Goal: Transaction & Acquisition: Book appointment/travel/reservation

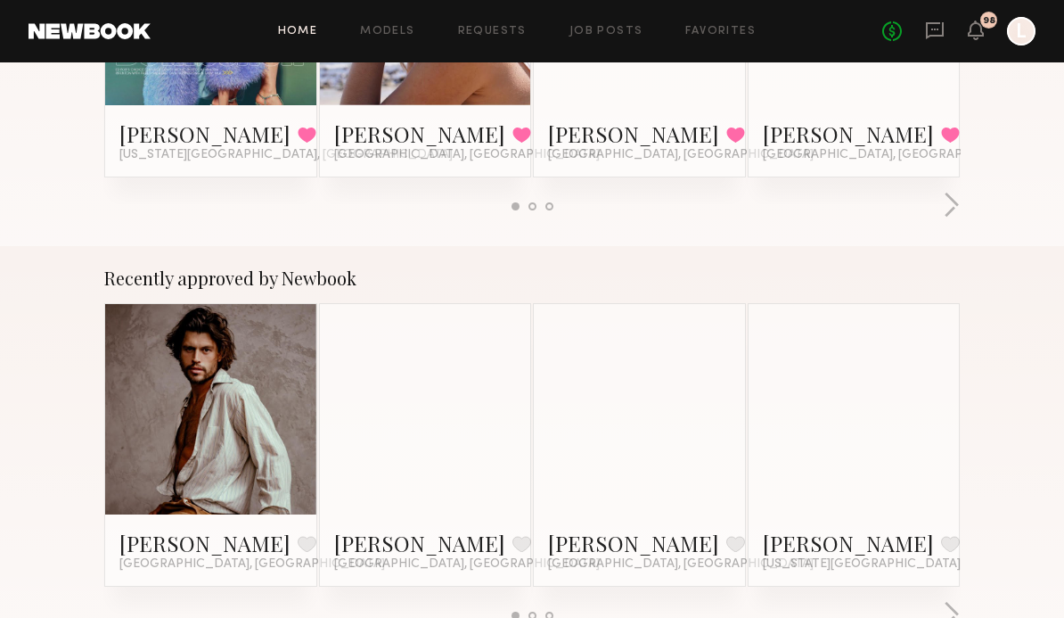
scroll to position [510, 0]
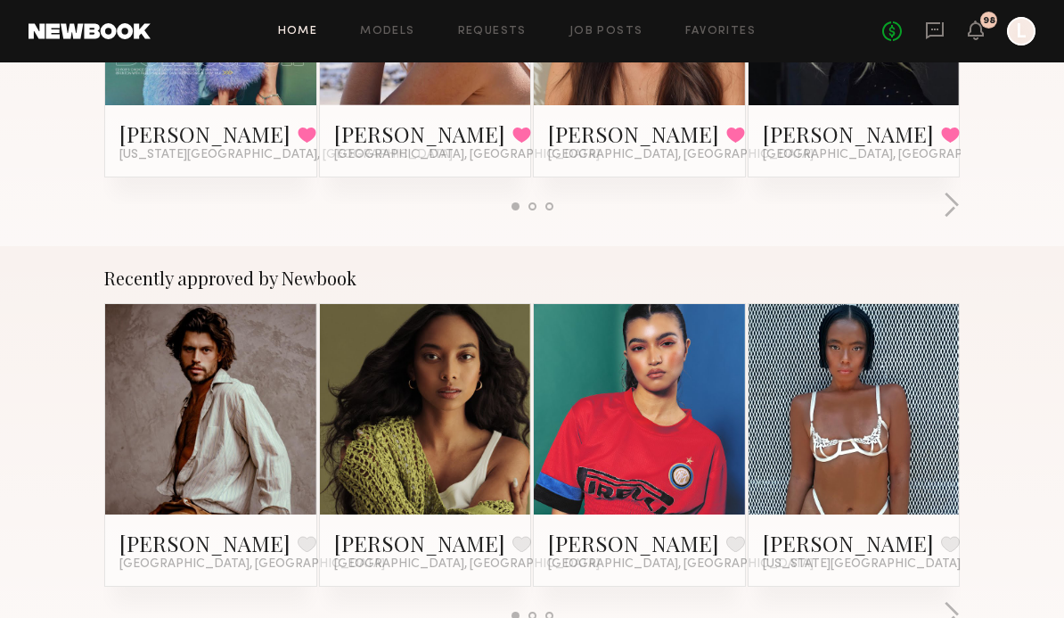
click at [462, 488] on link at bounding box center [425, 409] width 97 height 211
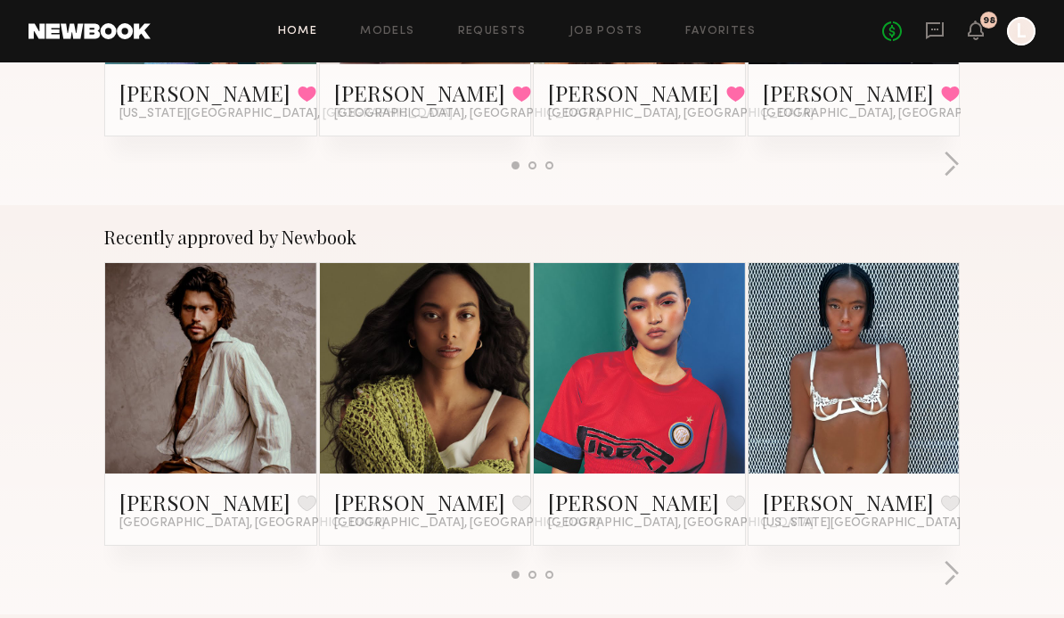
click at [142, 402] on div at bounding box center [210, 368] width 211 height 211
click at [172, 473] on link at bounding box center [210, 368] width 97 height 211
click at [596, 422] on link at bounding box center [639, 368] width 97 height 211
click at [947, 587] on button "button" at bounding box center [951, 574] width 17 height 29
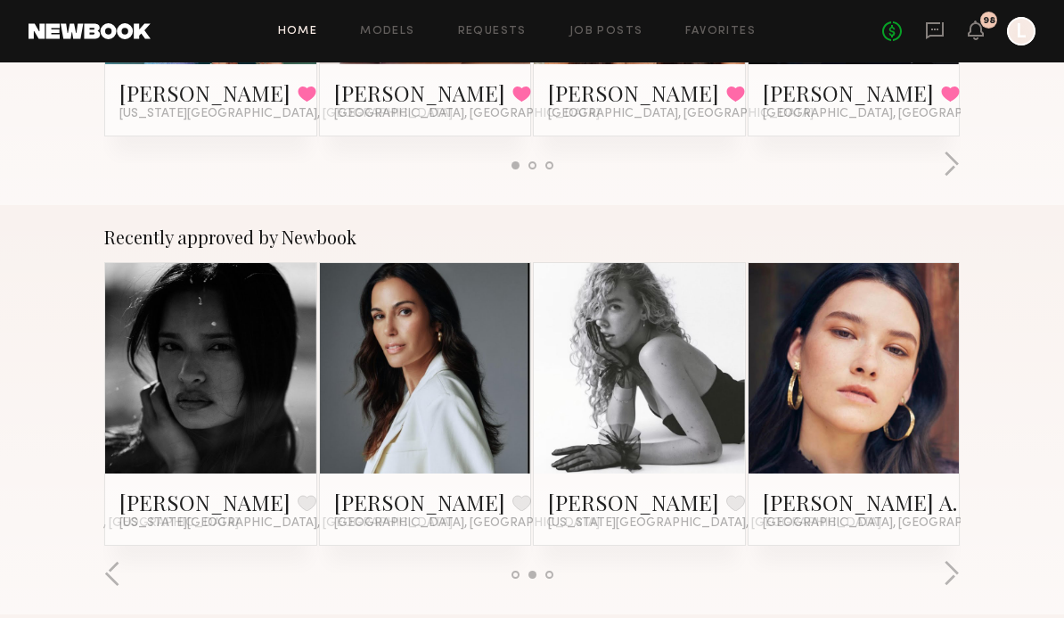
click at [865, 386] on link at bounding box center [854, 368] width 97 height 211
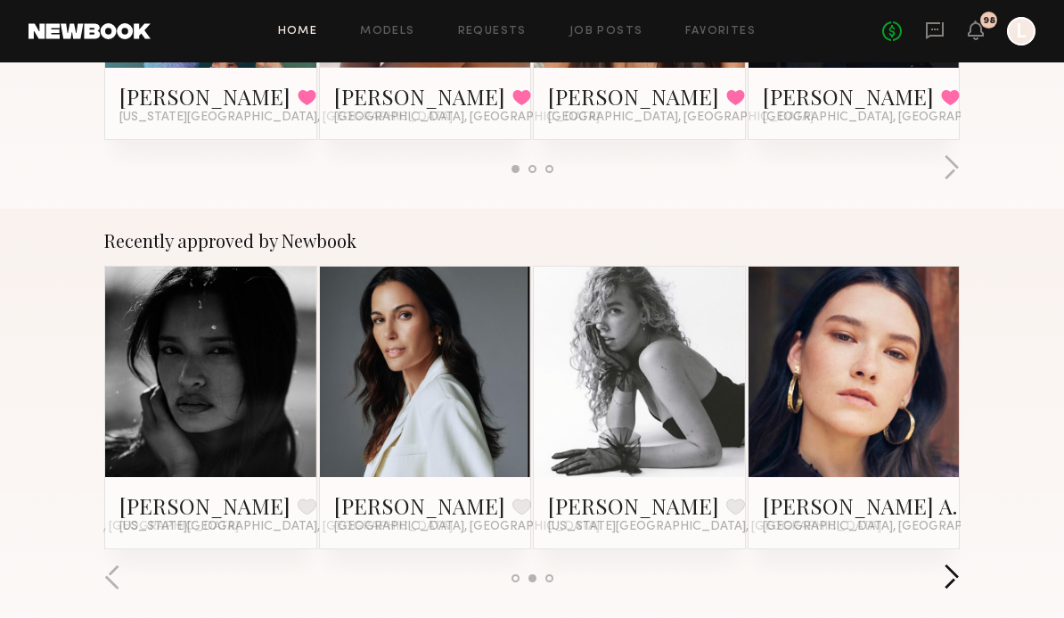
click at [945, 578] on button "button" at bounding box center [951, 578] width 17 height 29
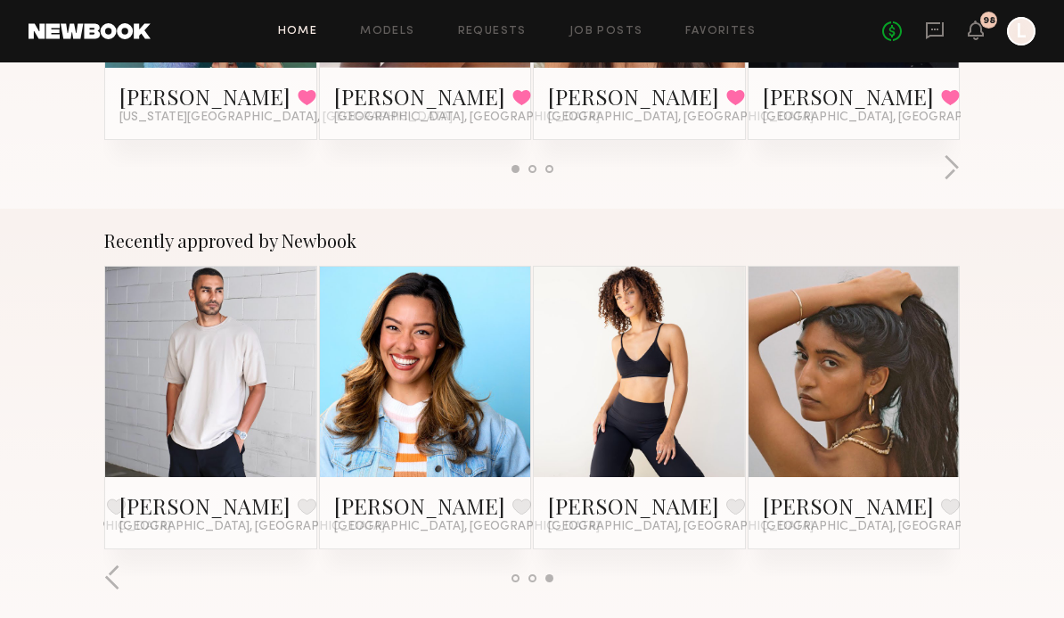
click at [211, 317] on link at bounding box center [210, 371] width 97 height 211
click at [761, 403] on div at bounding box center [854, 371] width 211 height 211
click at [758, 477] on div at bounding box center [854, 371] width 211 height 211
click at [783, 477] on div at bounding box center [854, 371] width 211 height 211
click at [818, 425] on link at bounding box center [854, 371] width 97 height 211
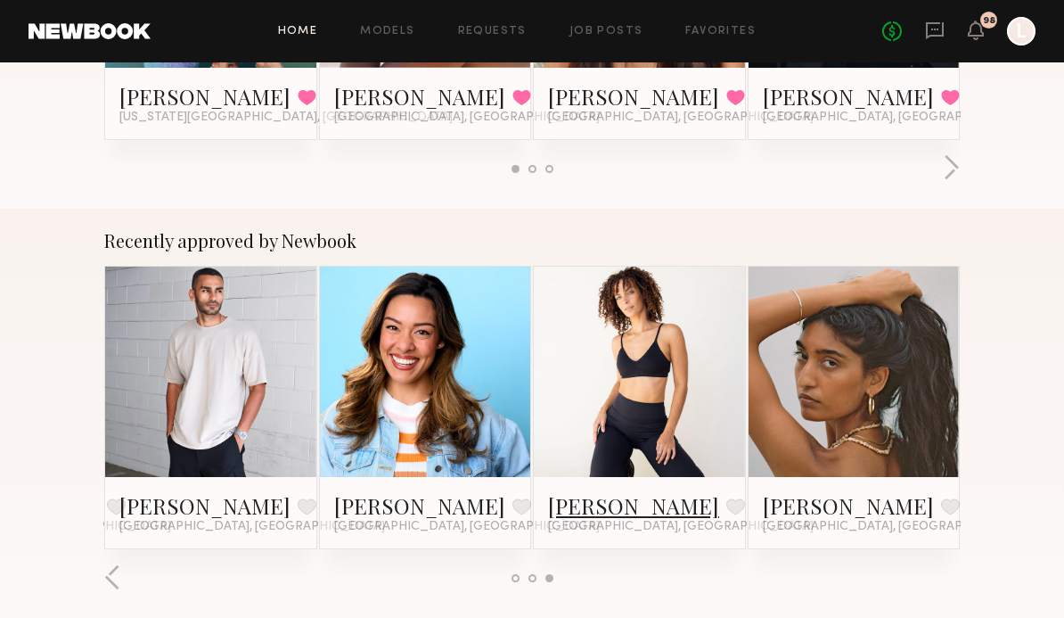
click at [584, 504] on link "Melodie C." at bounding box center [633, 505] width 171 height 29
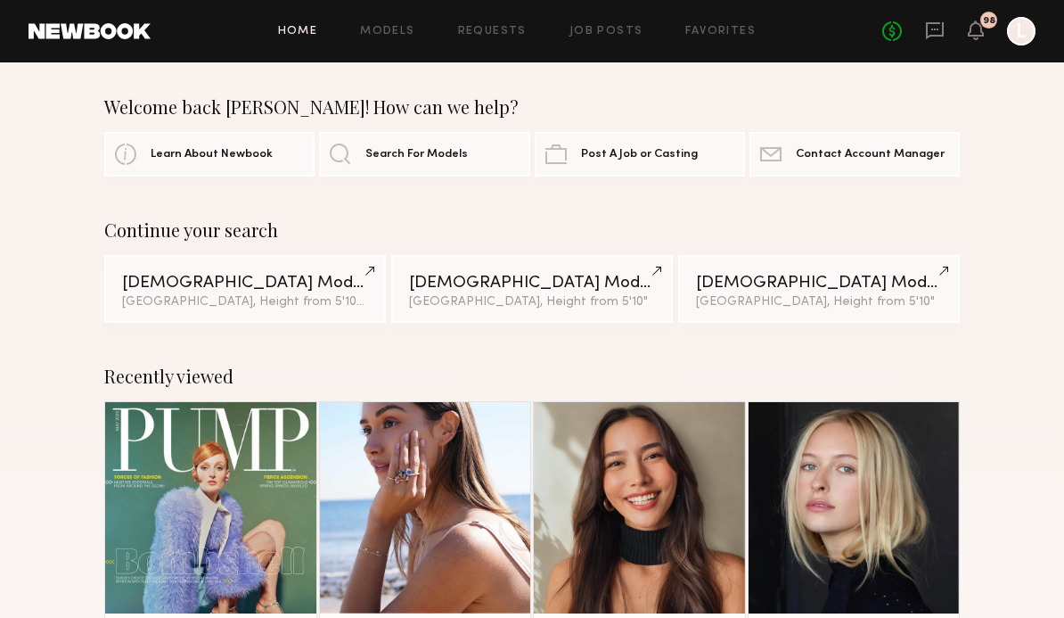
scroll to position [0, 0]
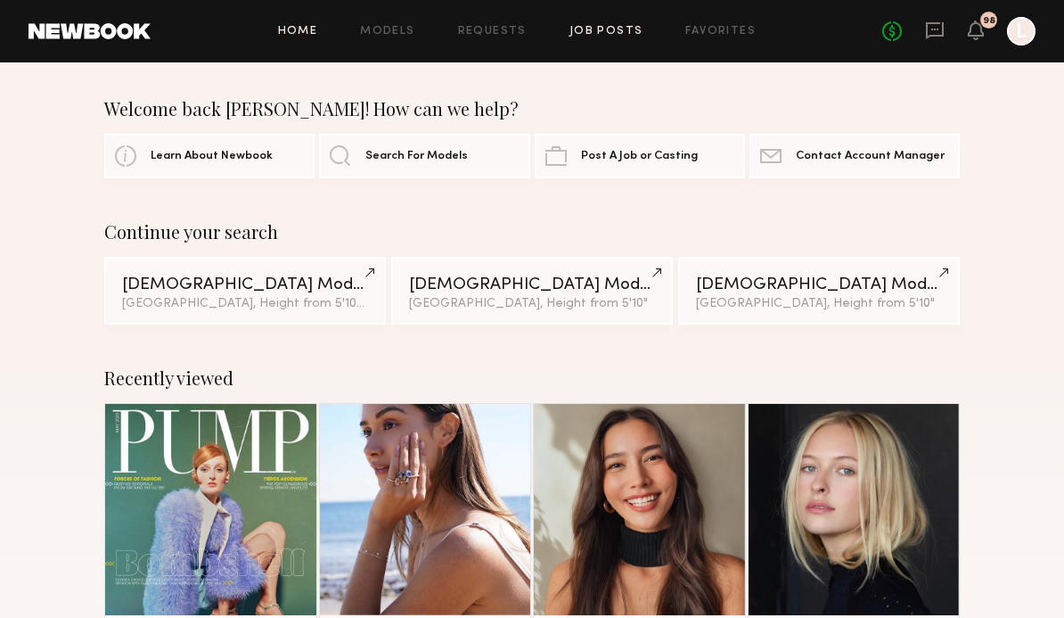
click at [591, 31] on link "Job Posts" at bounding box center [607, 32] width 74 height 12
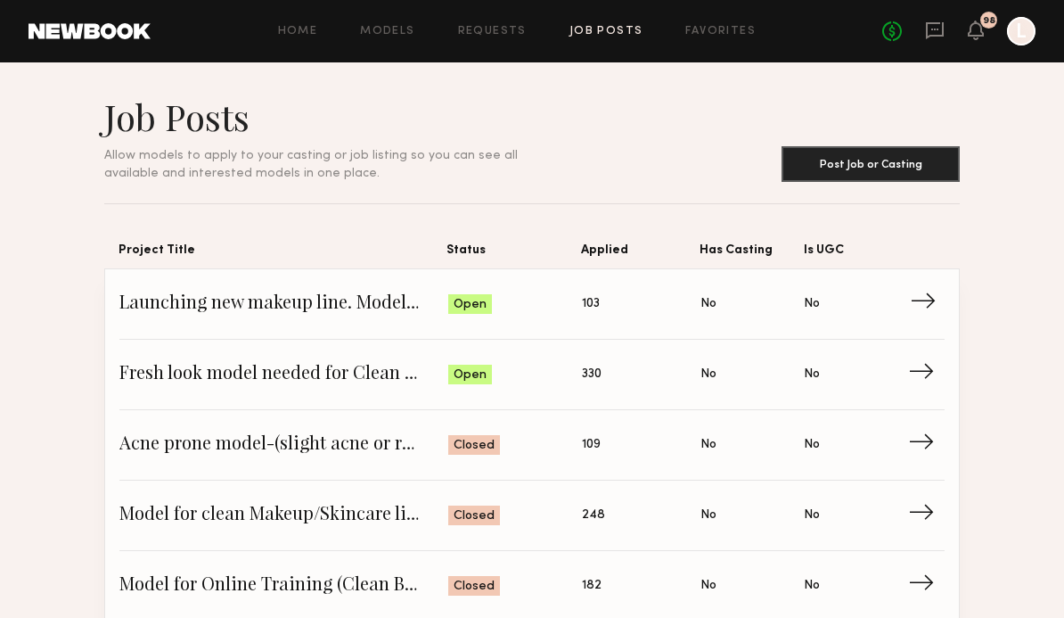
click at [450, 314] on div "Open" at bounding box center [470, 304] width 44 height 20
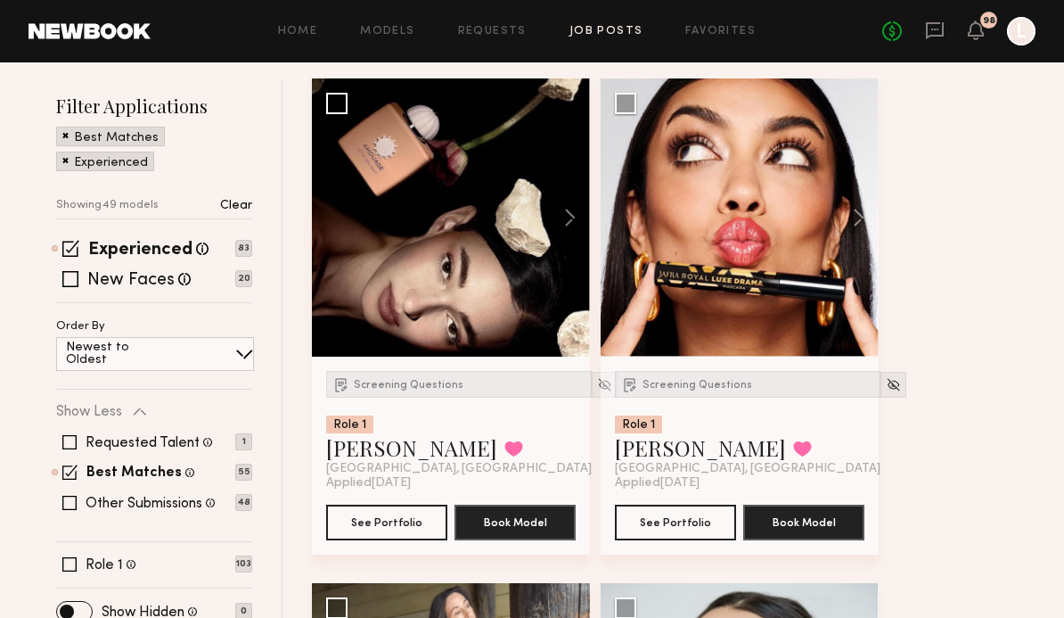
scroll to position [333, 0]
click at [386, 319] on div at bounding box center [451, 217] width 278 height 278
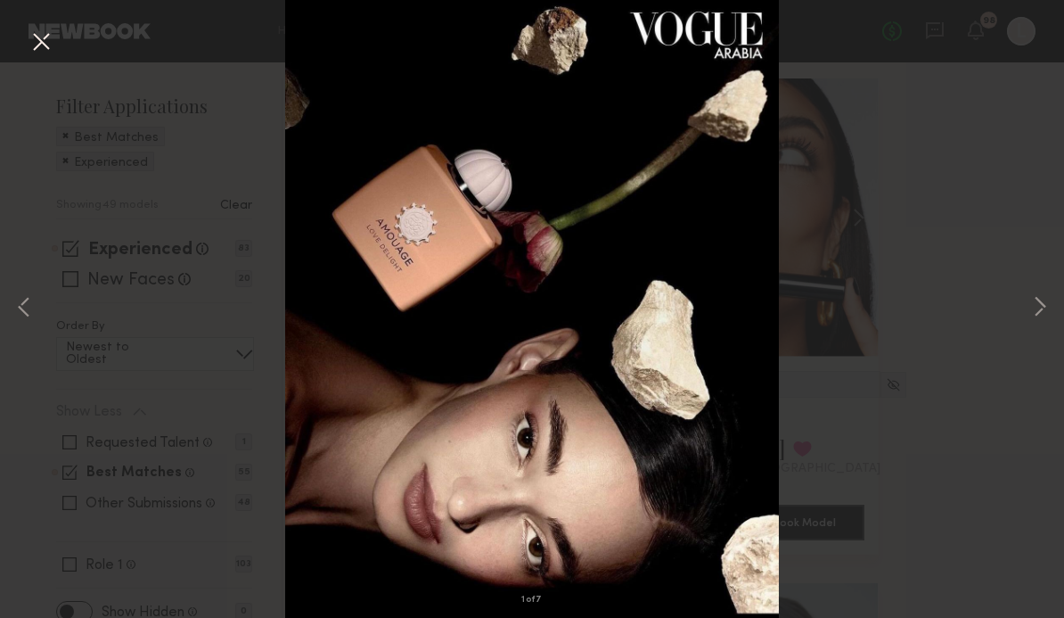
click at [214, 184] on div "1 of 7" at bounding box center [532, 309] width 1064 height 618
click at [36, 46] on button at bounding box center [41, 43] width 29 height 32
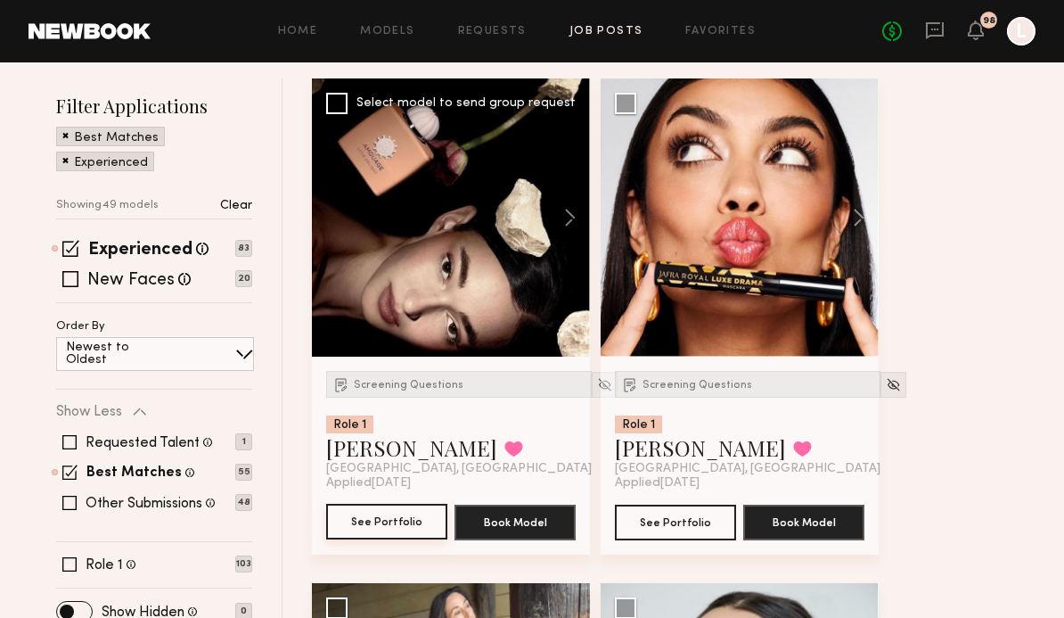
click at [382, 521] on button "See Portfolio" at bounding box center [386, 522] width 121 height 36
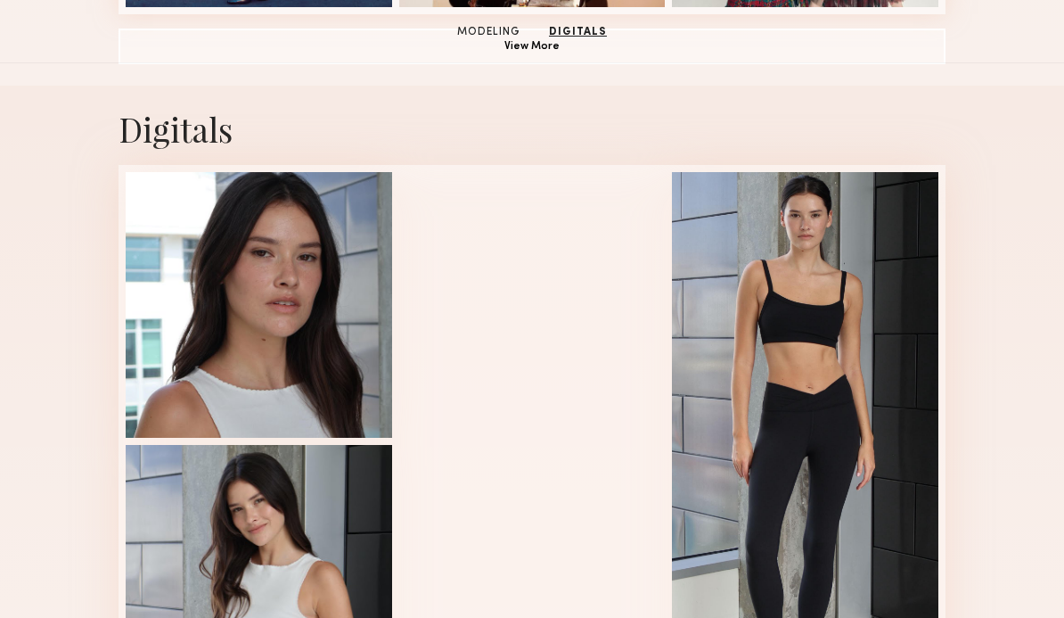
scroll to position [1574, 0]
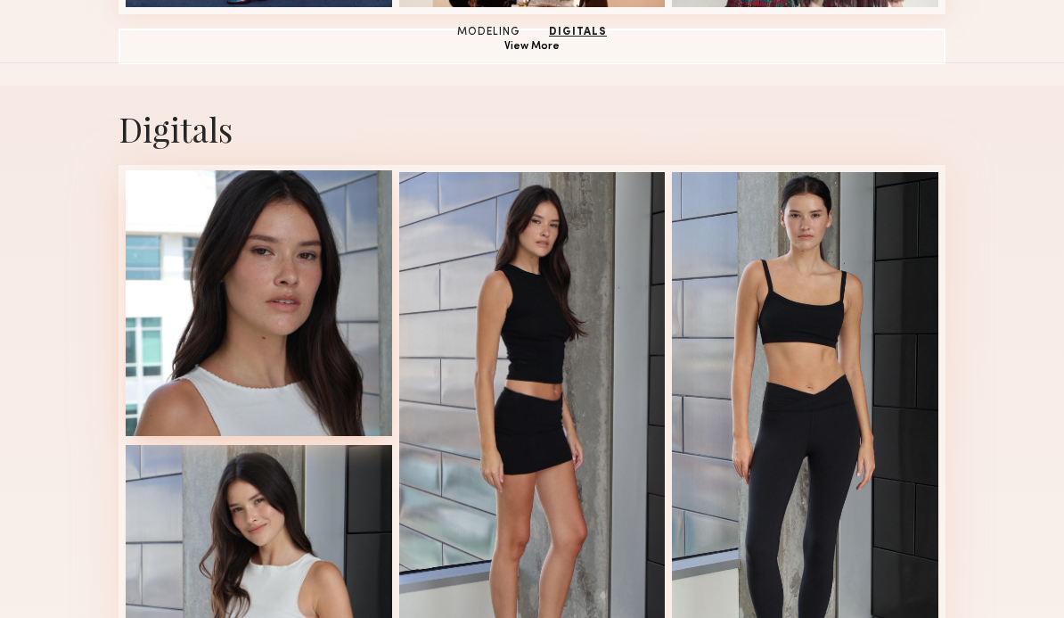
click at [164, 404] on div at bounding box center [259, 303] width 266 height 266
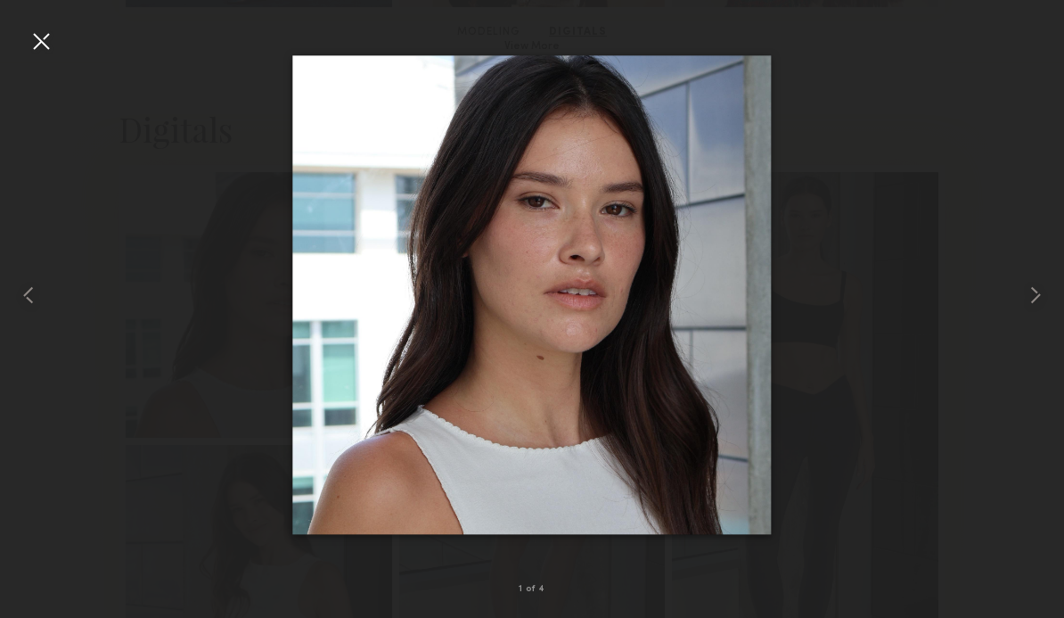
click at [36, 53] on div at bounding box center [41, 41] width 29 height 29
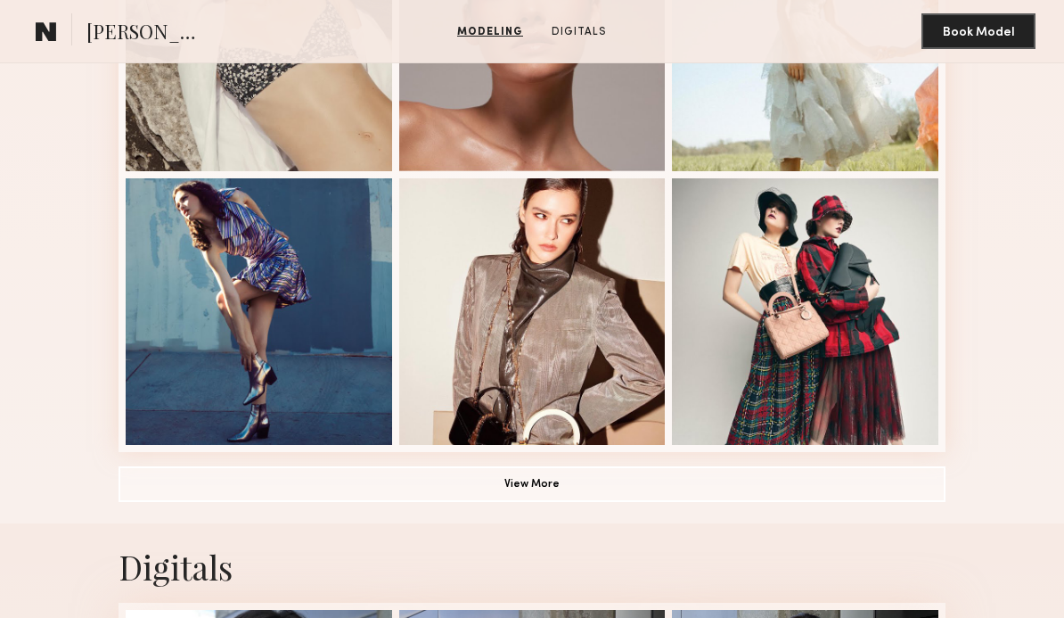
scroll to position [1160, 0]
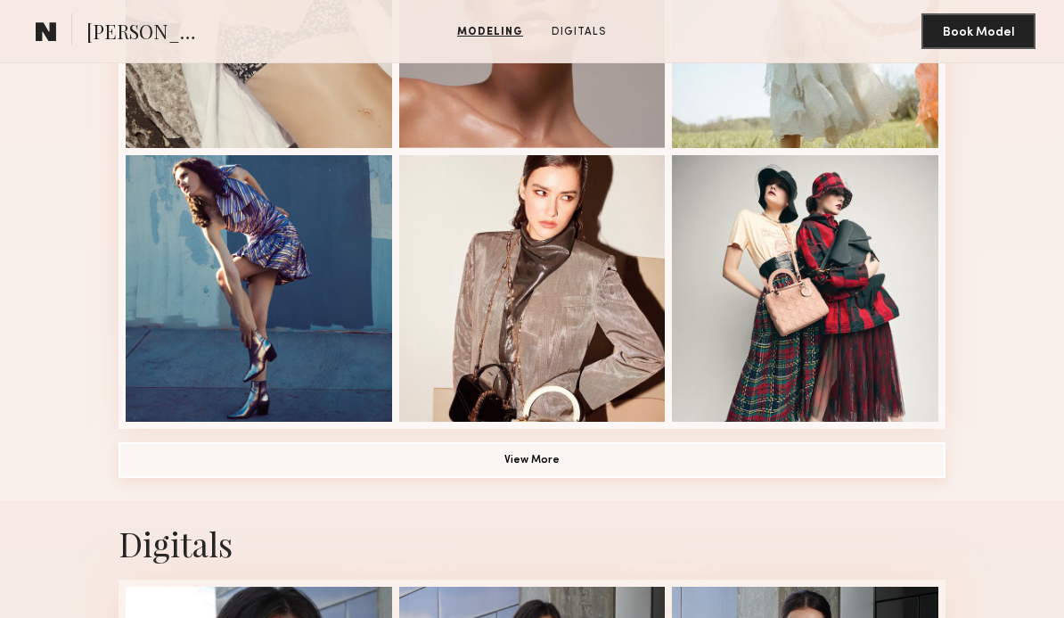
click at [489, 457] on button "View More" at bounding box center [532, 460] width 827 height 36
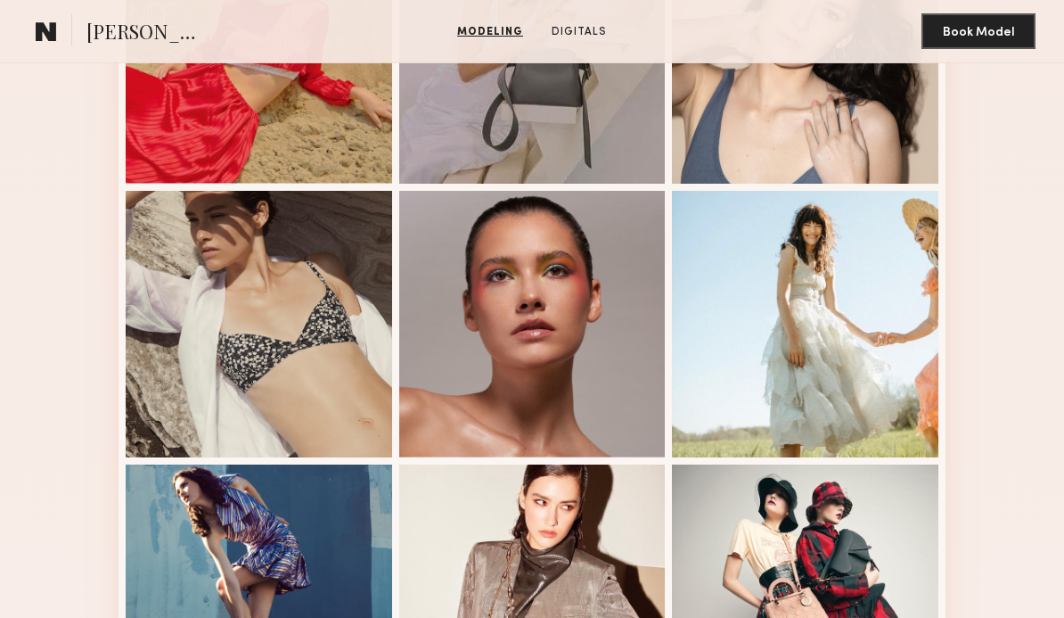
scroll to position [840, 0]
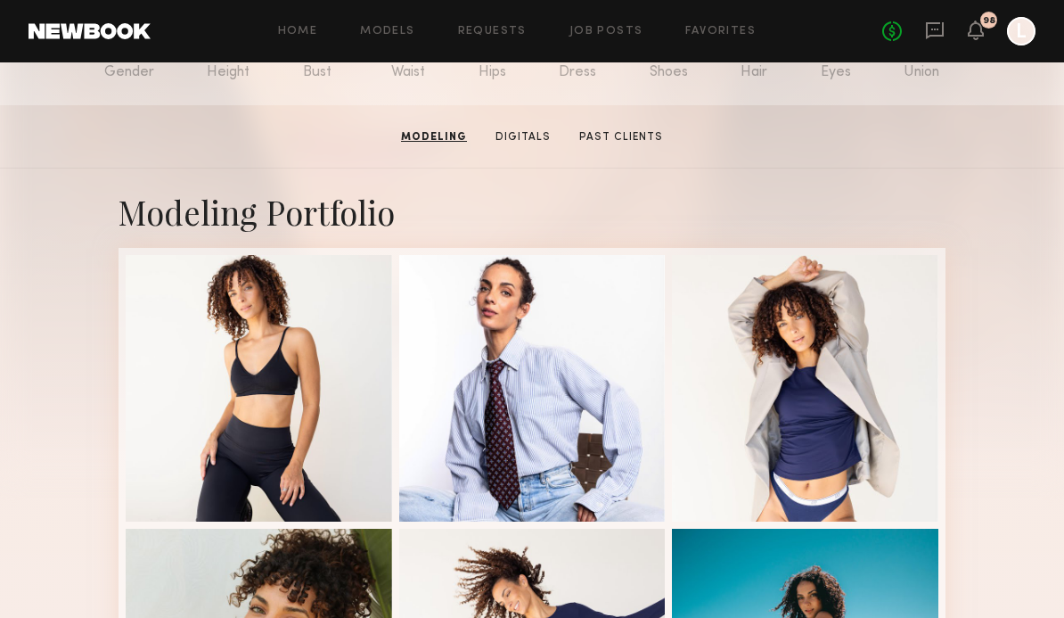
scroll to position [240, 0]
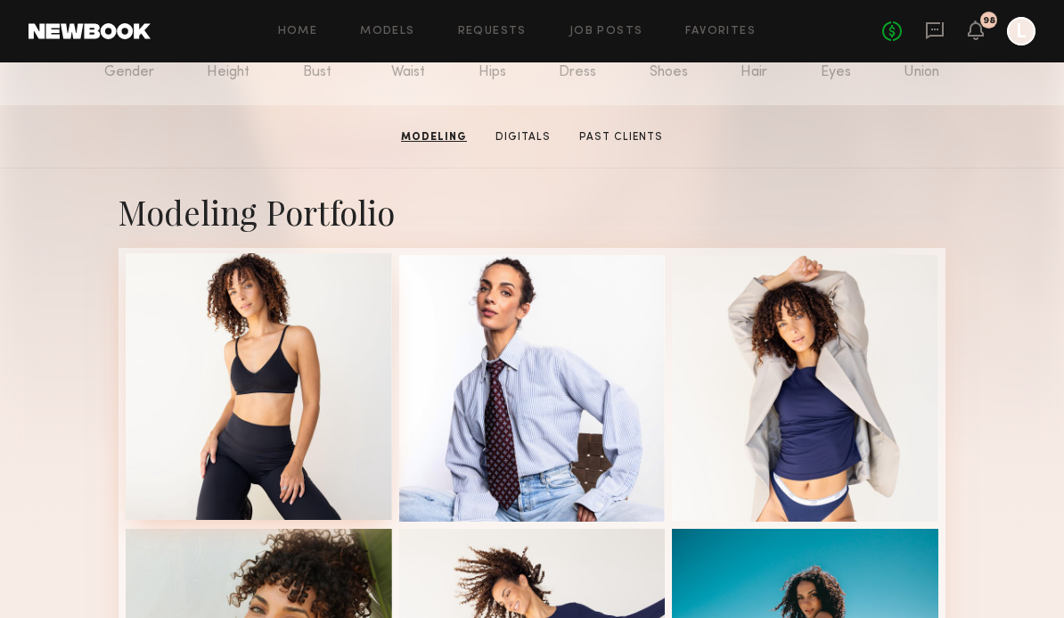
click at [185, 390] on div at bounding box center [259, 386] width 266 height 266
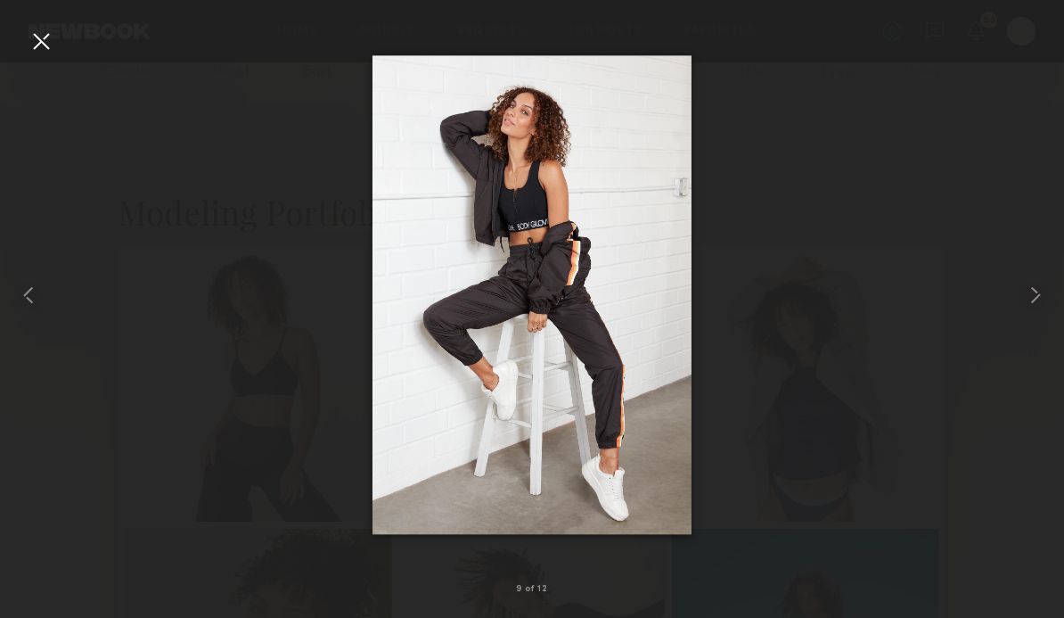
click at [48, 53] on div at bounding box center [41, 41] width 29 height 29
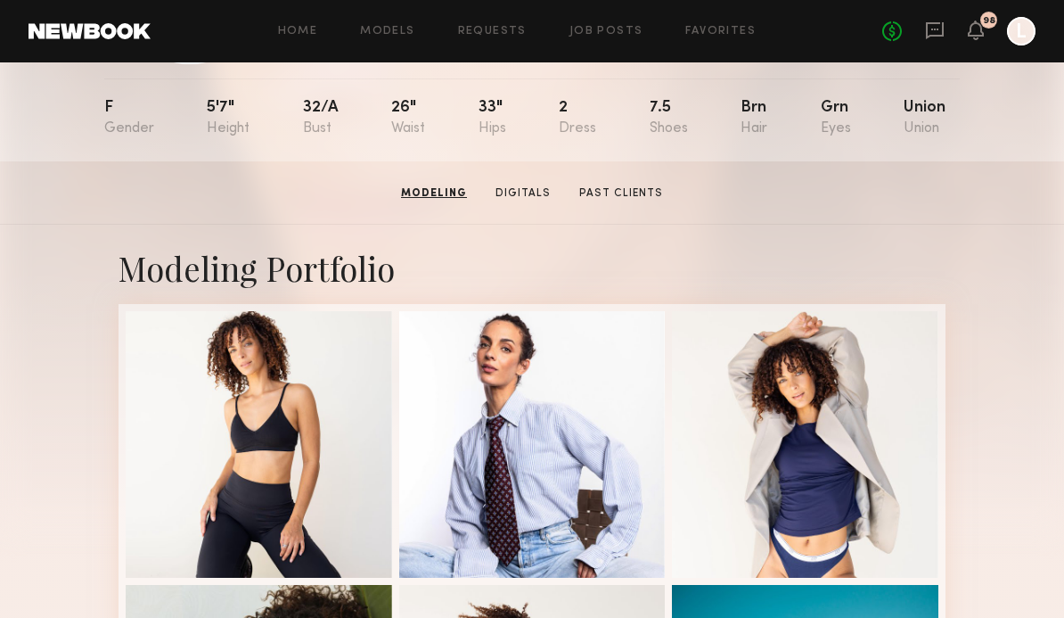
scroll to position [0, 0]
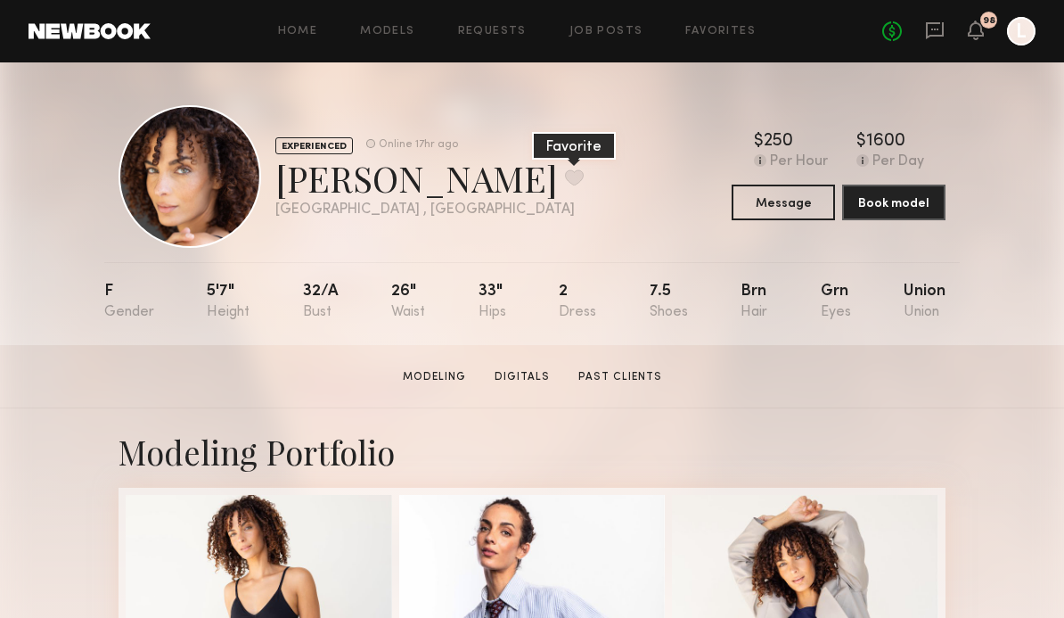
click at [565, 180] on button at bounding box center [574, 177] width 19 height 16
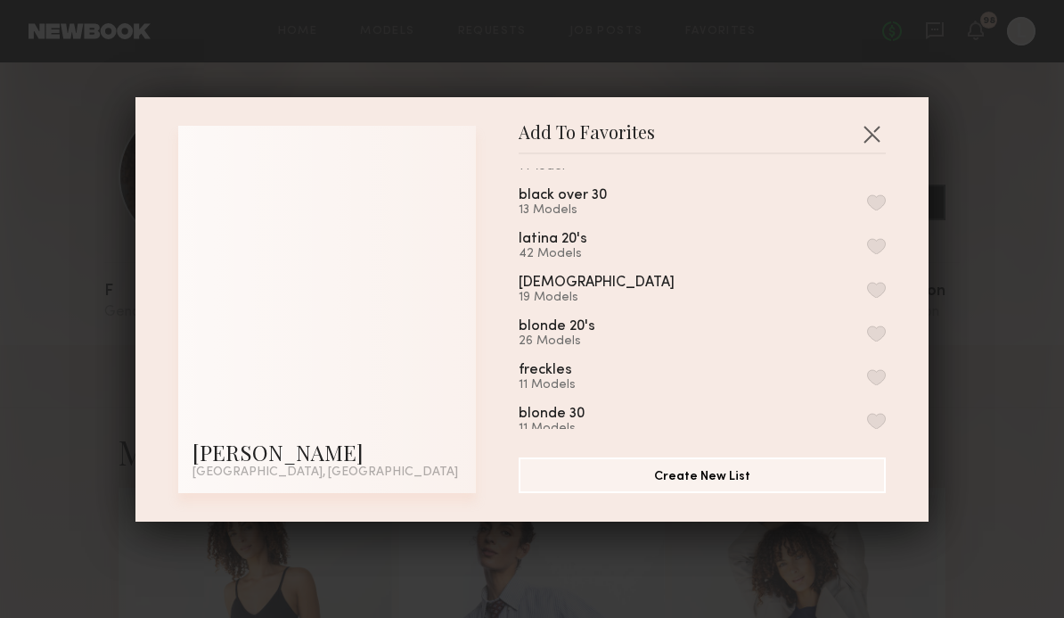
scroll to position [295, 0]
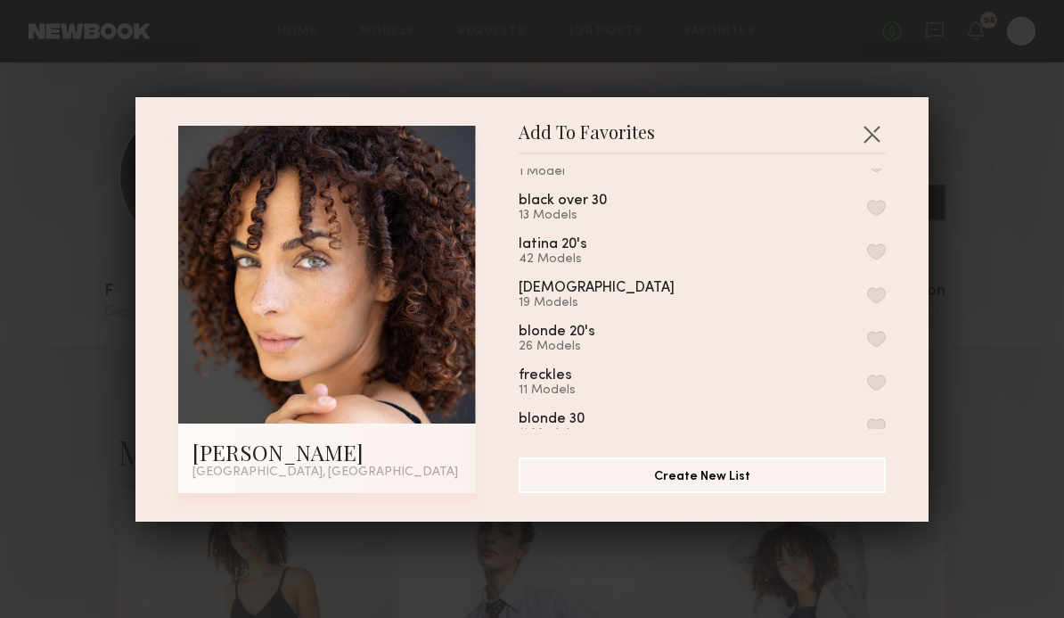
click at [871, 208] on button "button" at bounding box center [876, 208] width 19 height 16
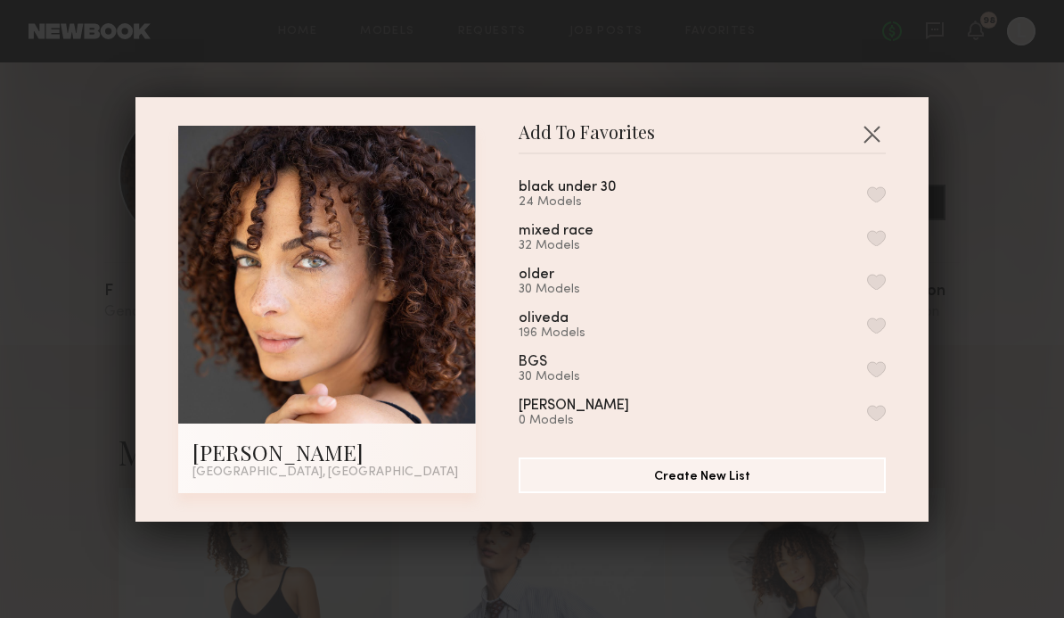
scroll to position [846, 0]
click at [862, 225] on div "mixed race 32 Models" at bounding box center [702, 239] width 367 height 29
click at [875, 232] on button "button" at bounding box center [876, 240] width 19 height 16
click at [868, 275] on button "button" at bounding box center [876, 283] width 19 height 16
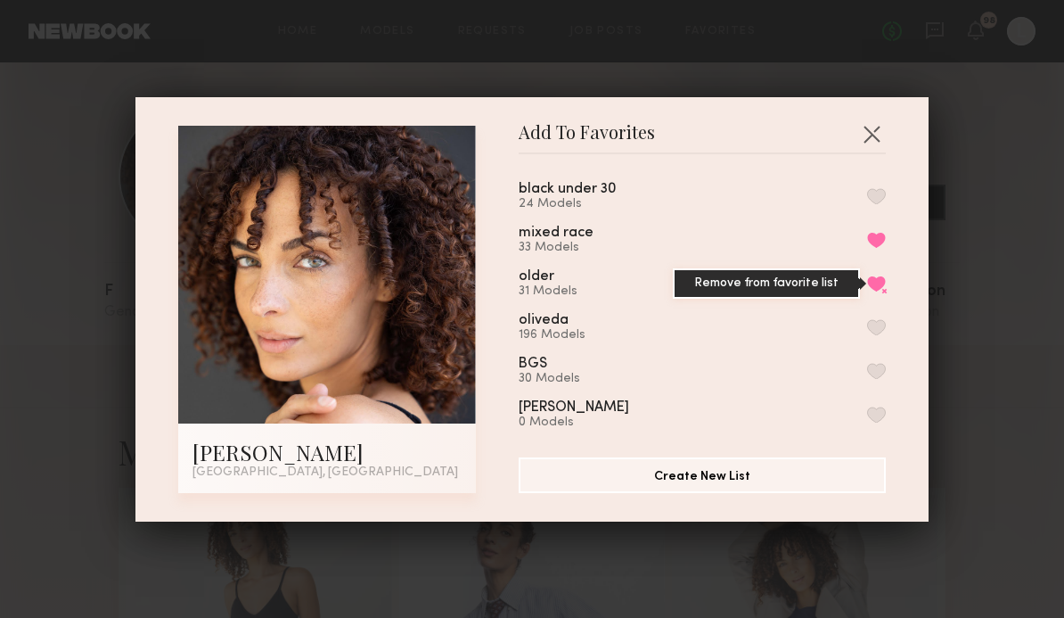
click at [877, 276] on button "Remove from favorite list" at bounding box center [876, 283] width 19 height 16
click at [872, 319] on button "button" at bounding box center [876, 327] width 19 height 16
click at [102, 209] on div "Add To Favorites Melodie C. Los Angeles, CA Add To Favorites presentation Octob…" at bounding box center [532, 309] width 1064 height 618
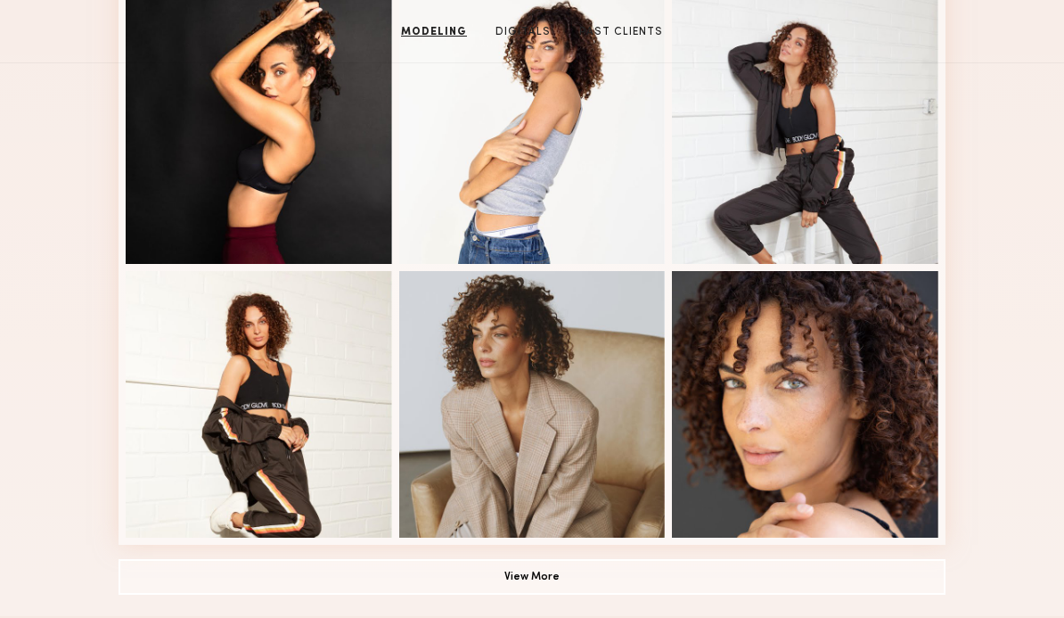
scroll to position [1044, 0]
click at [355, 588] on button "View More" at bounding box center [532, 576] width 827 height 36
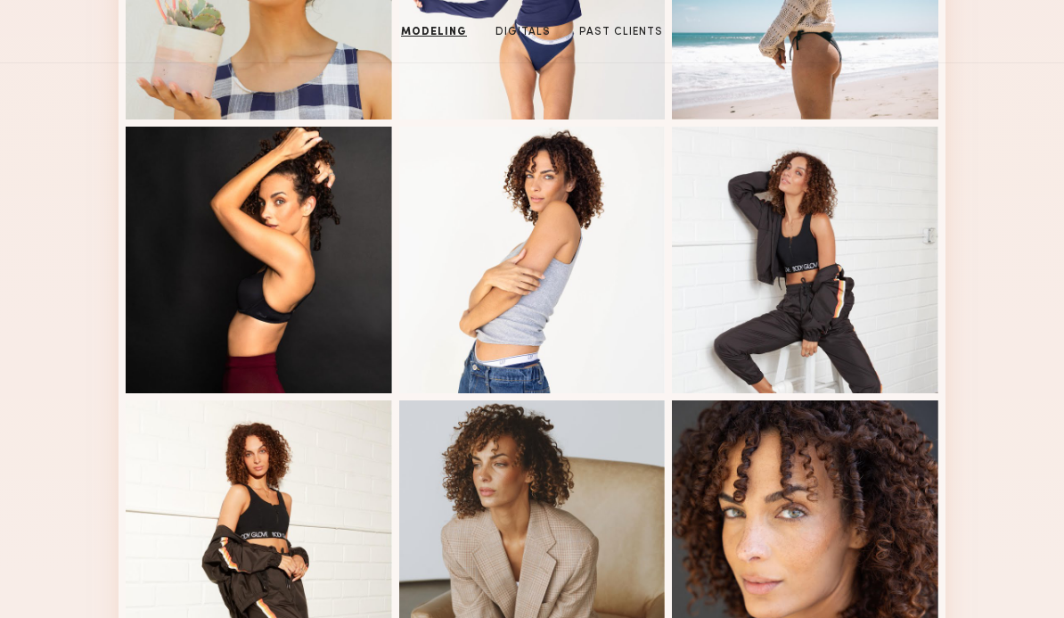
scroll to position [852, 0]
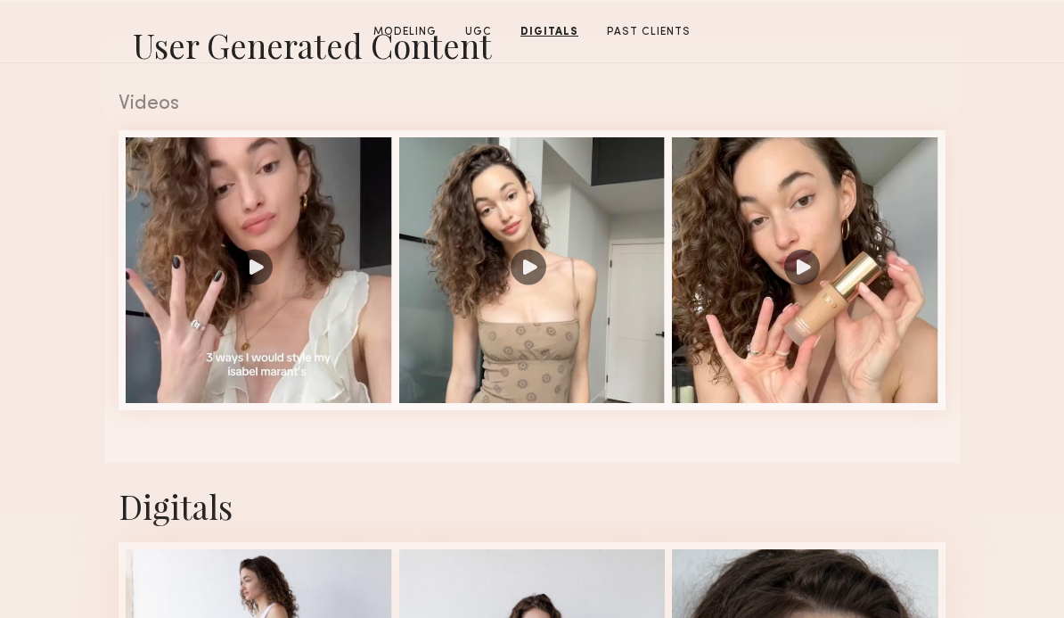
scroll to position [1648, 0]
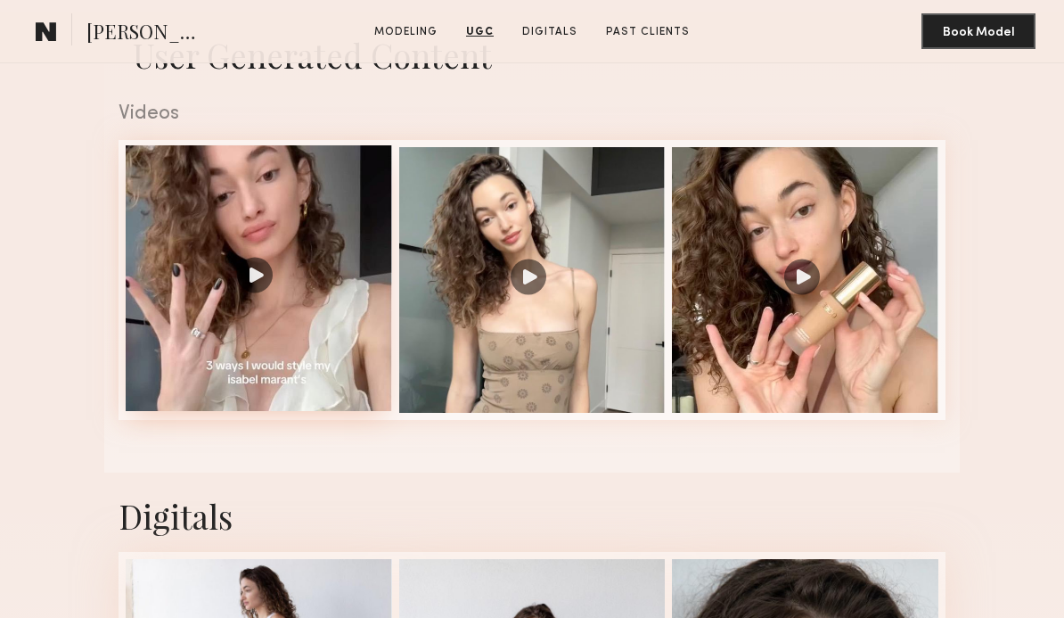
click at [231, 357] on div at bounding box center [259, 278] width 266 height 266
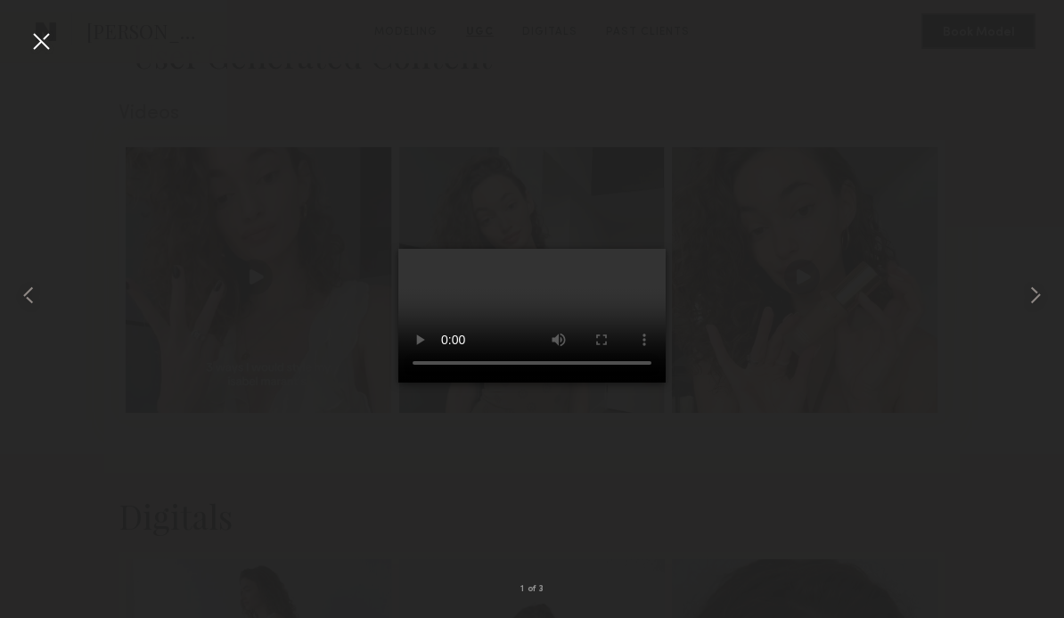
click at [540, 353] on video at bounding box center [531, 316] width 267 height 134
click at [523, 354] on video at bounding box center [531, 316] width 267 height 134
click at [27, 354] on div at bounding box center [21, 295] width 43 height 532
click at [28, 356] on div at bounding box center [21, 295] width 43 height 532
click at [29, 309] on common-icon at bounding box center [28, 295] width 29 height 29
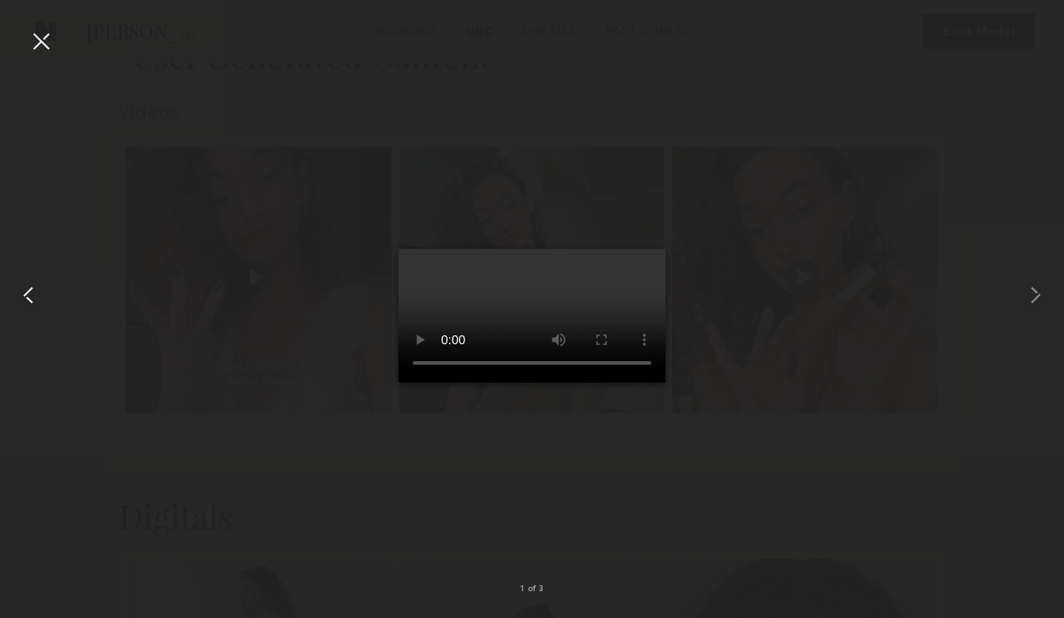
click at [40, 353] on div at bounding box center [21, 295] width 43 height 532
click at [27, 45] on div at bounding box center [41, 41] width 29 height 29
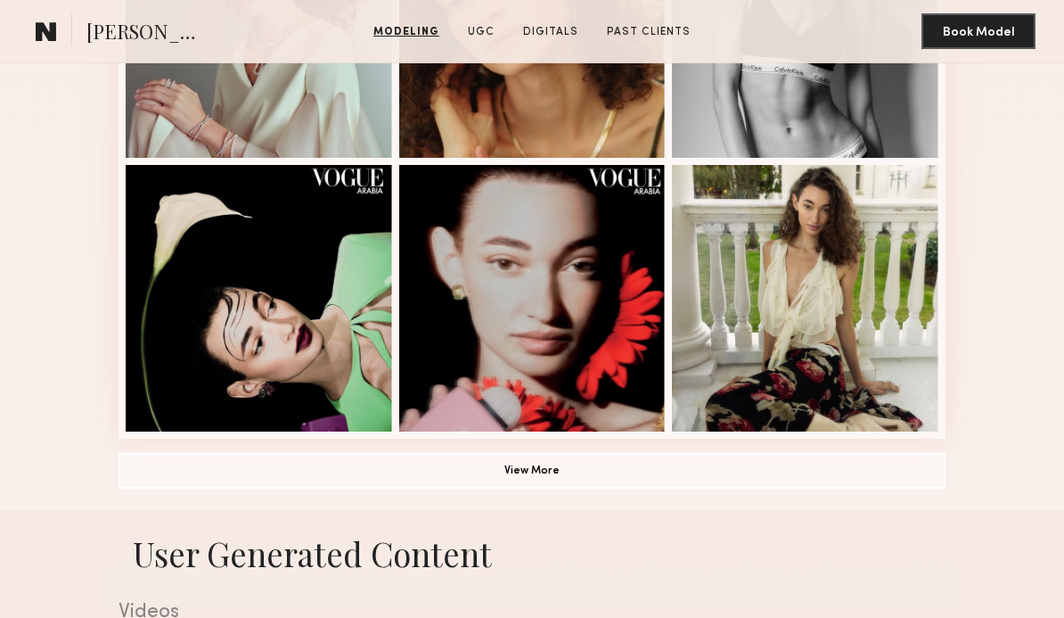
scroll to position [1152, 0]
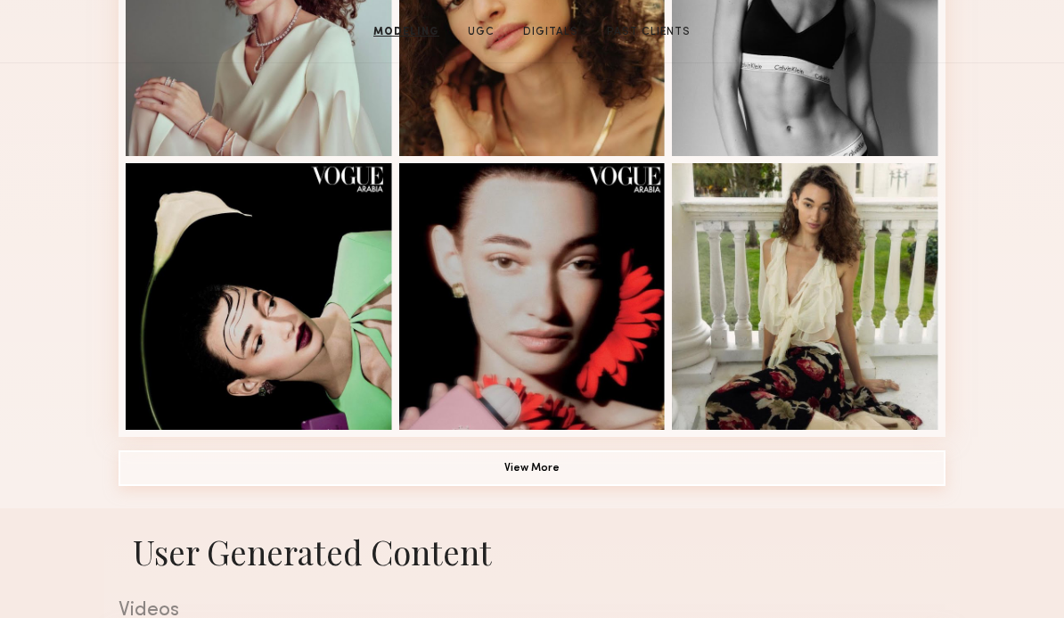
click at [322, 456] on button "View More" at bounding box center [532, 468] width 827 height 36
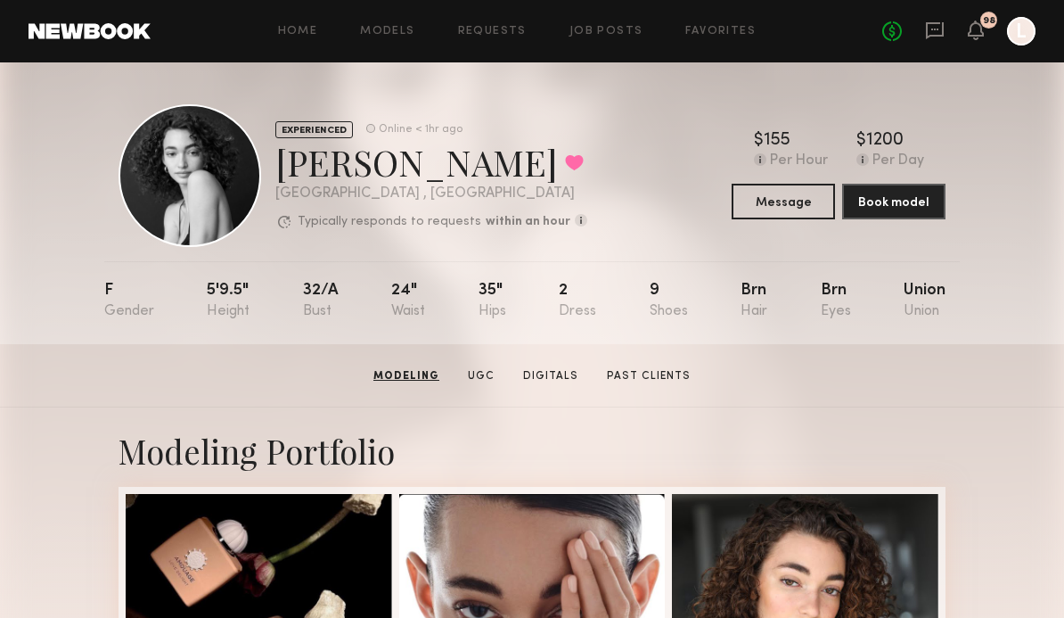
scroll to position [0, 0]
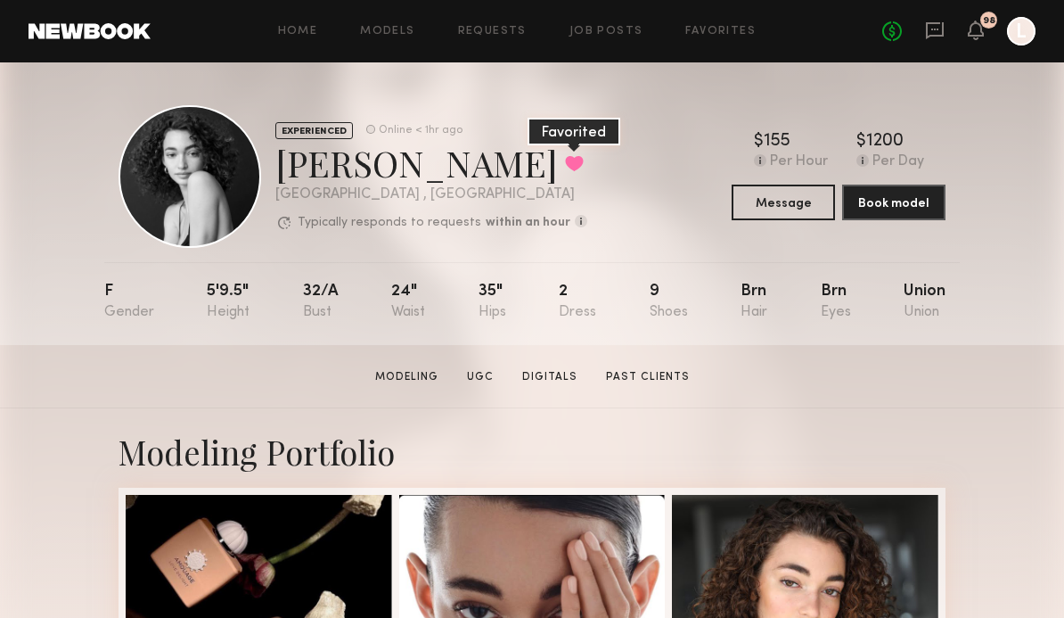
click at [565, 171] on button at bounding box center [574, 163] width 19 height 16
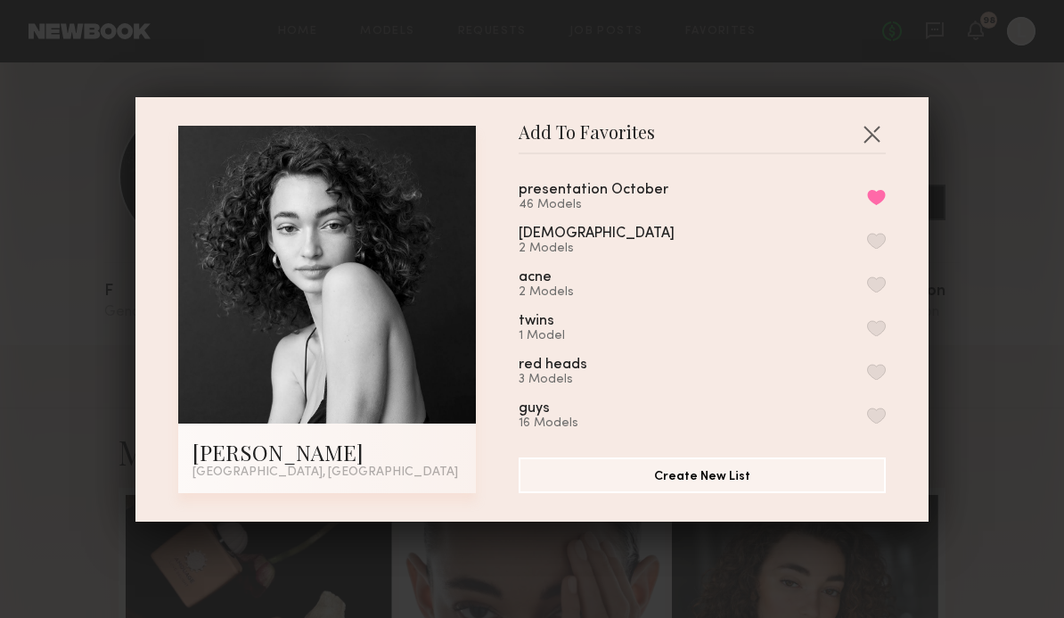
click at [83, 307] on div "Add To Favorites Paige F. Los Angeles, CA Add To Favorites presentation October…" at bounding box center [532, 309] width 1064 height 618
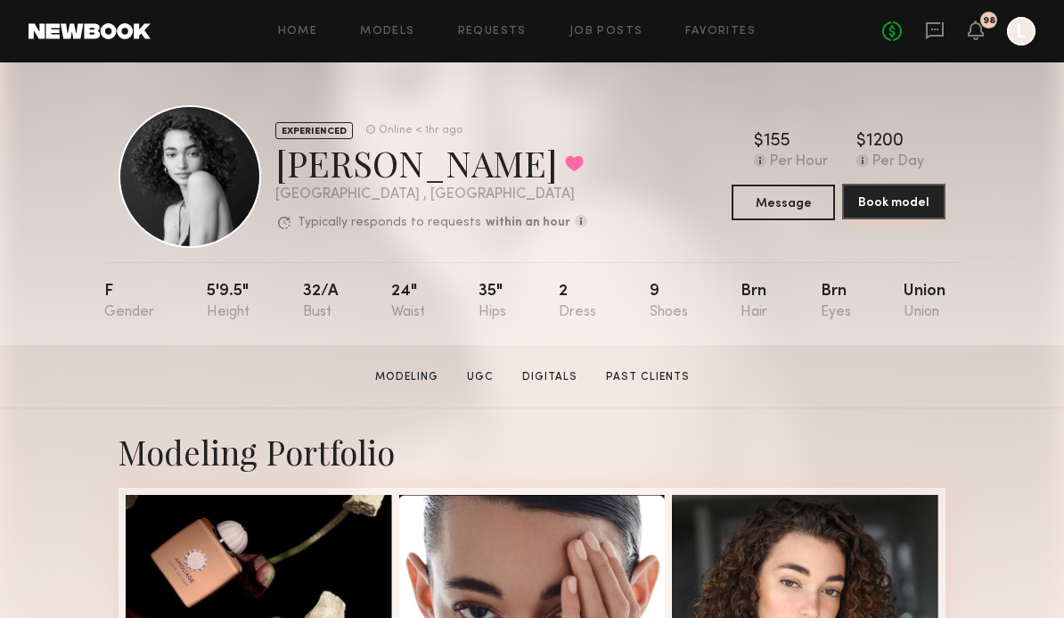
click at [926, 207] on button "Book model" at bounding box center [893, 202] width 103 height 36
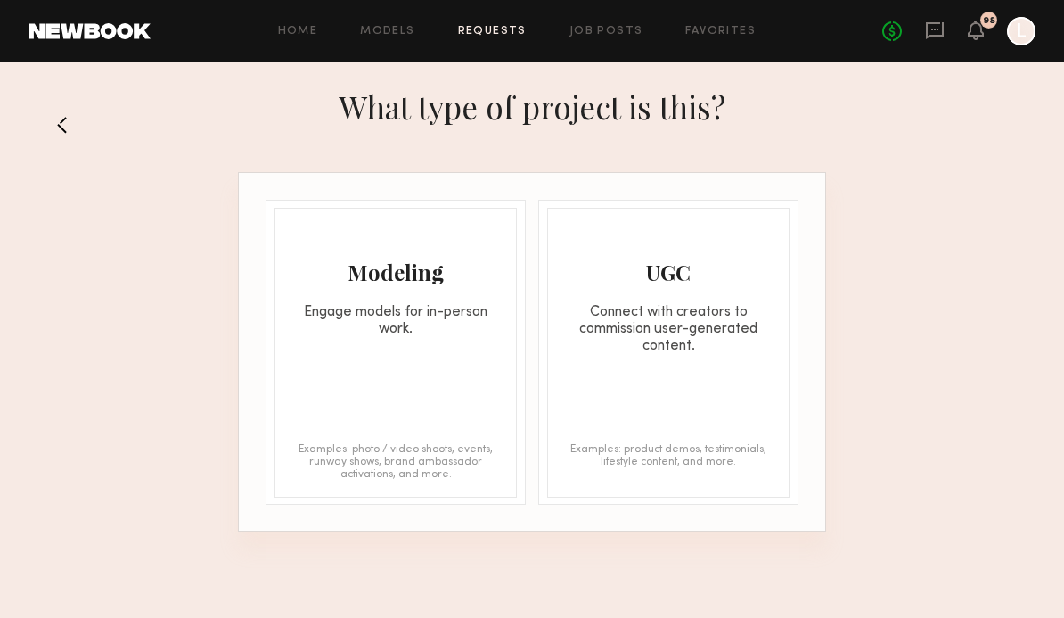
click at [439, 313] on div "Engage models for in-person work." at bounding box center [395, 321] width 241 height 34
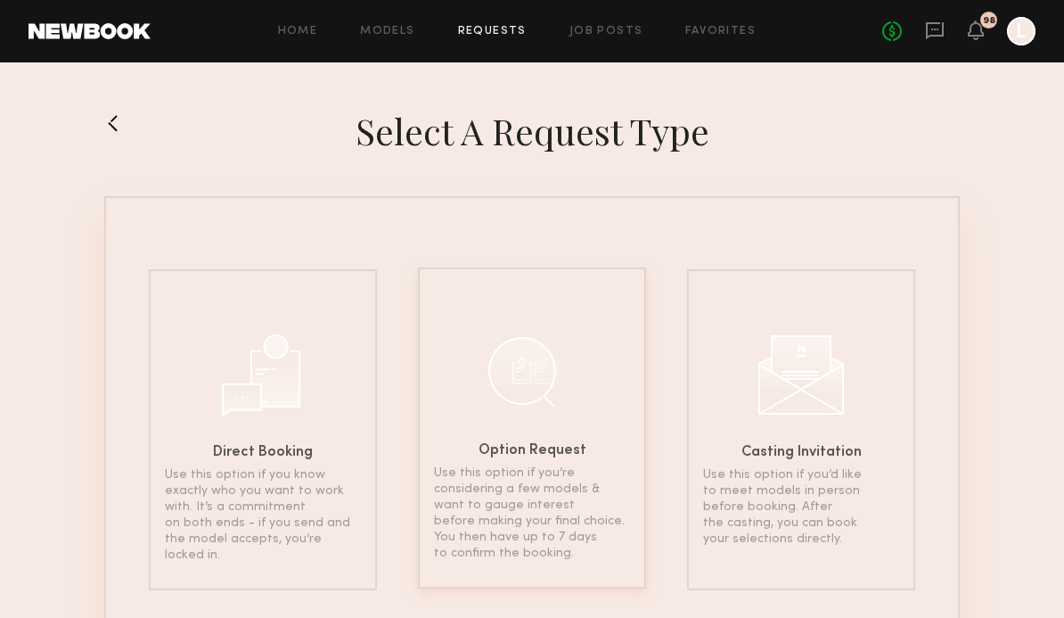
click at [563, 398] on div at bounding box center [532, 370] width 89 height 89
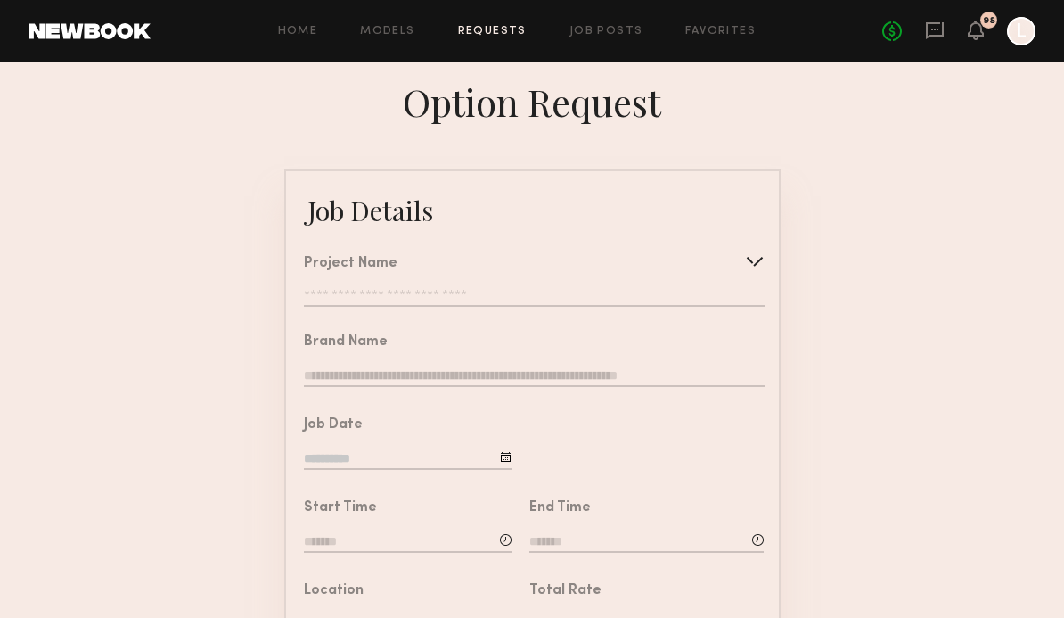
click at [764, 264] on div at bounding box center [755, 261] width 29 height 29
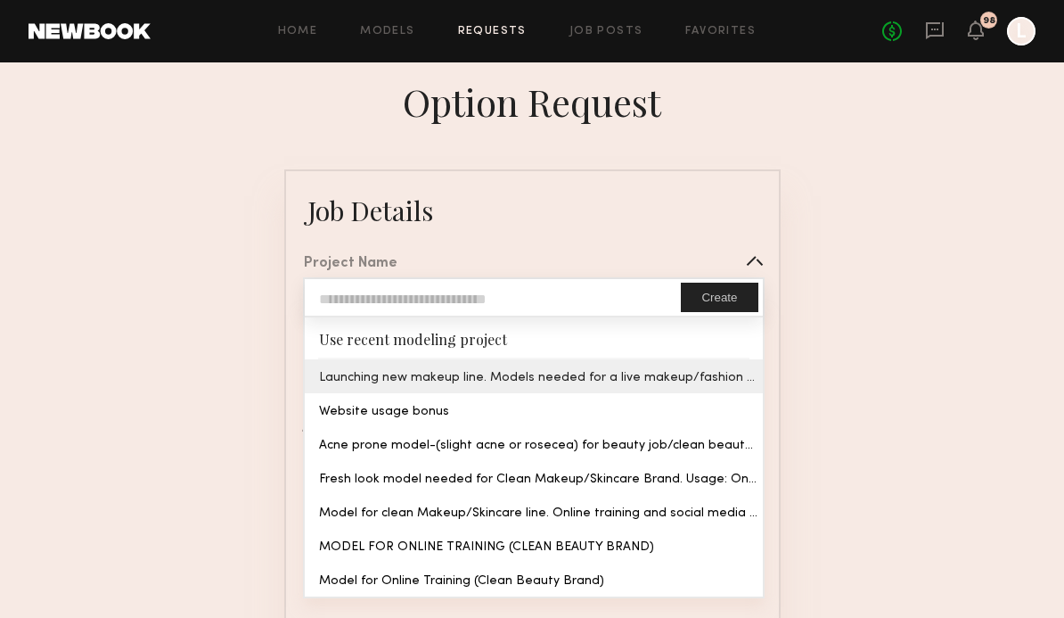
type input "**********"
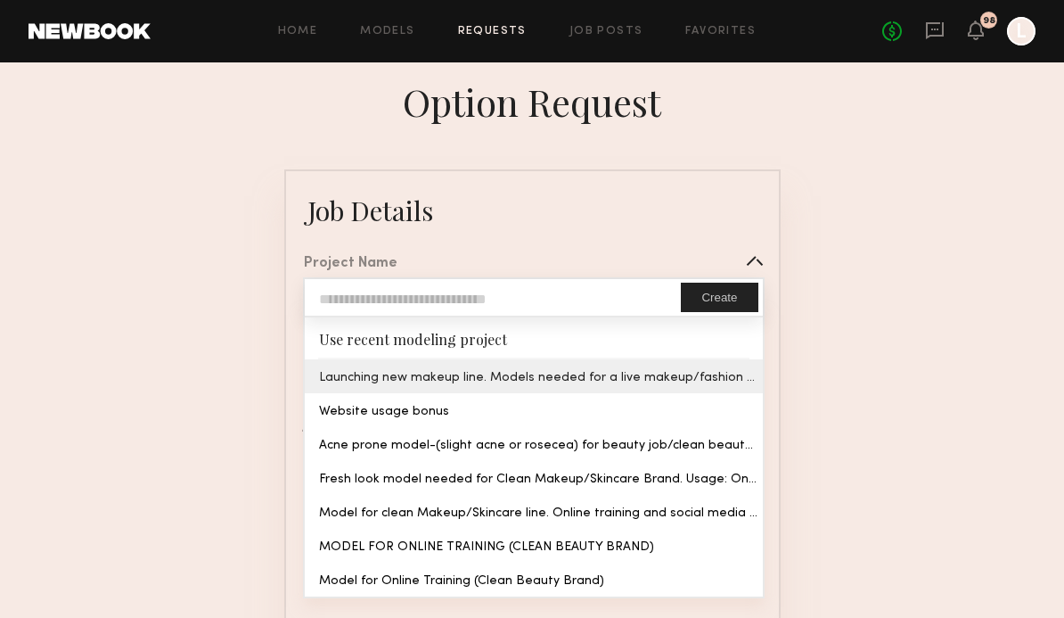
type textarea "**********"
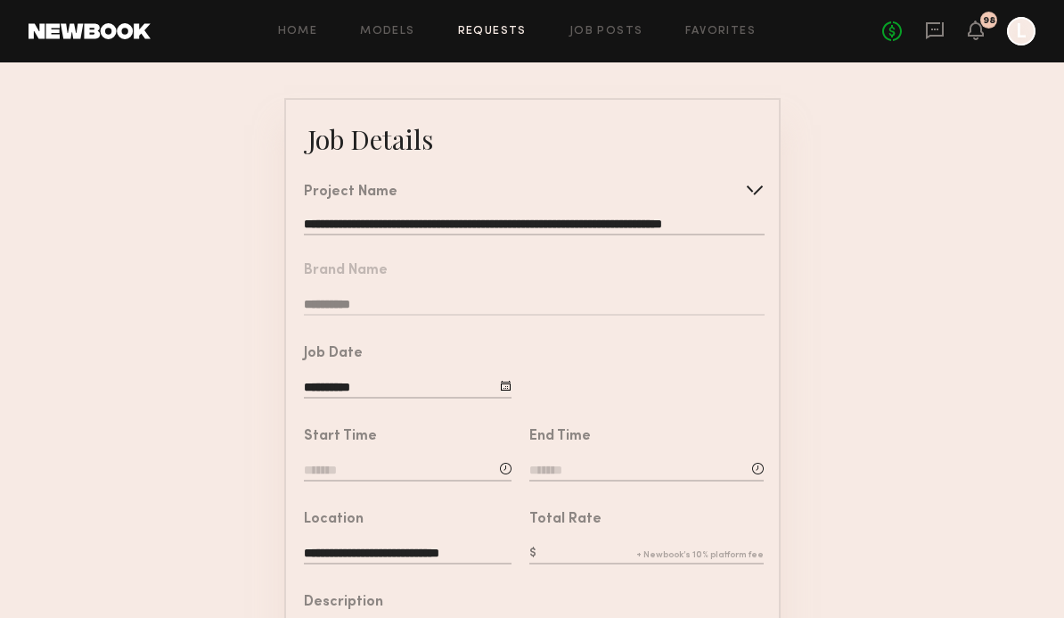
scroll to position [71, 0]
click at [449, 470] on input at bounding box center [408, 472] width 208 height 20
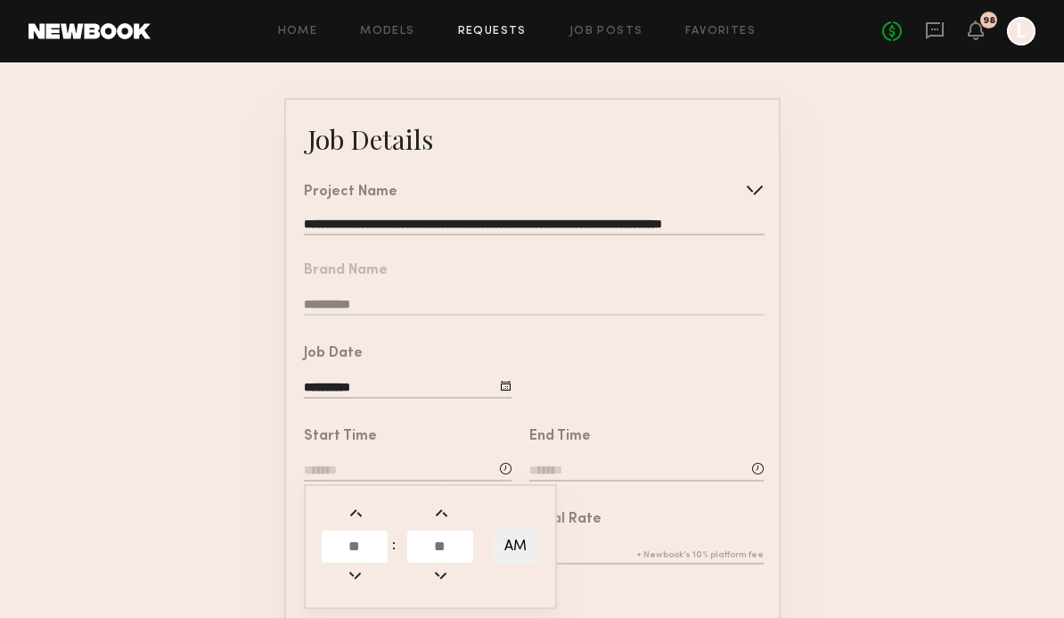
click at [372, 505] on table ": AM" at bounding box center [430, 546] width 223 height 94
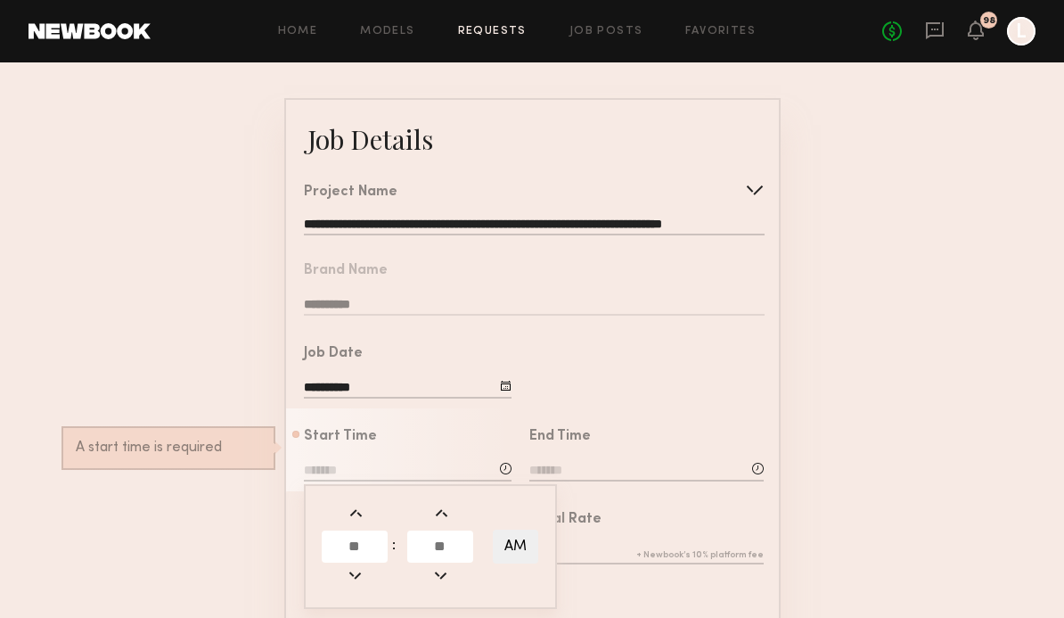
click at [358, 544] on input "text" at bounding box center [355, 546] width 66 height 32
type input "**"
click at [439, 556] on input "text" at bounding box center [440, 546] width 66 height 32
type input "**"
click at [612, 479] on input at bounding box center [646, 472] width 234 height 20
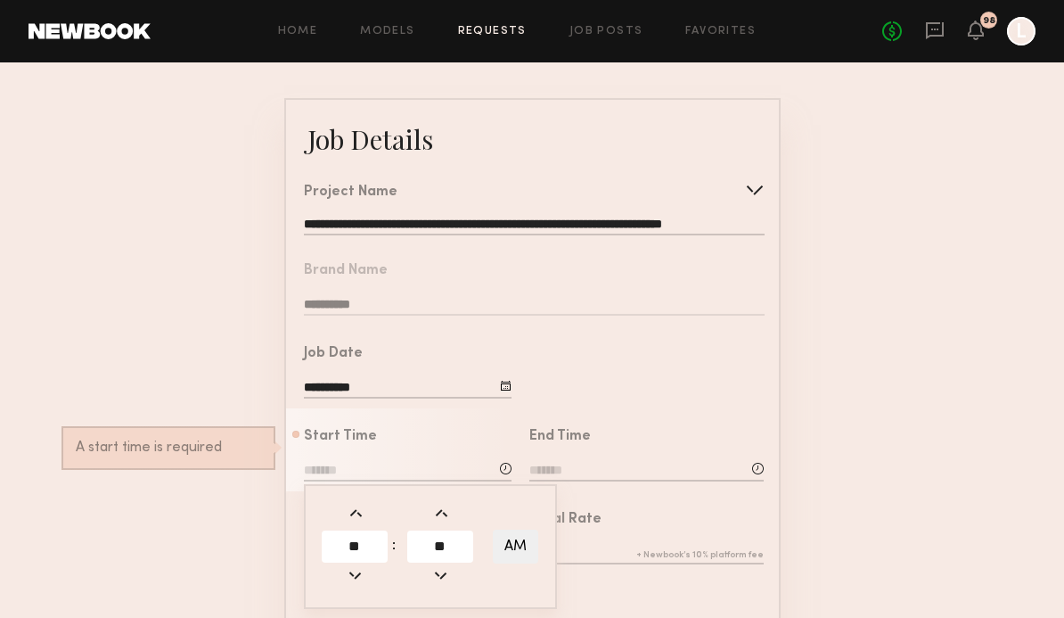
type input "********"
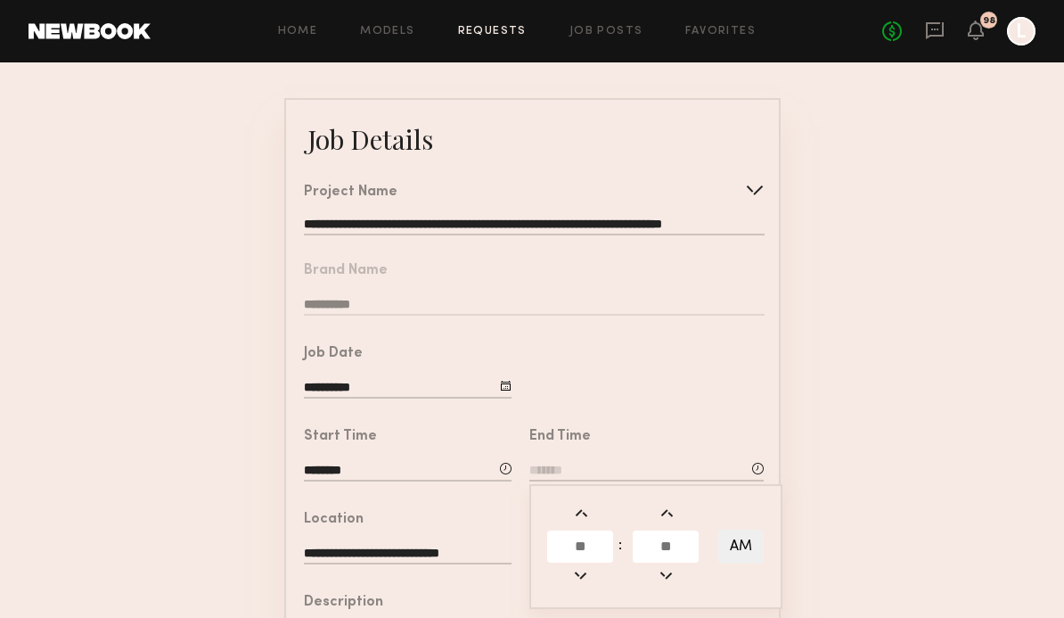
click at [578, 555] on input "text" at bounding box center [580, 546] width 66 height 32
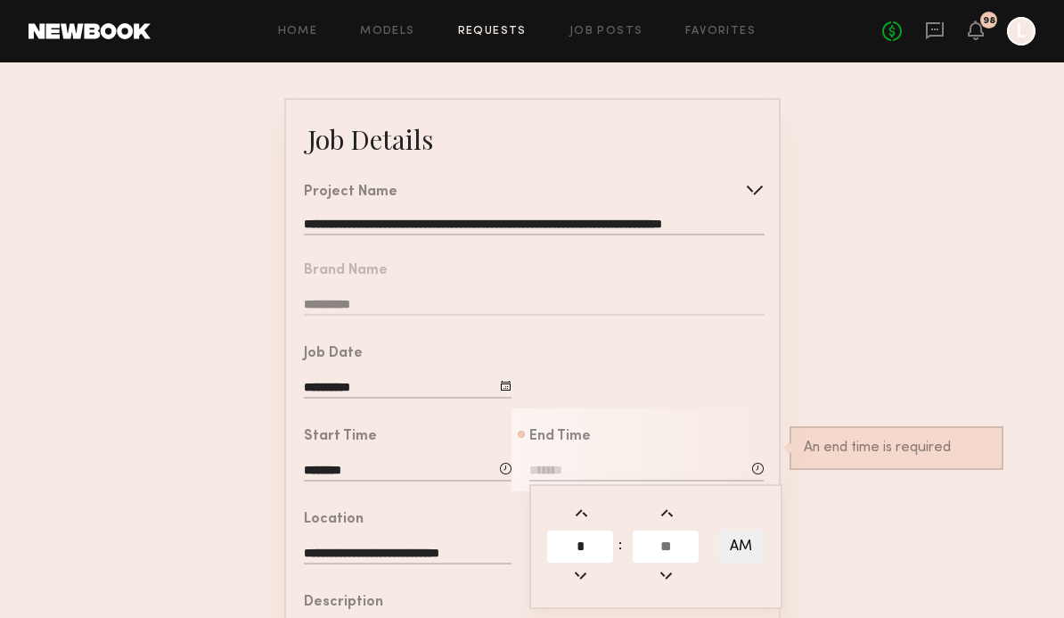
type input "*"
click at [672, 555] on input "text" at bounding box center [666, 546] width 66 height 32
type input "**"
click at [749, 553] on button "AM" at bounding box center [740, 546] width 45 height 34
type input "*******"
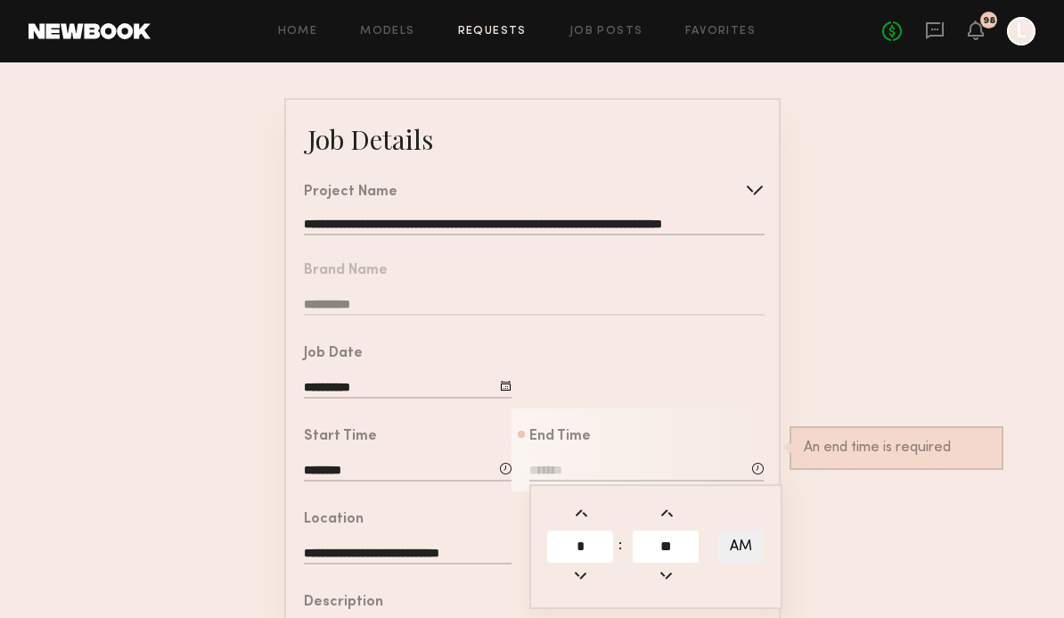
type input "**"
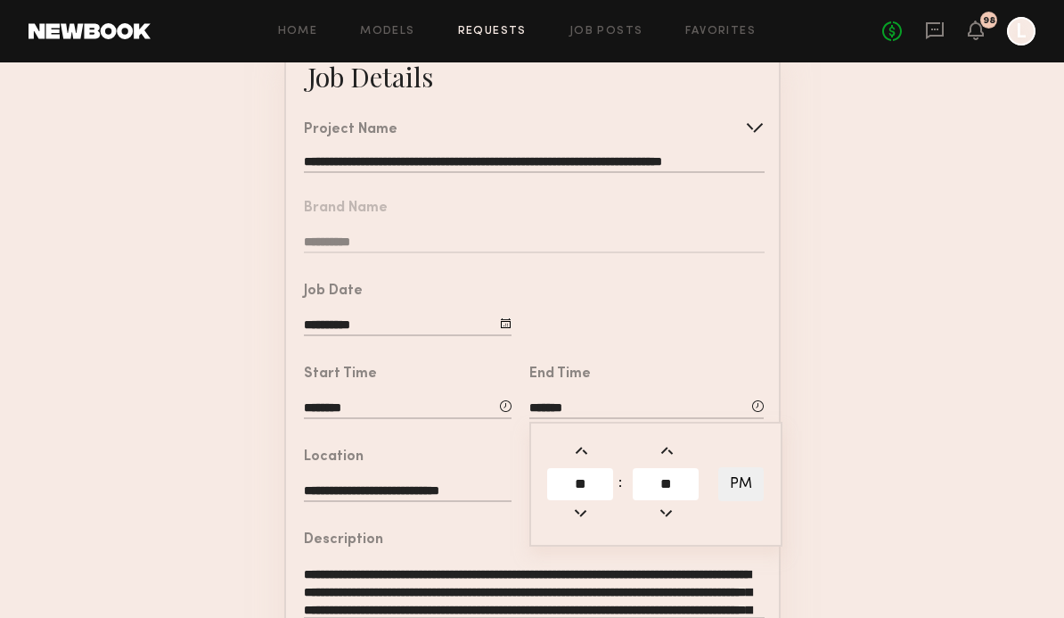
click at [799, 307] on form "**********" at bounding box center [532, 533] width 1064 height 993
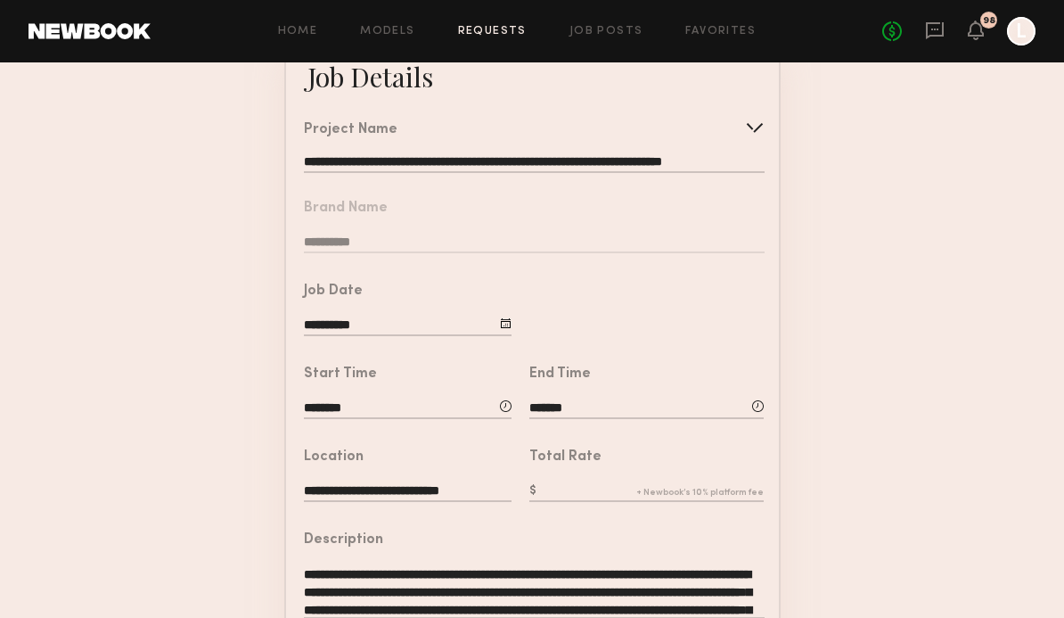
click at [644, 489] on input "text" at bounding box center [646, 492] width 234 height 20
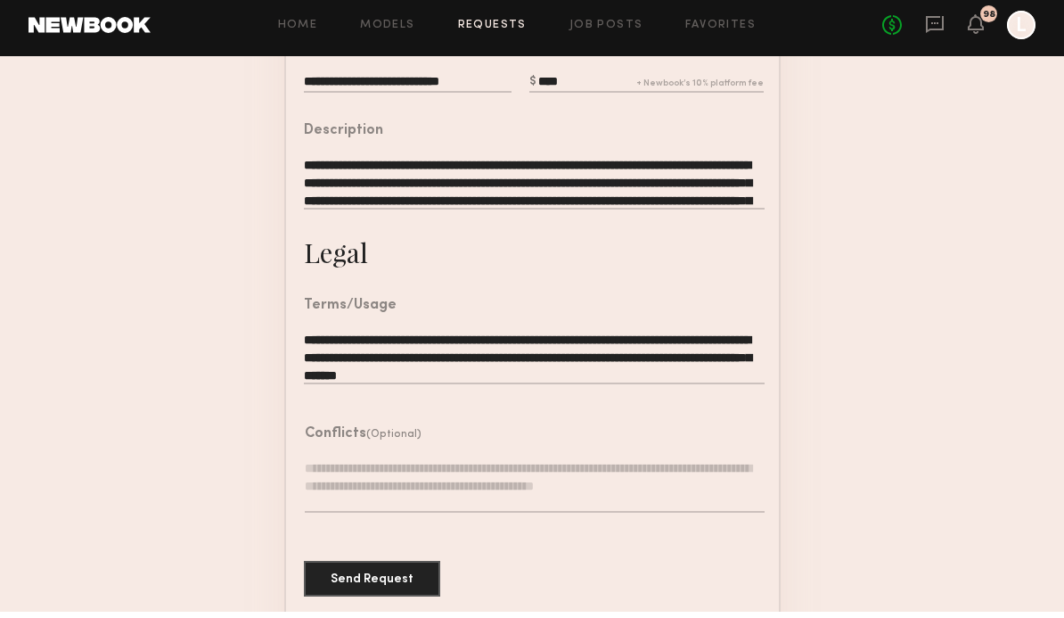
scroll to position [549, 0]
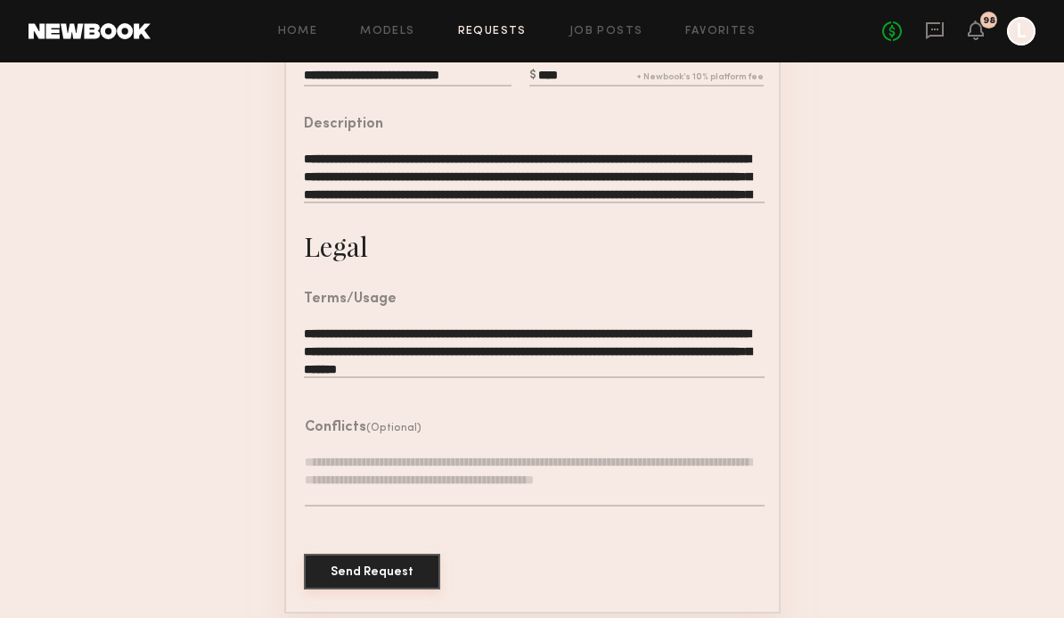
type input "****"
click at [399, 569] on button "Send Request" at bounding box center [372, 571] width 136 height 36
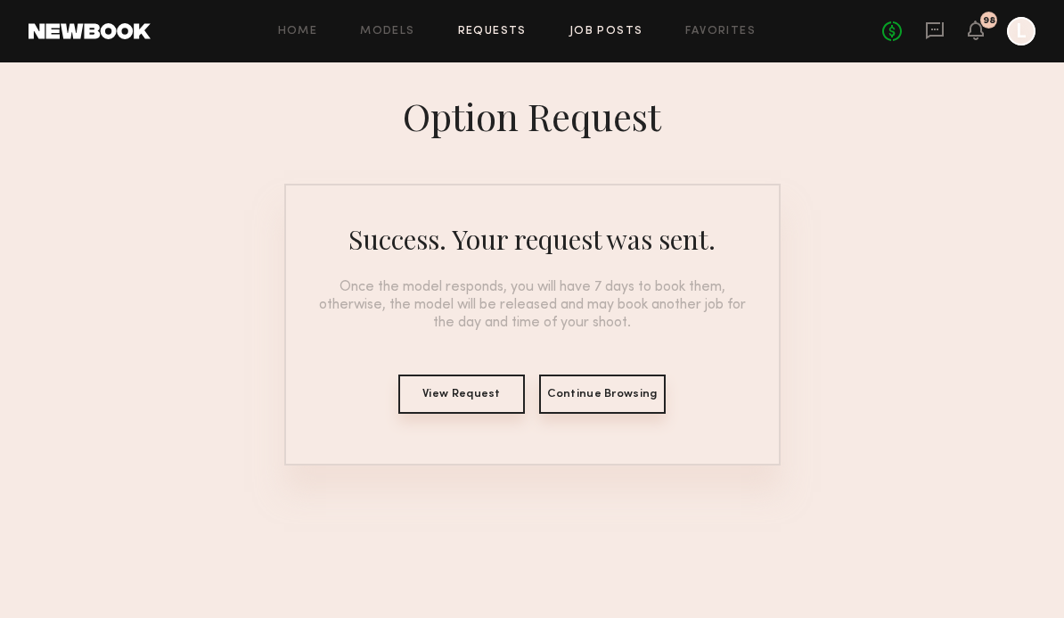
click at [599, 34] on link "Job Posts" at bounding box center [607, 32] width 74 height 12
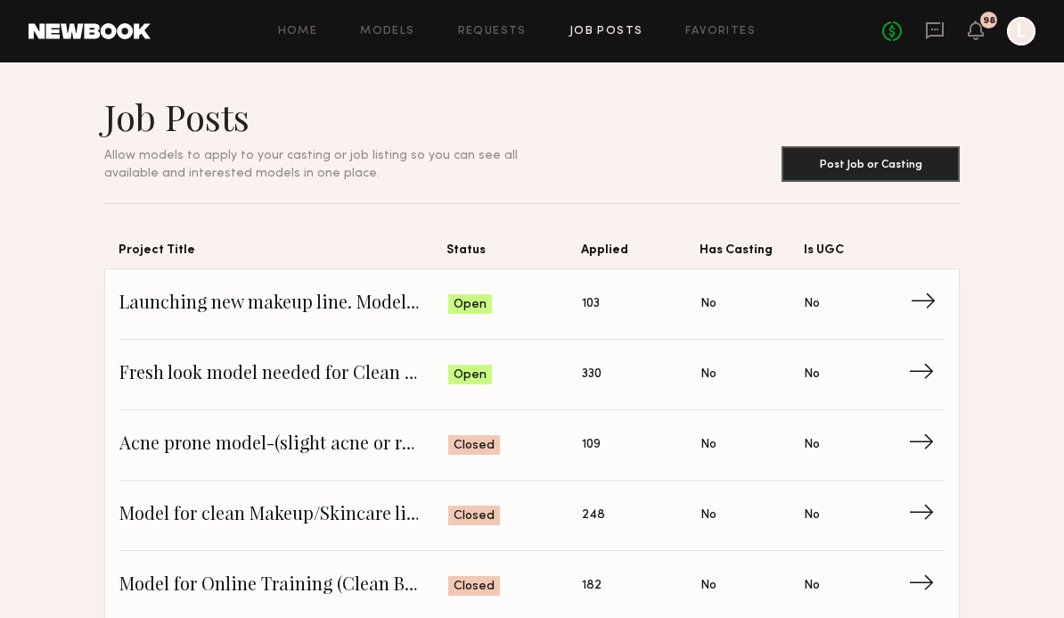
click at [590, 311] on span "103" at bounding box center [591, 304] width 18 height 20
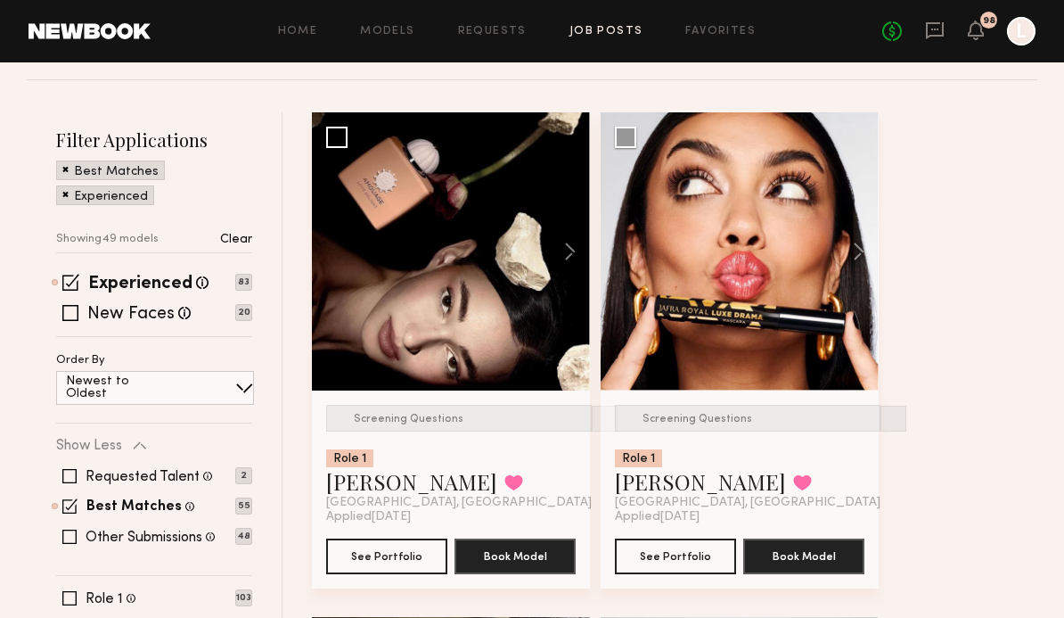
scroll to position [299, 0]
click at [692, 552] on button "See Portfolio" at bounding box center [675, 555] width 121 height 36
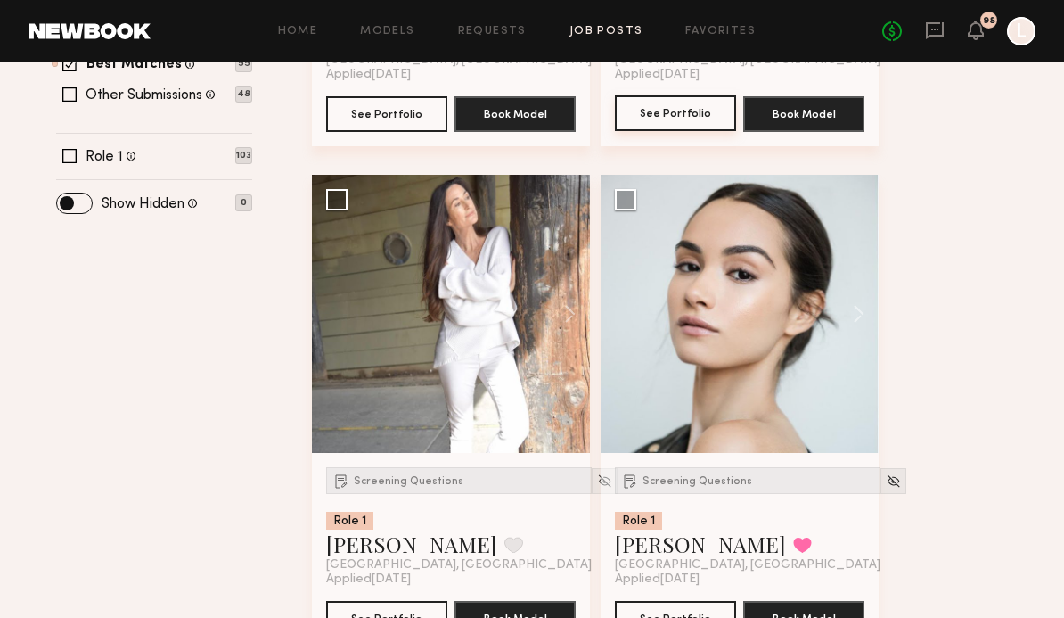
scroll to position [742, 0]
click at [570, 318] on button at bounding box center [561, 314] width 57 height 278
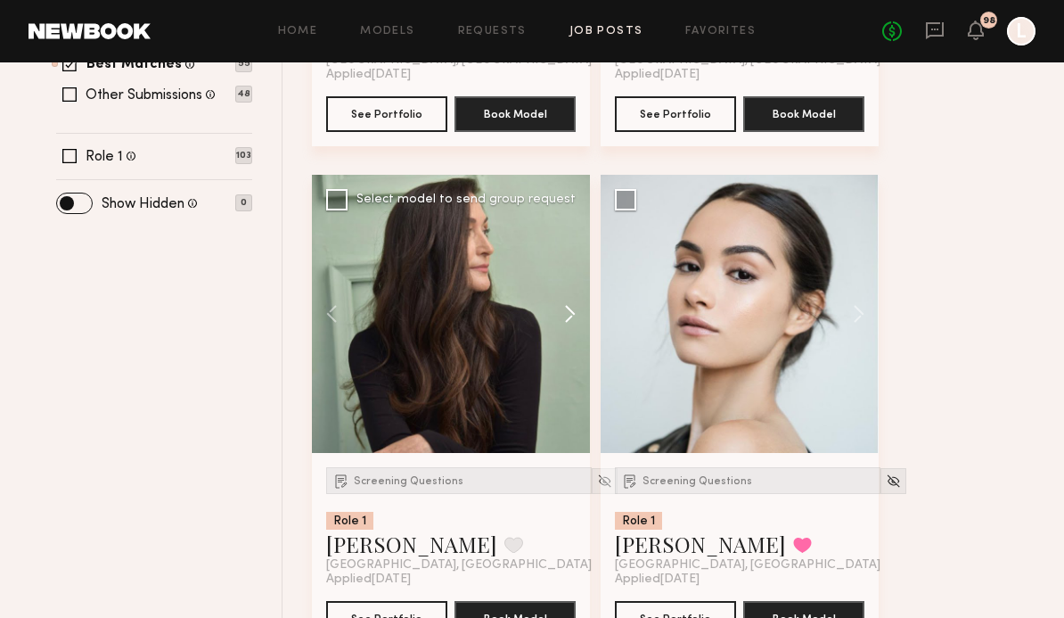
click at [569, 327] on button at bounding box center [561, 314] width 57 height 278
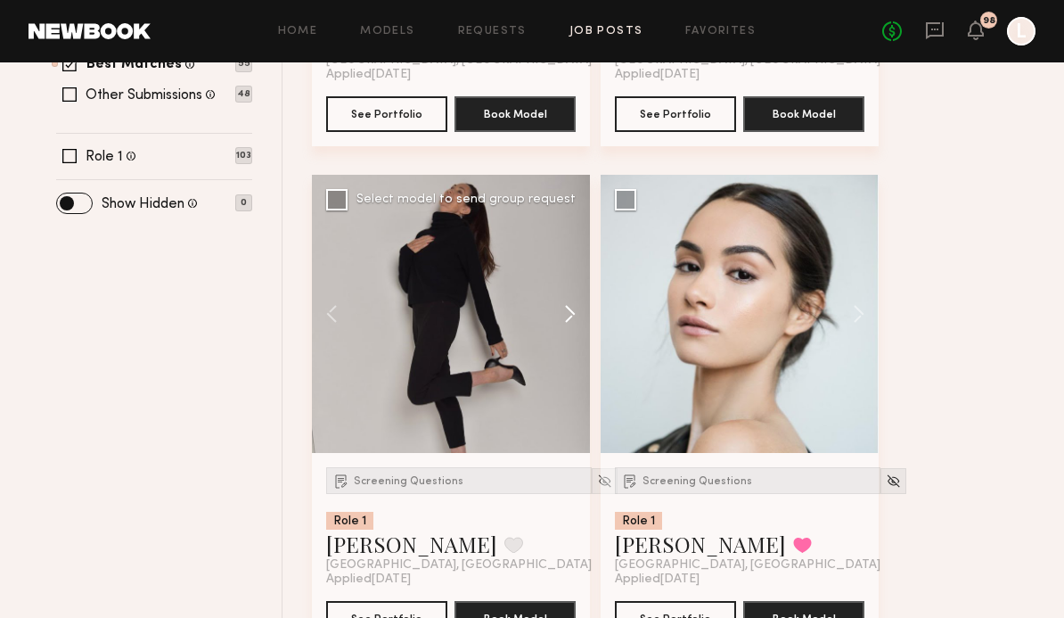
click at [571, 330] on button at bounding box center [561, 314] width 57 height 278
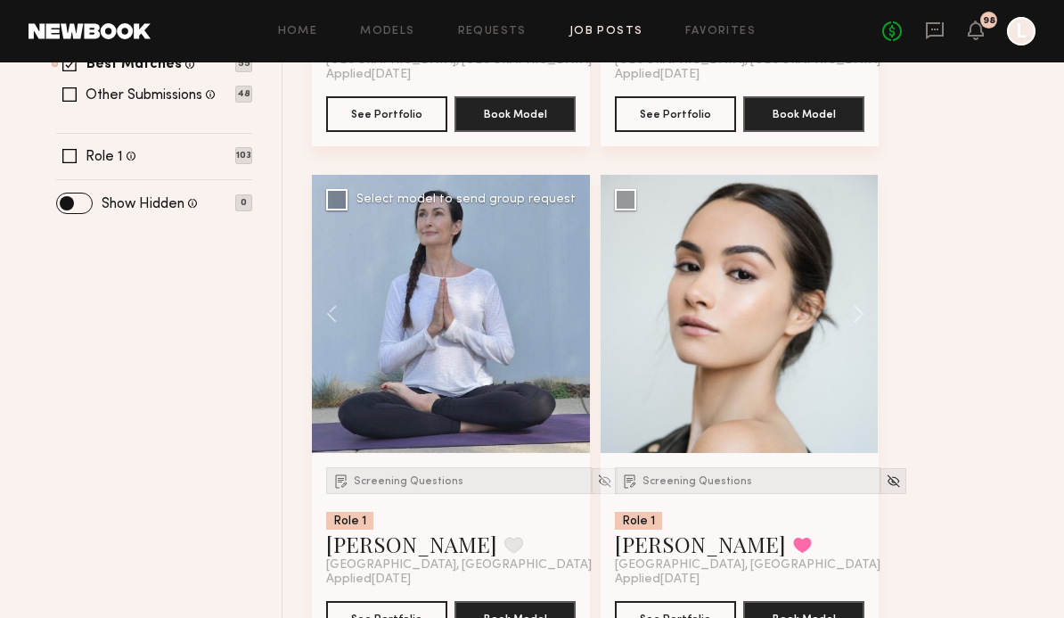
click at [574, 334] on div at bounding box center [451, 314] width 278 height 278
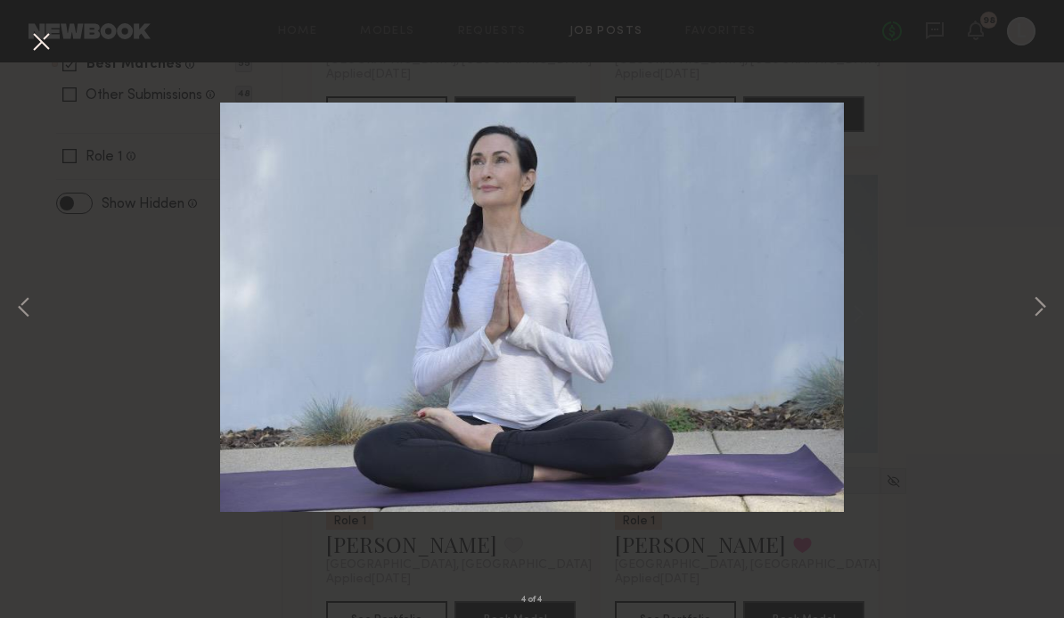
click at [980, 172] on div "4 of 4" at bounding box center [532, 309] width 1064 height 618
click at [47, 56] on button at bounding box center [41, 43] width 29 height 32
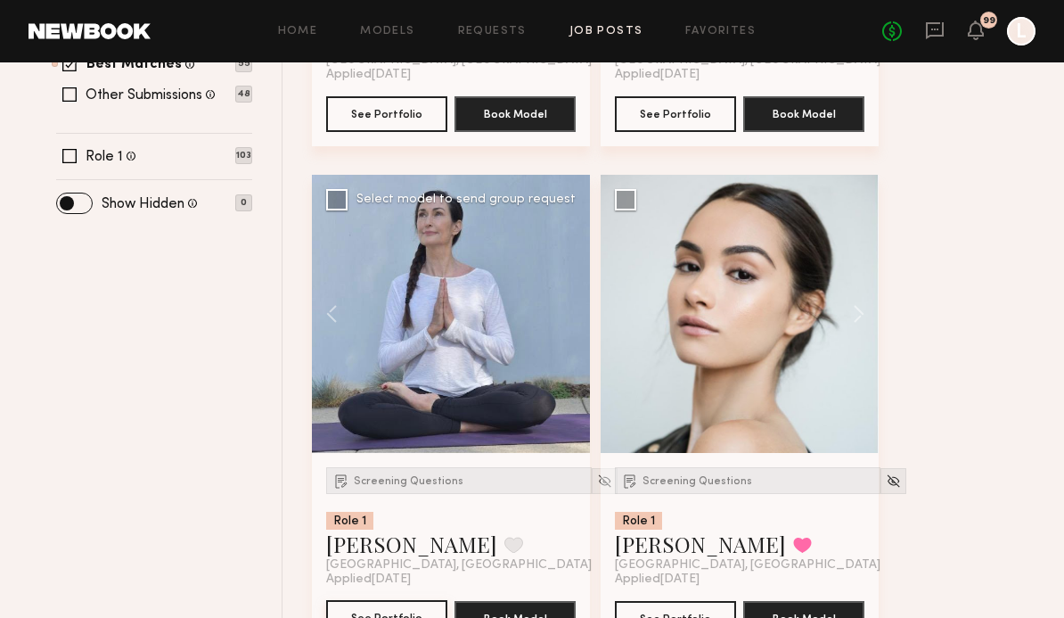
click at [414, 617] on button "See Portfolio" at bounding box center [386, 618] width 121 height 36
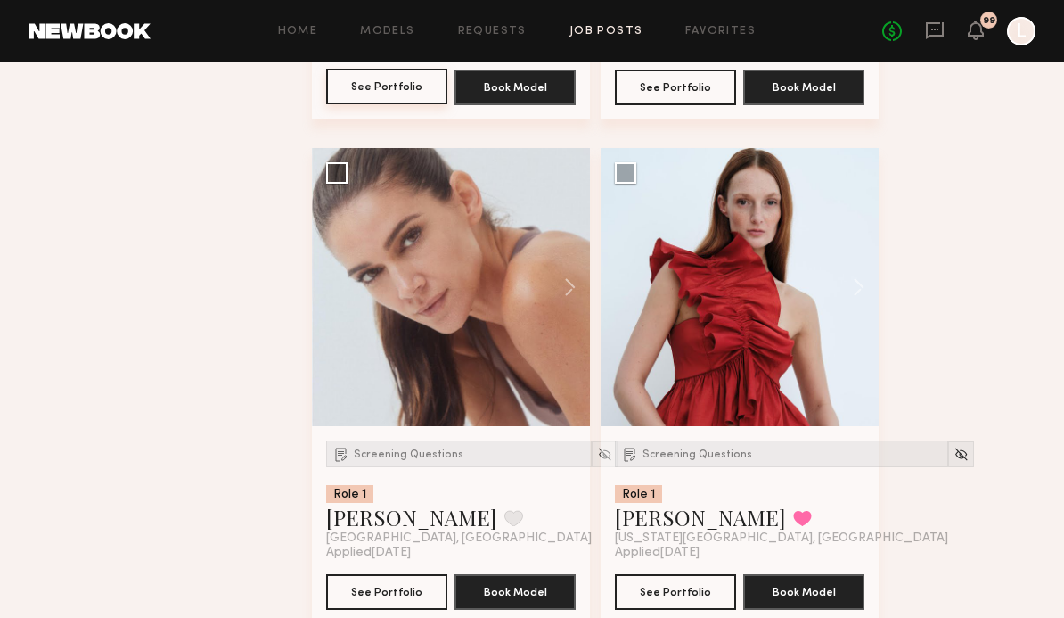
scroll to position [1273, 0]
click at [863, 290] on button at bounding box center [850, 287] width 57 height 278
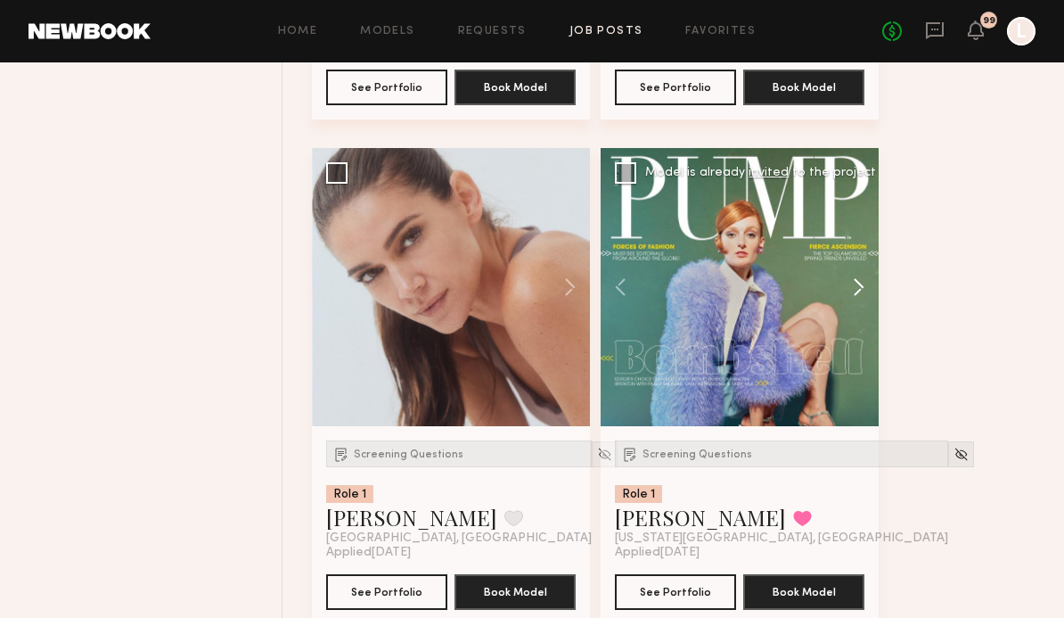
click at [862, 292] on button at bounding box center [850, 287] width 57 height 278
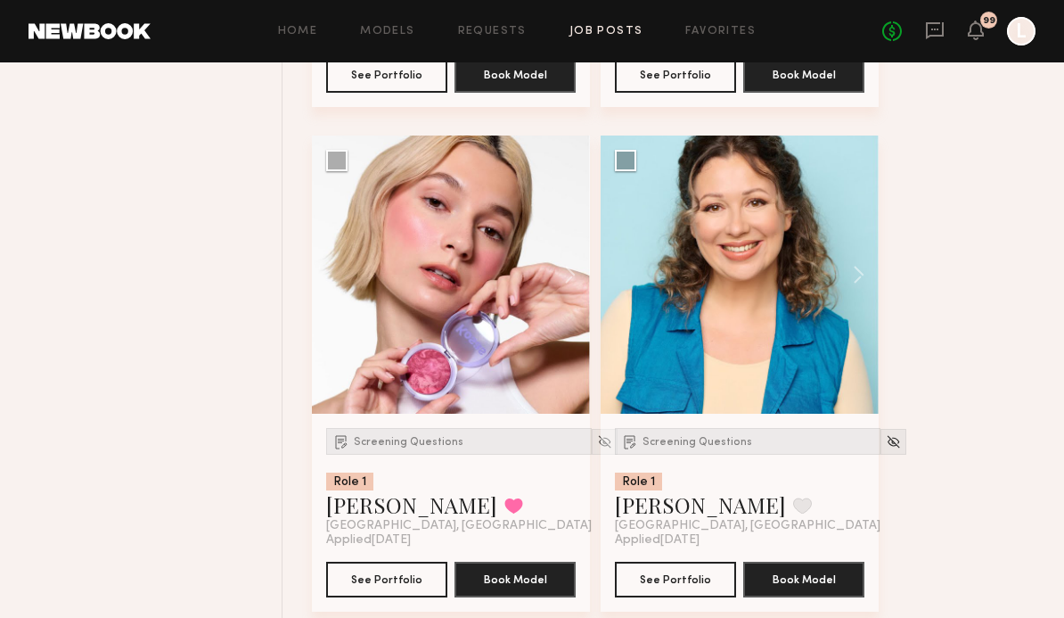
scroll to position [2294, 0]
click at [572, 275] on button at bounding box center [561, 274] width 57 height 278
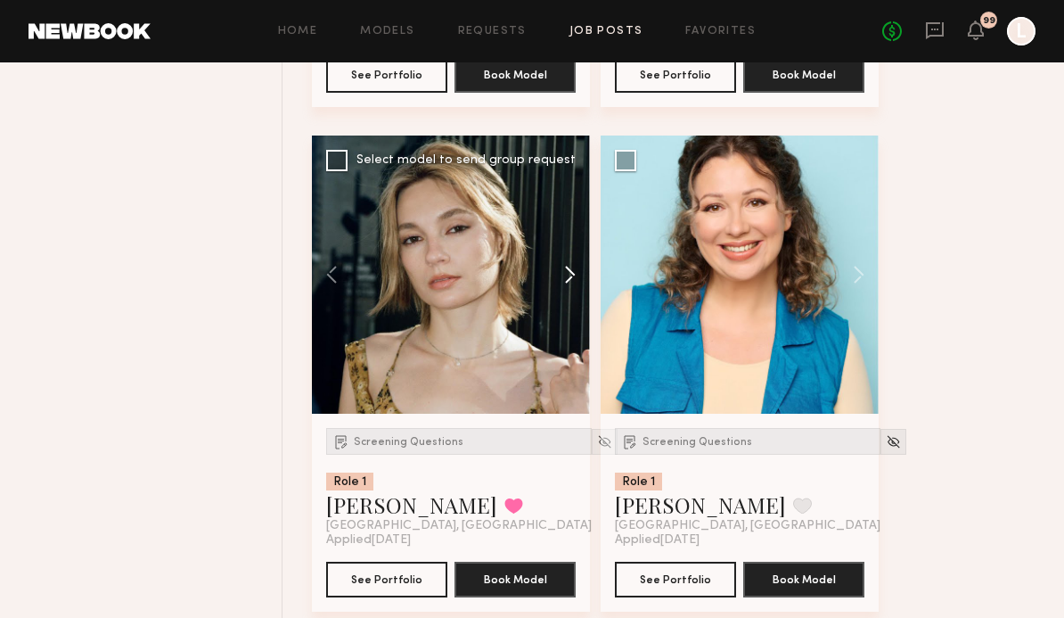
click at [577, 294] on button at bounding box center [561, 274] width 57 height 278
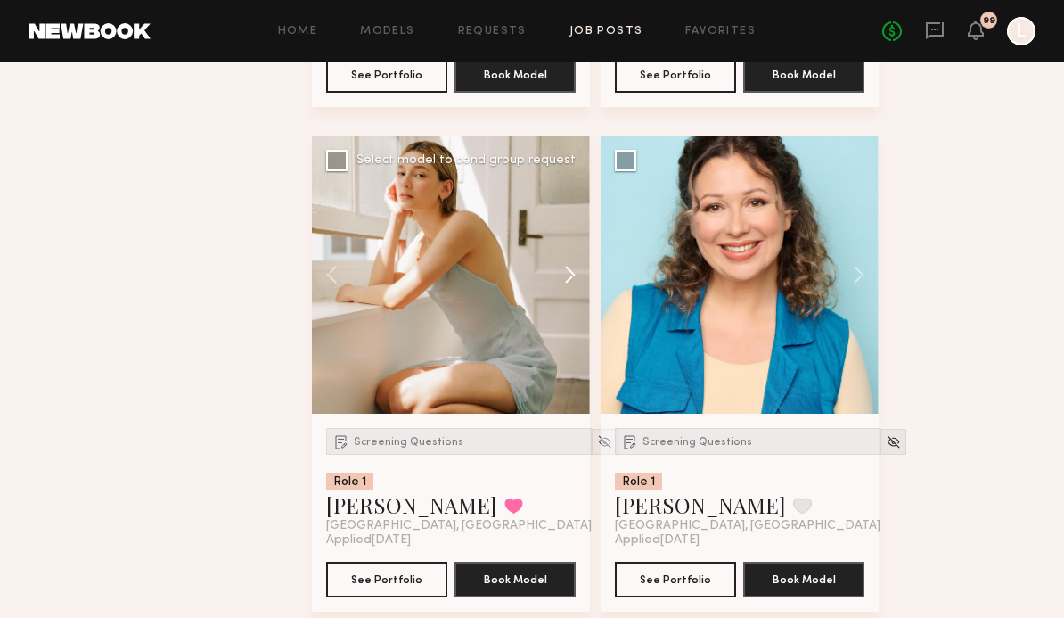
click at [575, 290] on button at bounding box center [561, 274] width 57 height 278
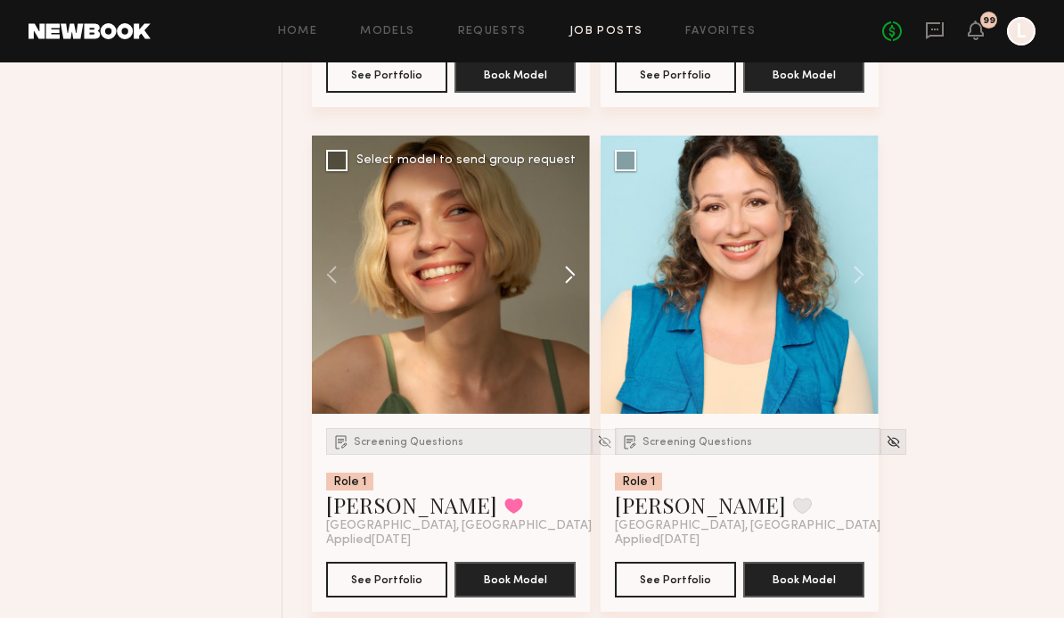
click at [578, 299] on button at bounding box center [561, 274] width 57 height 278
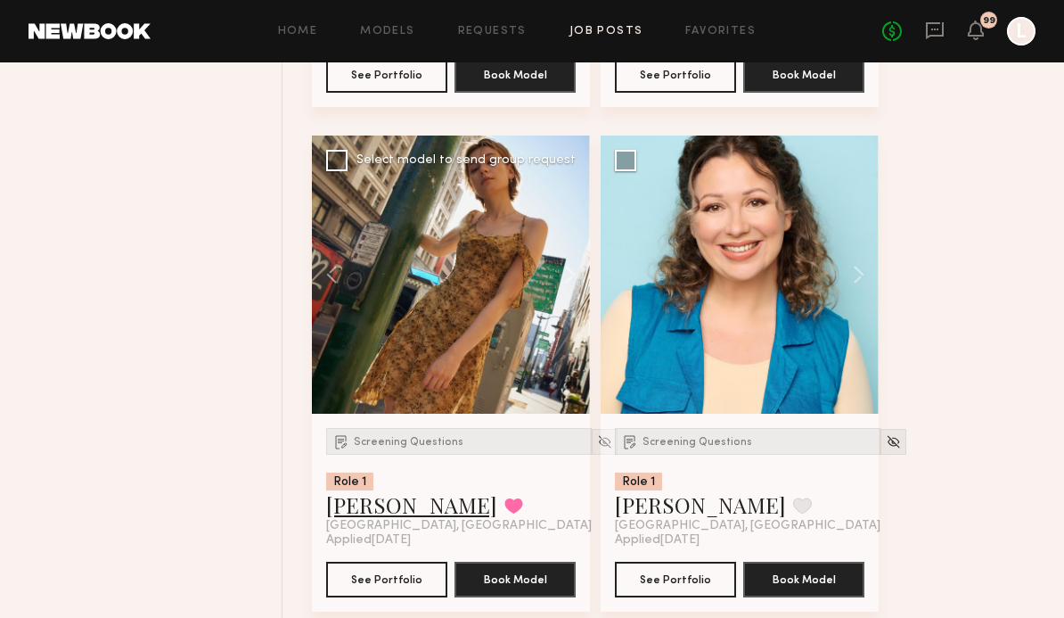
click at [395, 512] on link "Yuliia K." at bounding box center [411, 504] width 171 height 29
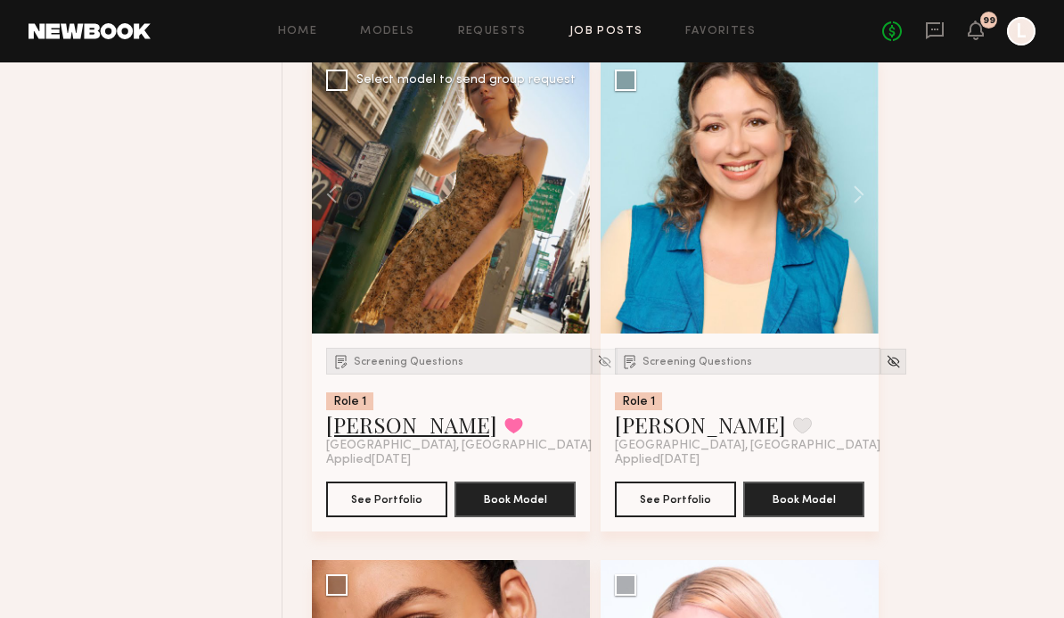
scroll to position [2373, 0]
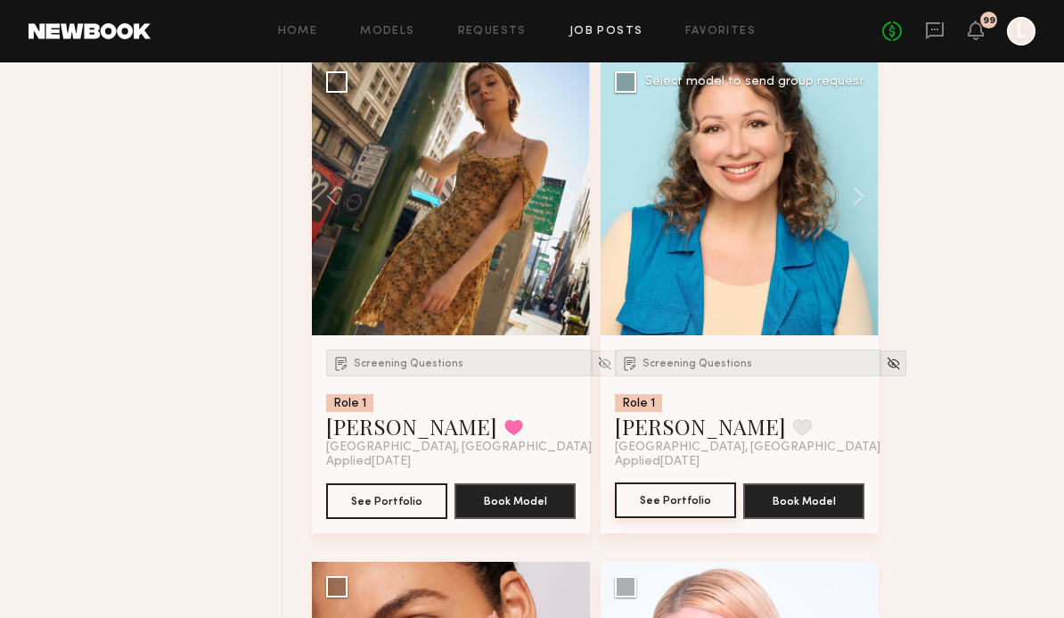
click at [722, 512] on button "See Portfolio" at bounding box center [675, 500] width 121 height 36
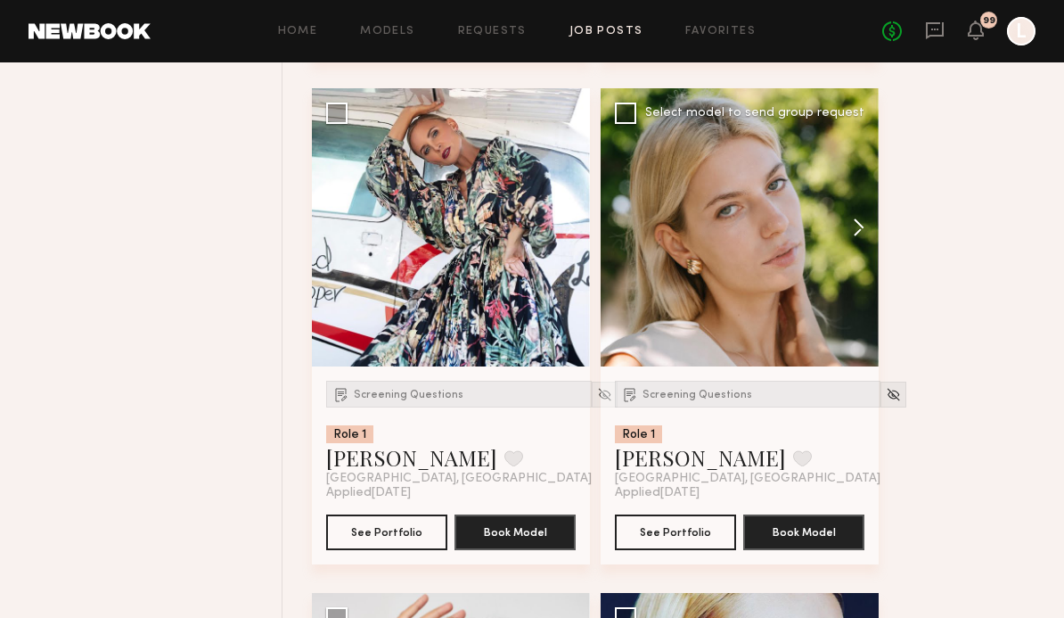
click at [869, 237] on button at bounding box center [850, 228] width 57 height 278
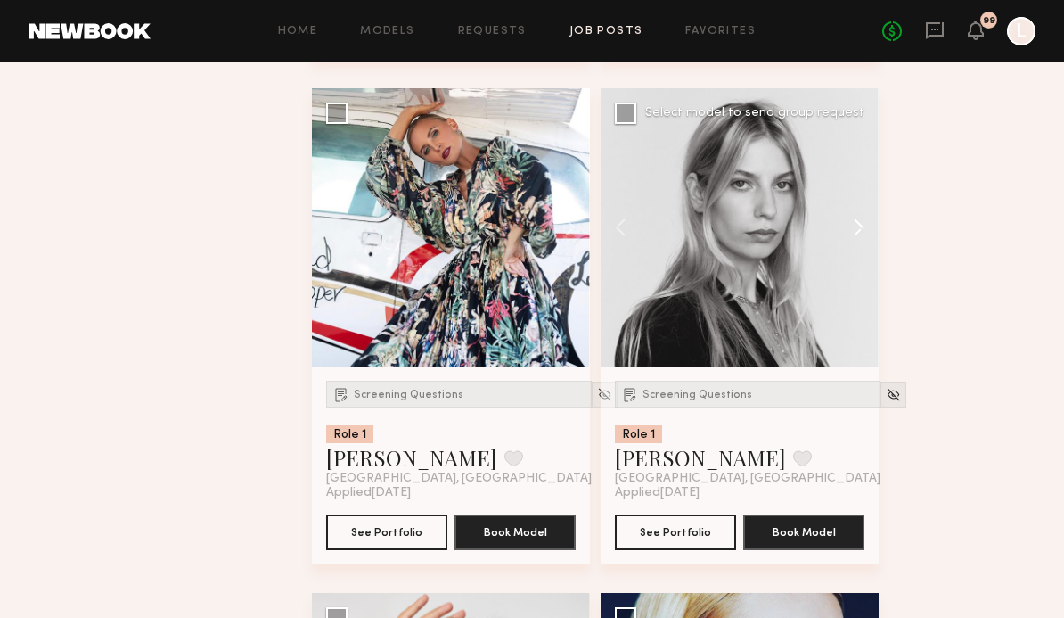
scroll to position [3350, 0]
click at [870, 245] on button at bounding box center [850, 227] width 57 height 278
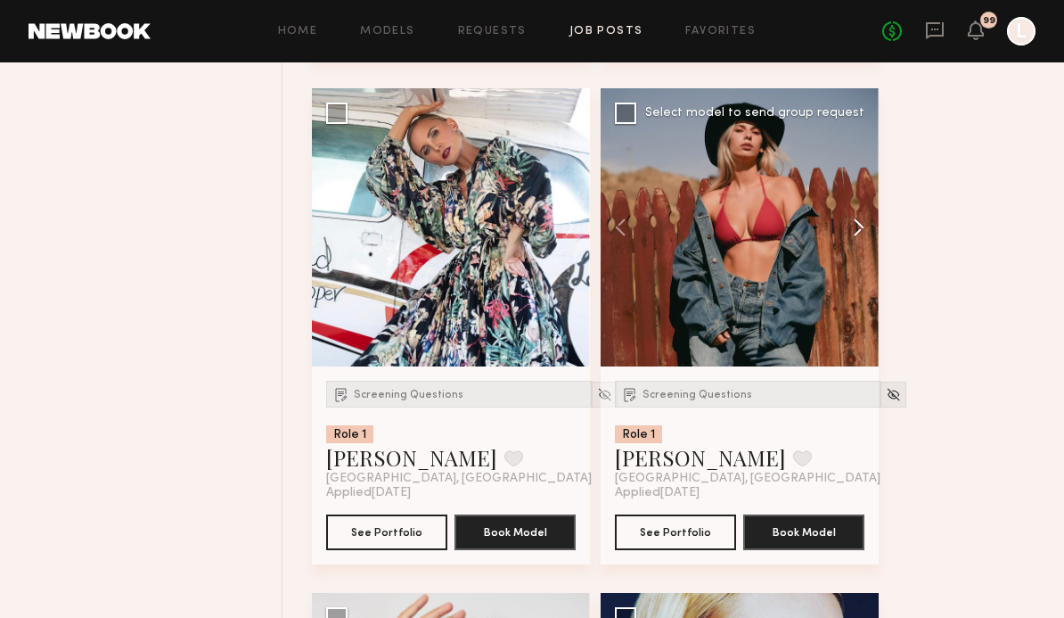
click at [868, 250] on button at bounding box center [850, 227] width 57 height 278
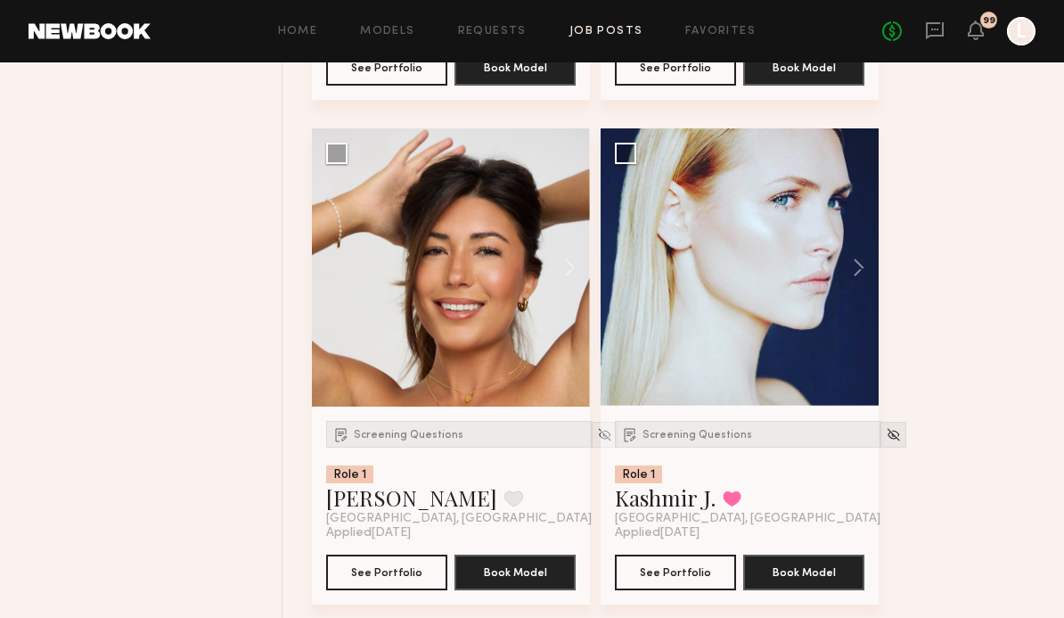
scroll to position [3815, 0]
click at [868, 279] on button at bounding box center [850, 267] width 57 height 278
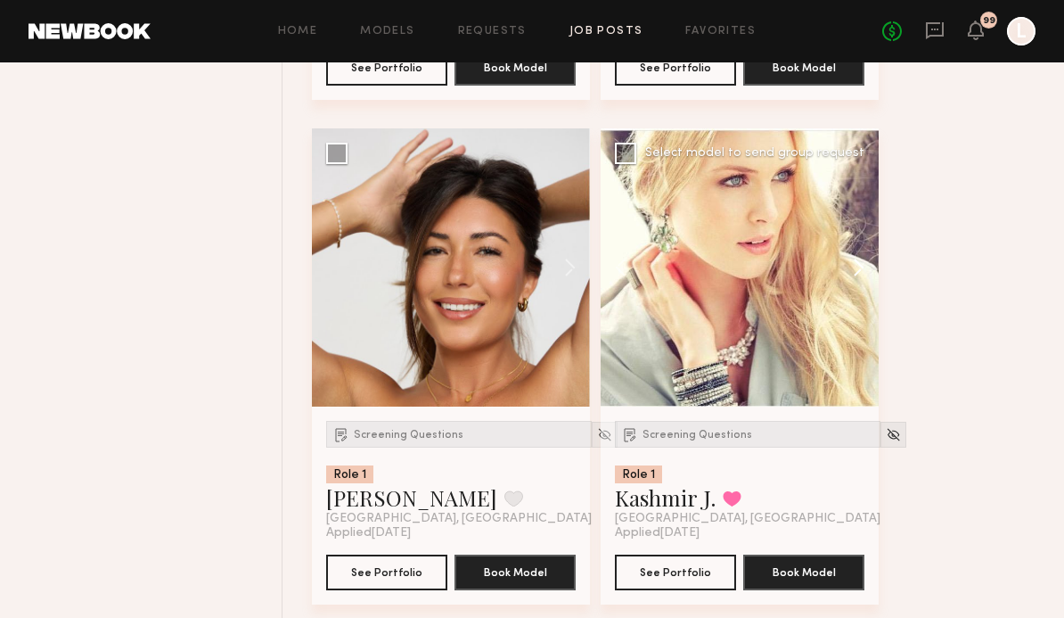
click at [867, 279] on button at bounding box center [850, 267] width 57 height 278
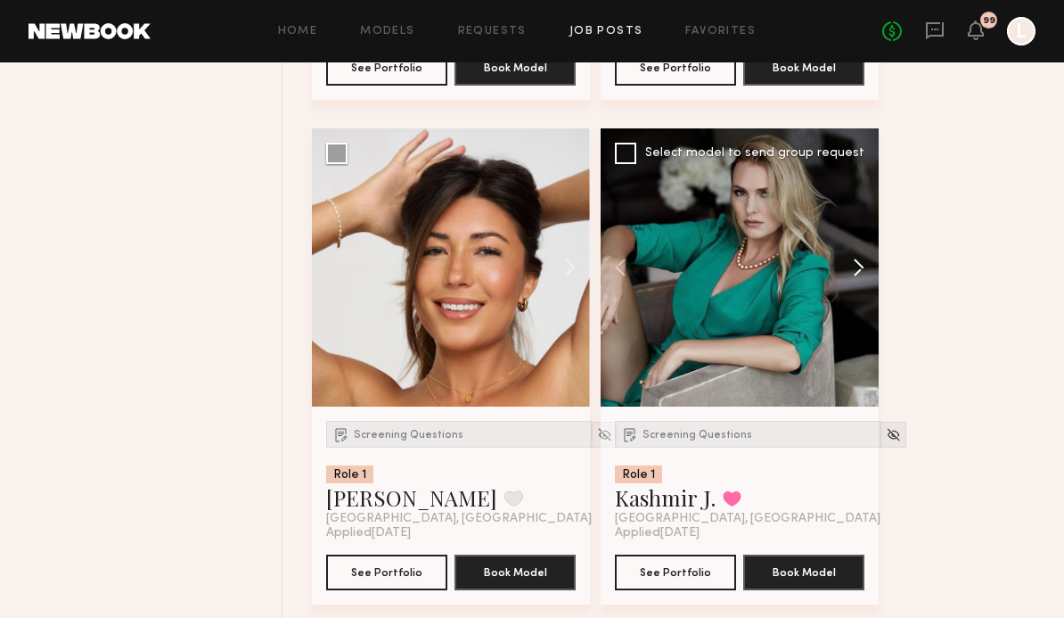
click at [867, 282] on button at bounding box center [850, 267] width 57 height 278
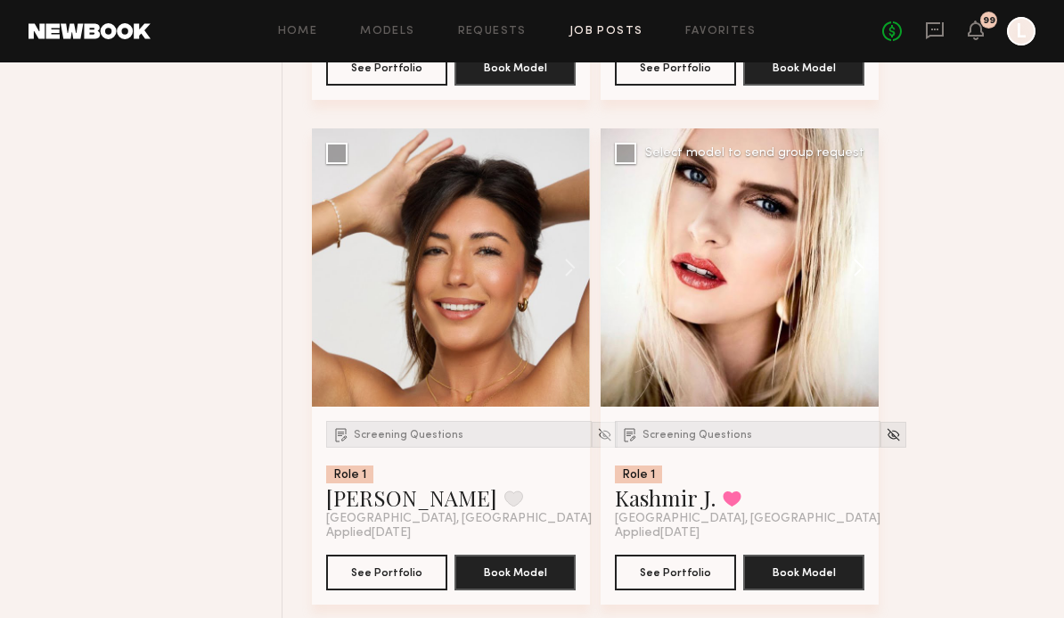
click at [868, 285] on button at bounding box center [850, 267] width 57 height 278
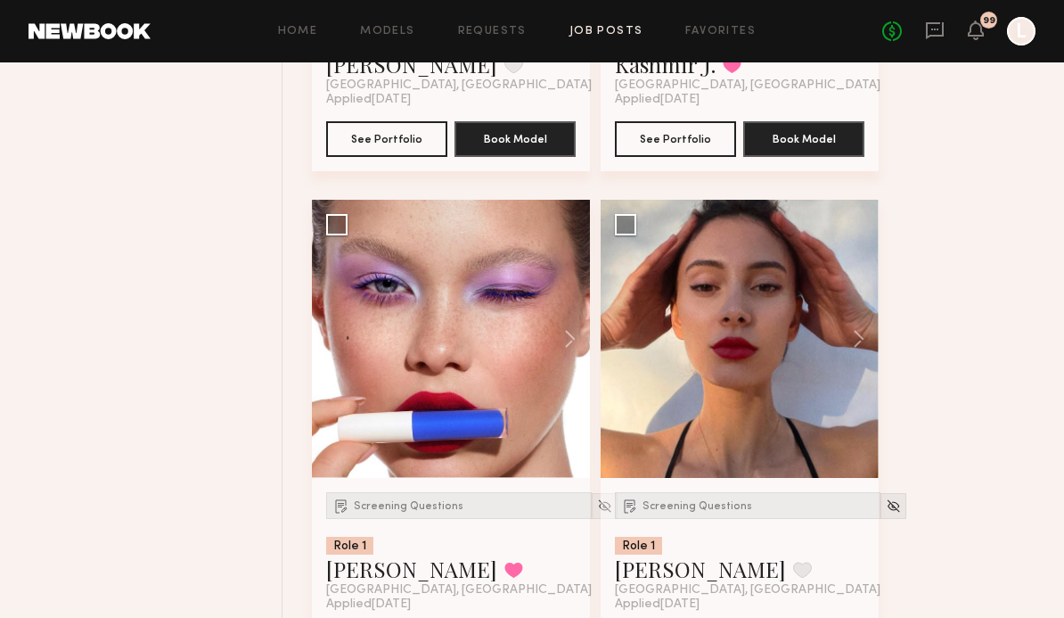
scroll to position [4250, 0]
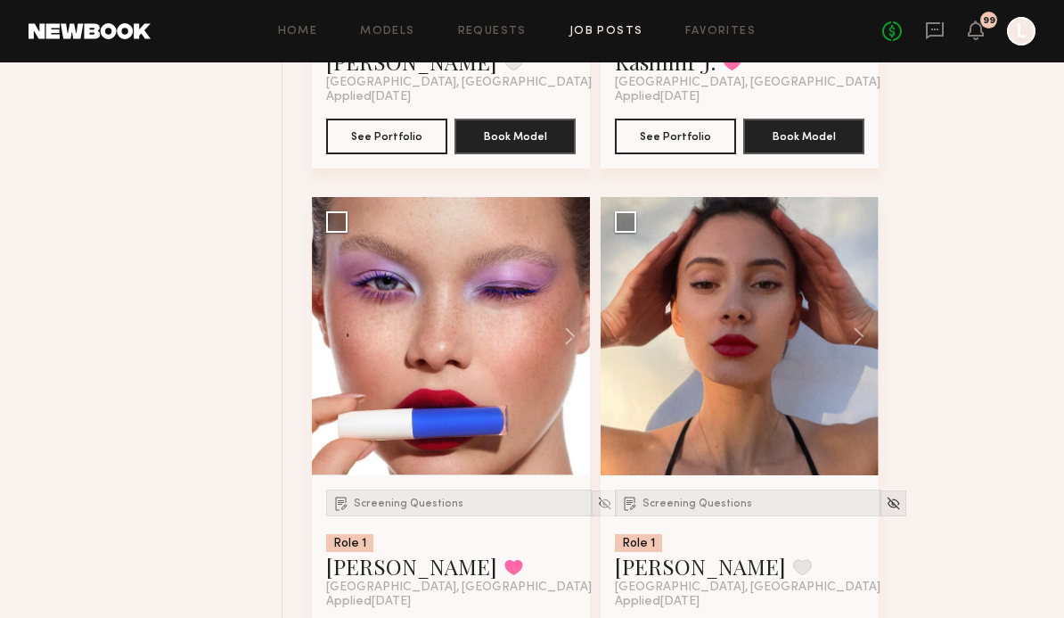
click at [986, 36] on div "No fees up to $5,000 99 L" at bounding box center [958, 31] width 153 height 29
click at [986, 30] on div "No fees up to $5,000 99 L" at bounding box center [958, 31] width 153 height 29
click at [980, 27] on icon at bounding box center [976, 29] width 14 height 12
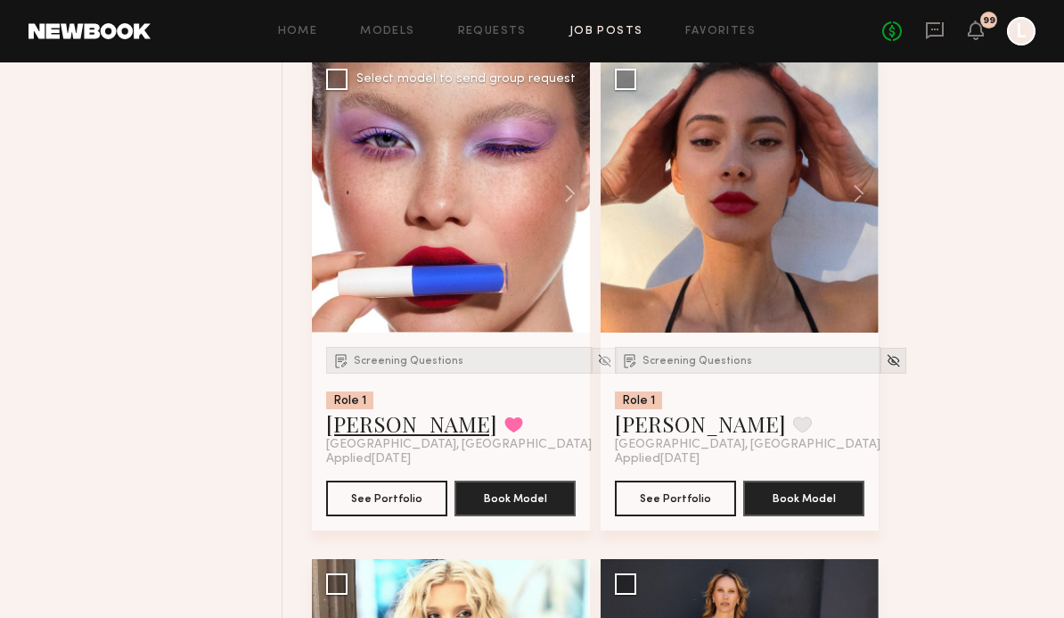
scroll to position [4393, 0]
click at [406, 437] on link "Marina F." at bounding box center [411, 423] width 171 height 29
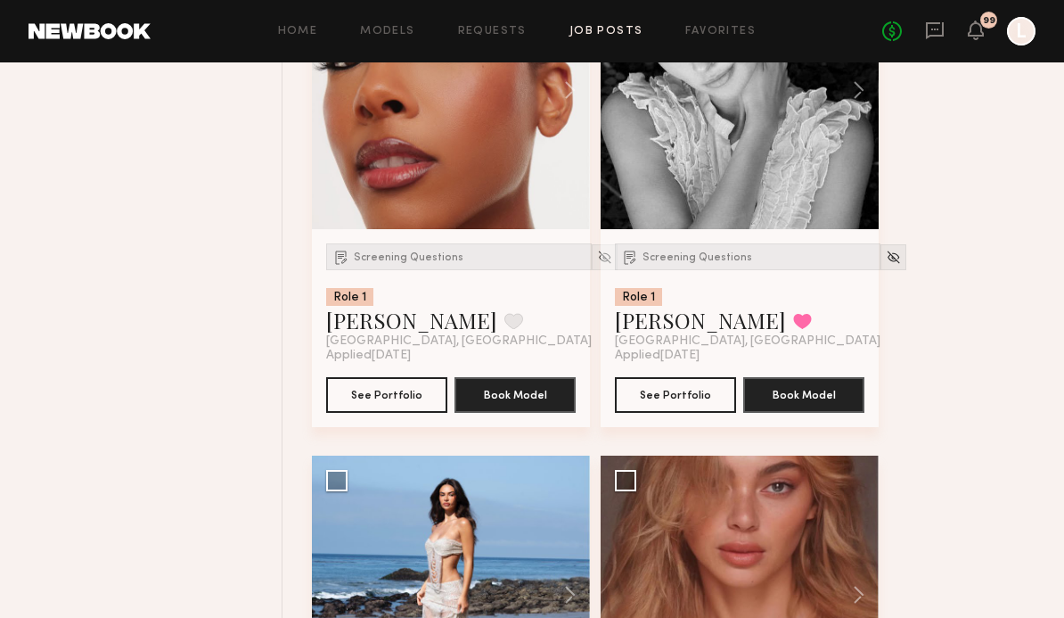
scroll to position [10046, 0]
click at [336, 412] on button "See Portfolio" at bounding box center [386, 394] width 121 height 36
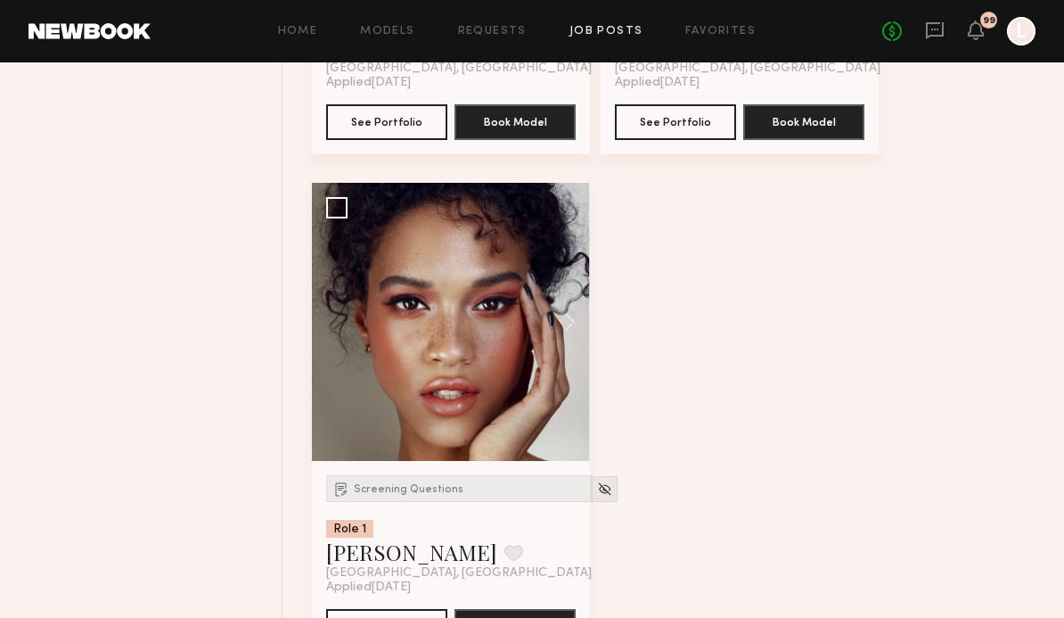
scroll to position [12369, 0]
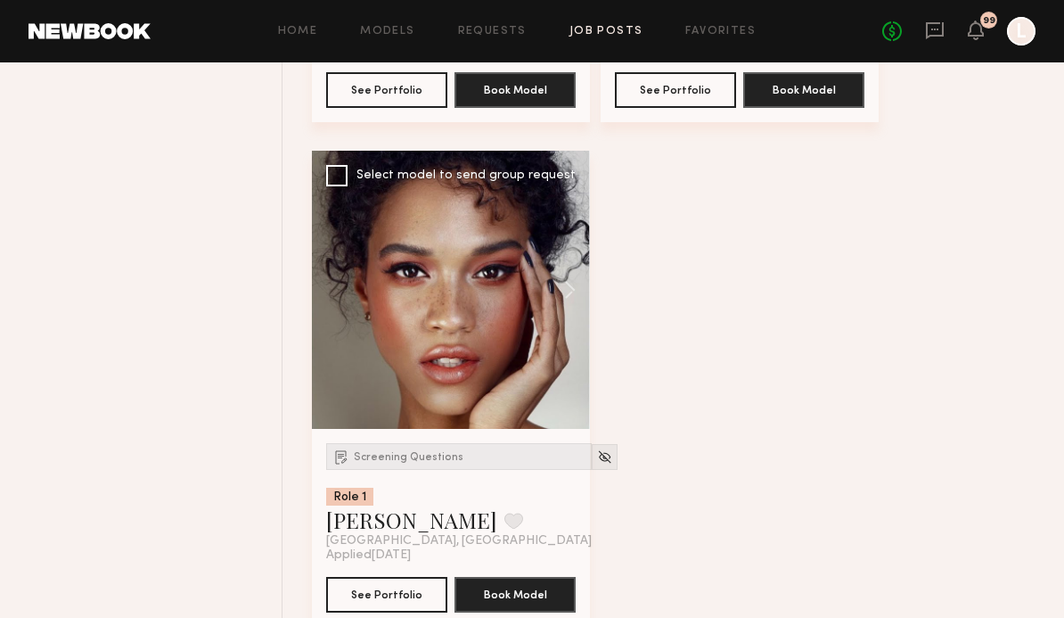
click at [351, 411] on div at bounding box center [451, 290] width 278 height 278
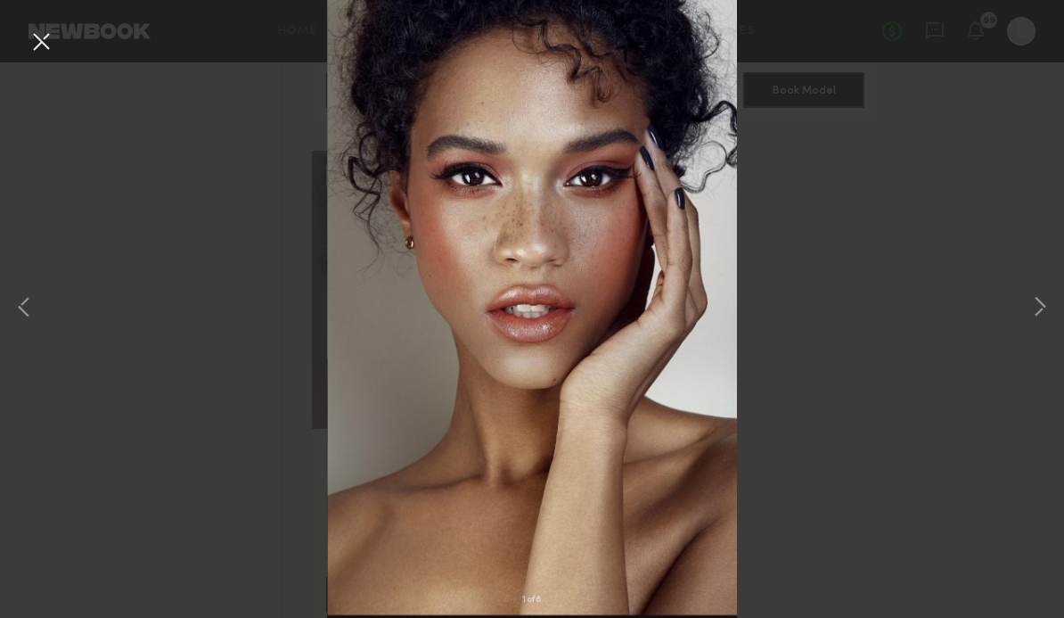
click at [230, 430] on div "1 of 8" at bounding box center [532, 309] width 1064 height 618
click at [44, 53] on button at bounding box center [41, 43] width 29 height 32
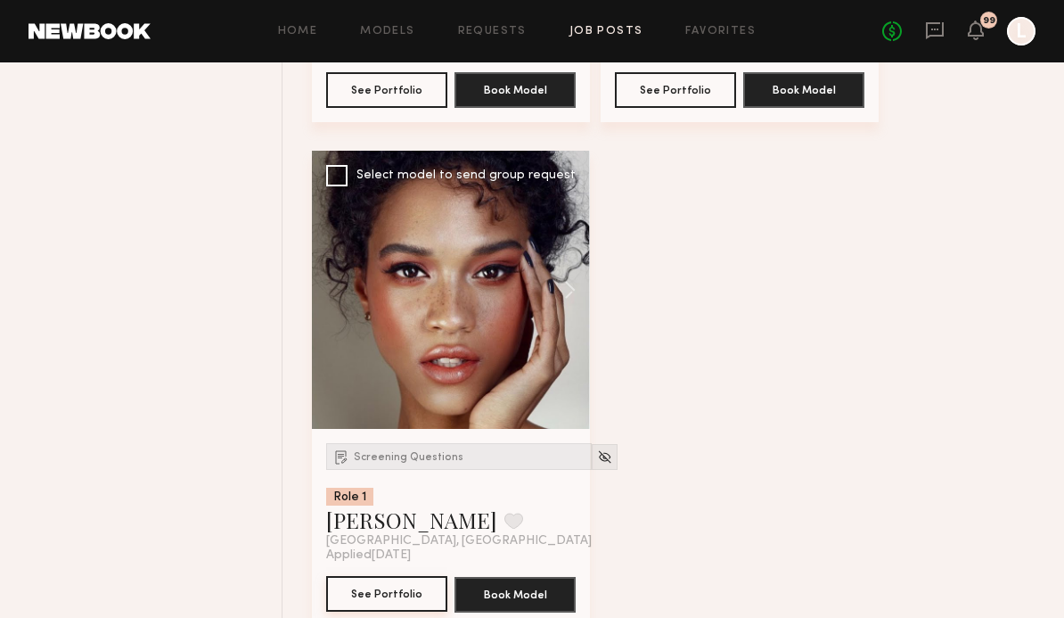
click at [343, 611] on button "See Portfolio" at bounding box center [386, 594] width 121 height 36
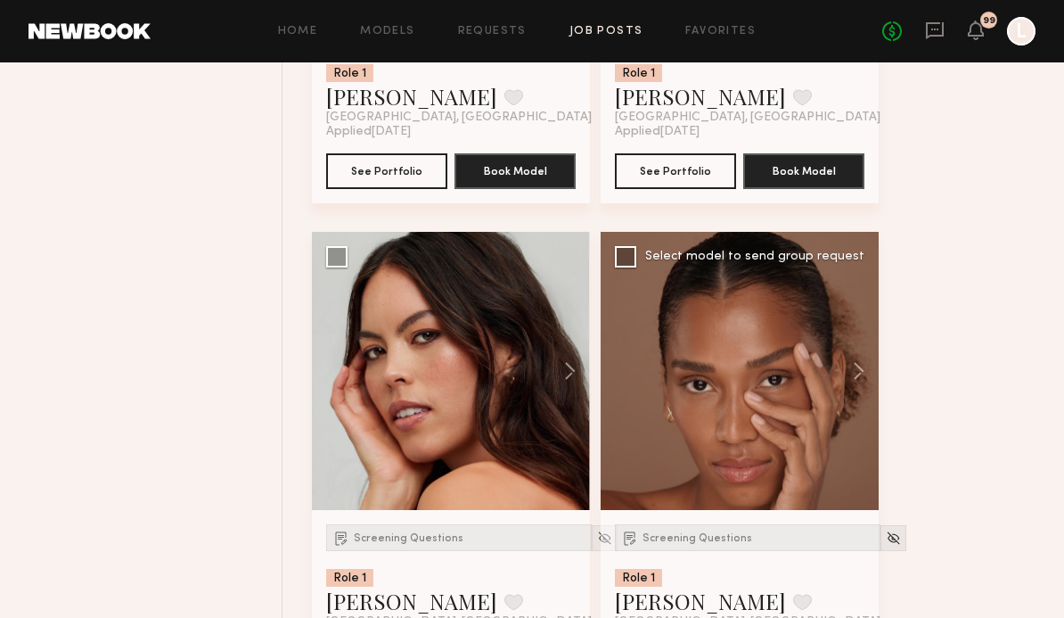
scroll to position [8756, 0]
click at [806, 496] on div at bounding box center [740, 371] width 278 height 278
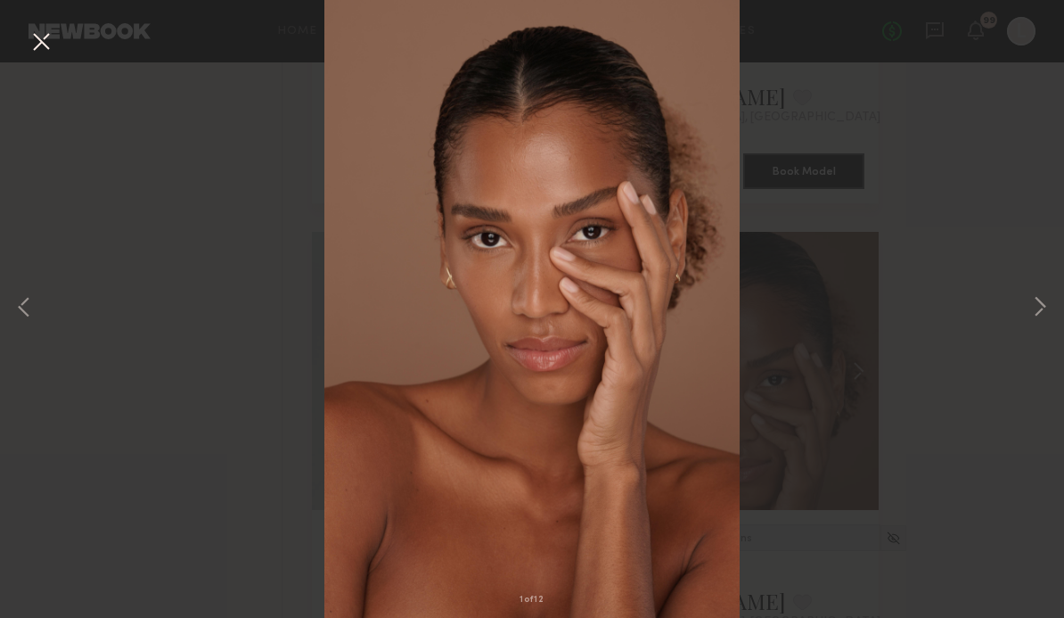
click at [836, 397] on div "1 of 12" at bounding box center [532, 309] width 1064 height 618
click at [866, 348] on div "1 of 12" at bounding box center [532, 309] width 1064 height 618
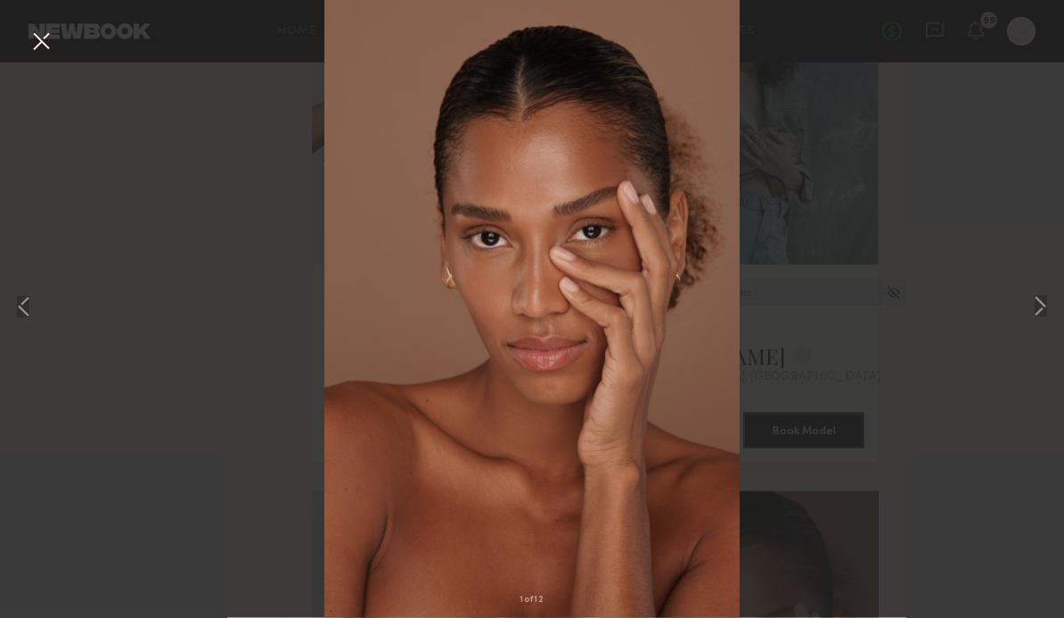
click at [42, 33] on button at bounding box center [41, 43] width 29 height 32
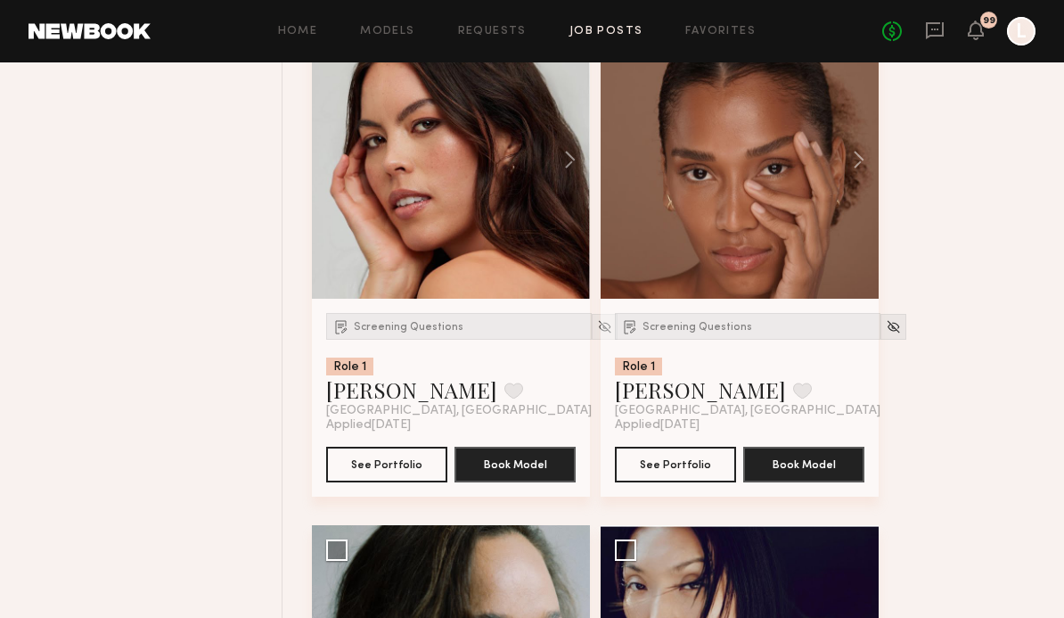
scroll to position [8967, 0]
click at [709, 404] on link "Cristina M." at bounding box center [700, 389] width 171 height 29
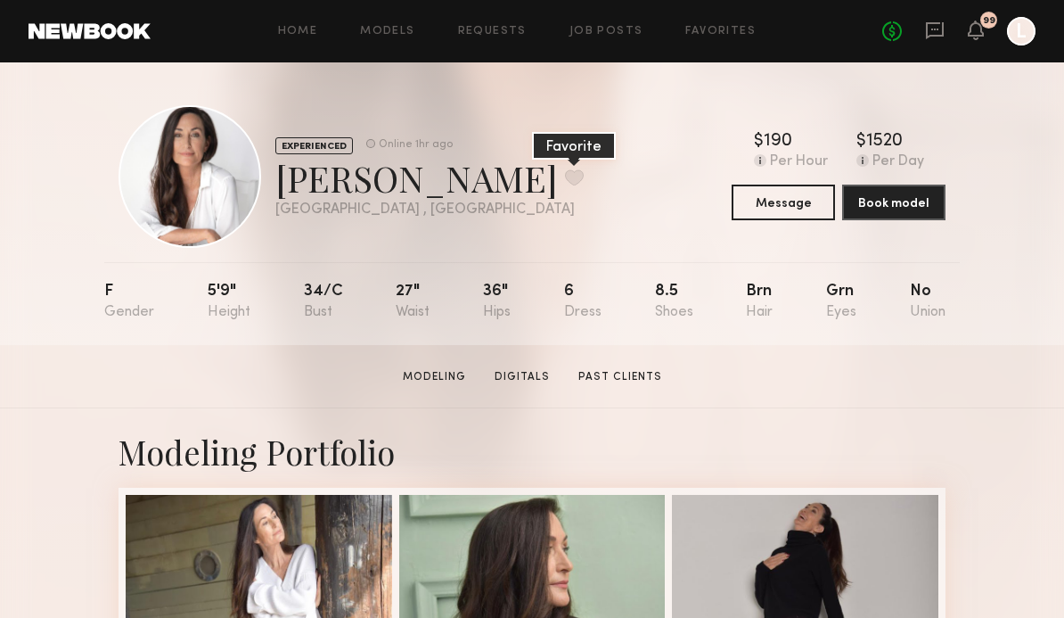
click at [565, 184] on button at bounding box center [574, 177] width 19 height 16
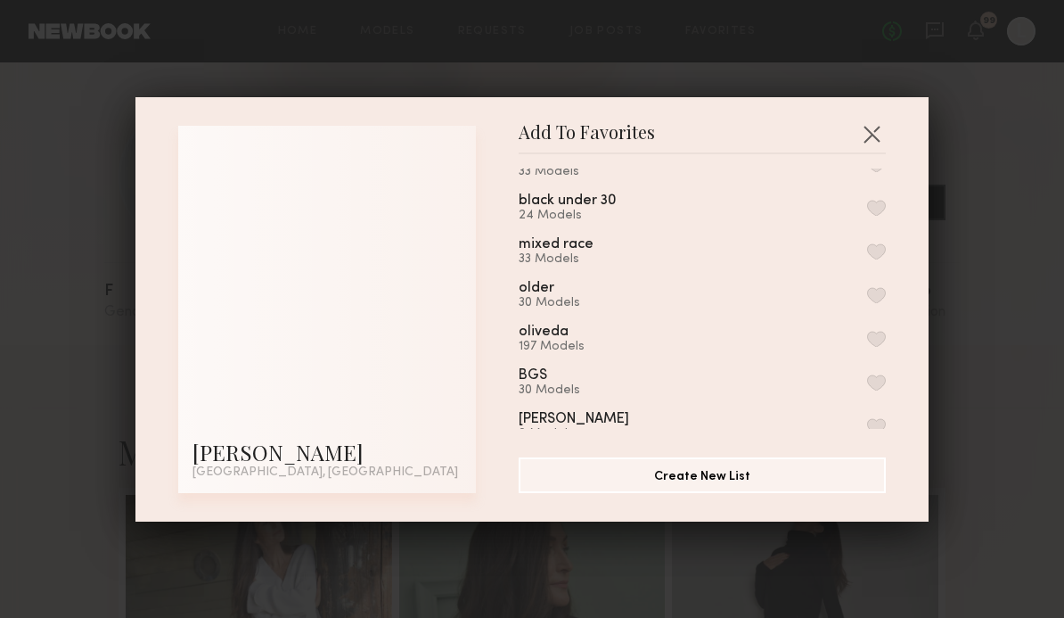
scroll to position [837, 0]
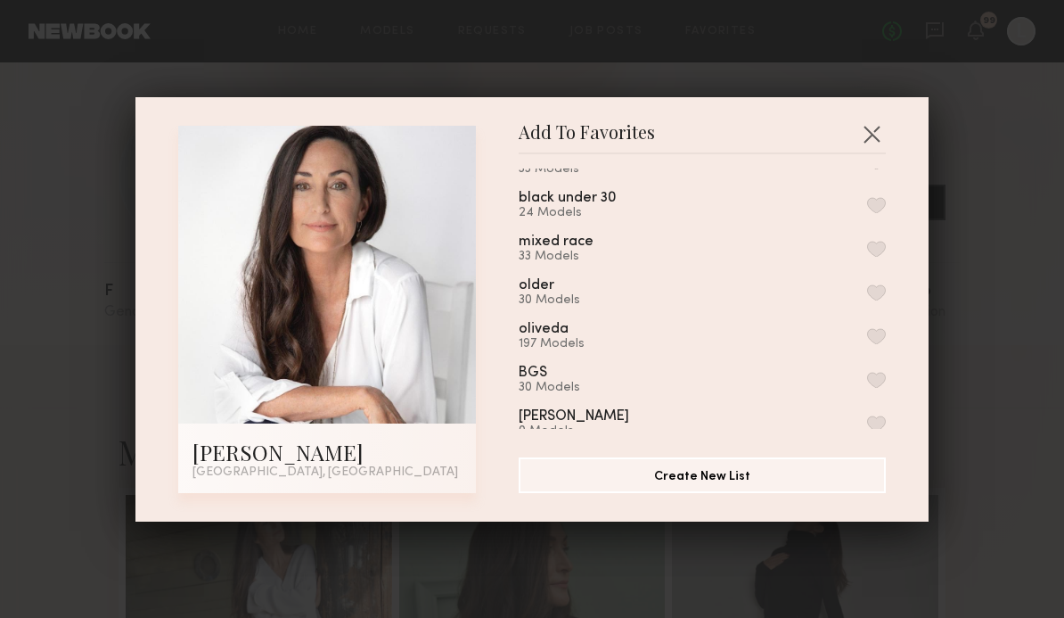
click at [882, 284] on button "button" at bounding box center [876, 292] width 19 height 16
click at [881, 328] on button "button" at bounding box center [876, 336] width 19 height 16
click at [868, 130] on button "button" at bounding box center [871, 133] width 29 height 29
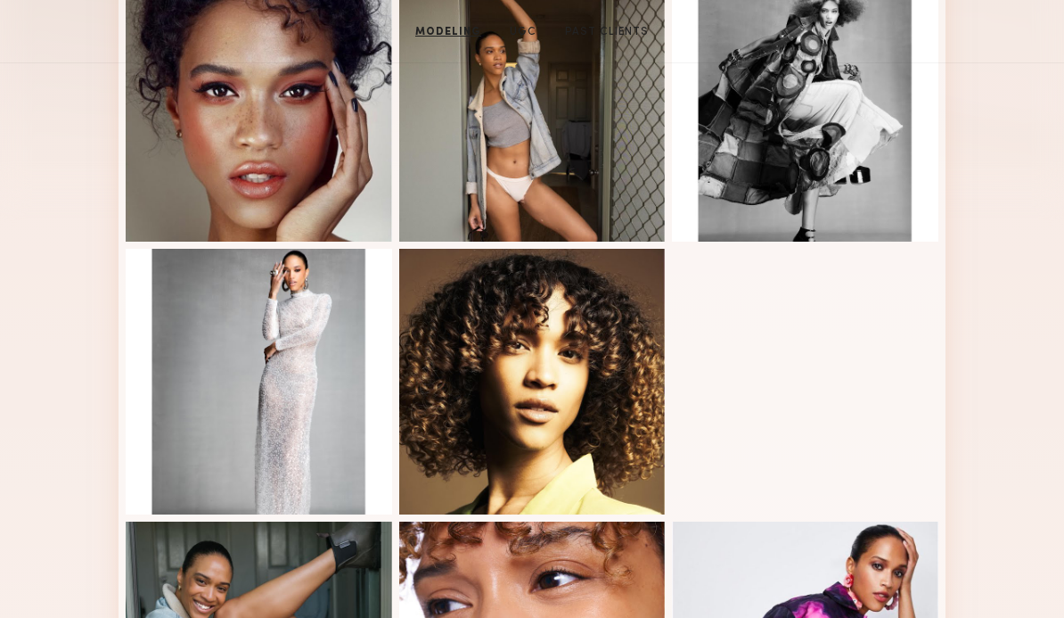
scroll to position [504, 0]
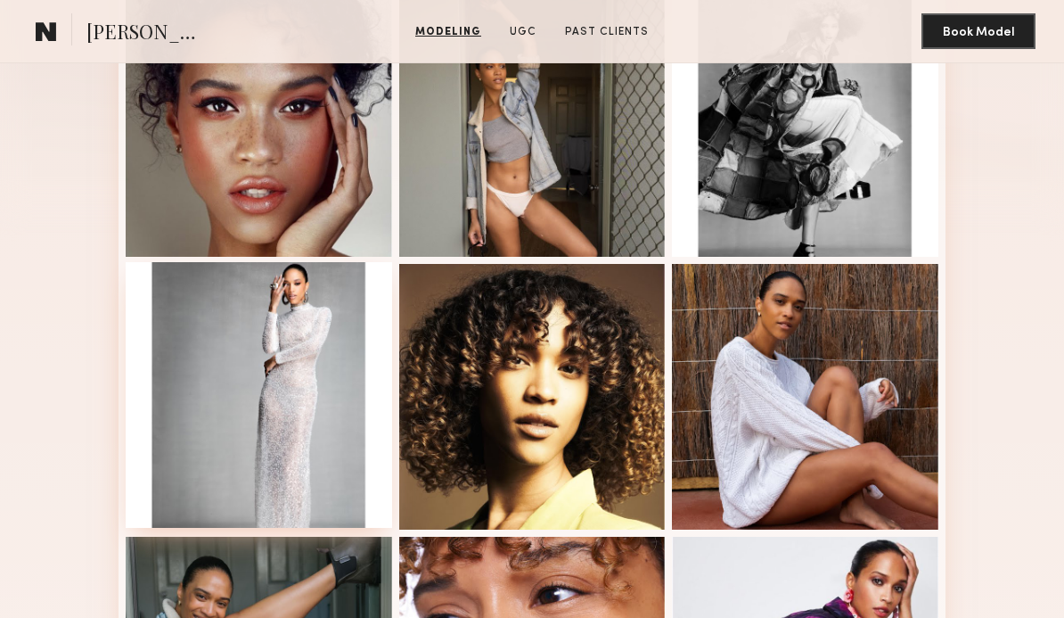
click at [198, 366] on div at bounding box center [259, 395] width 266 height 266
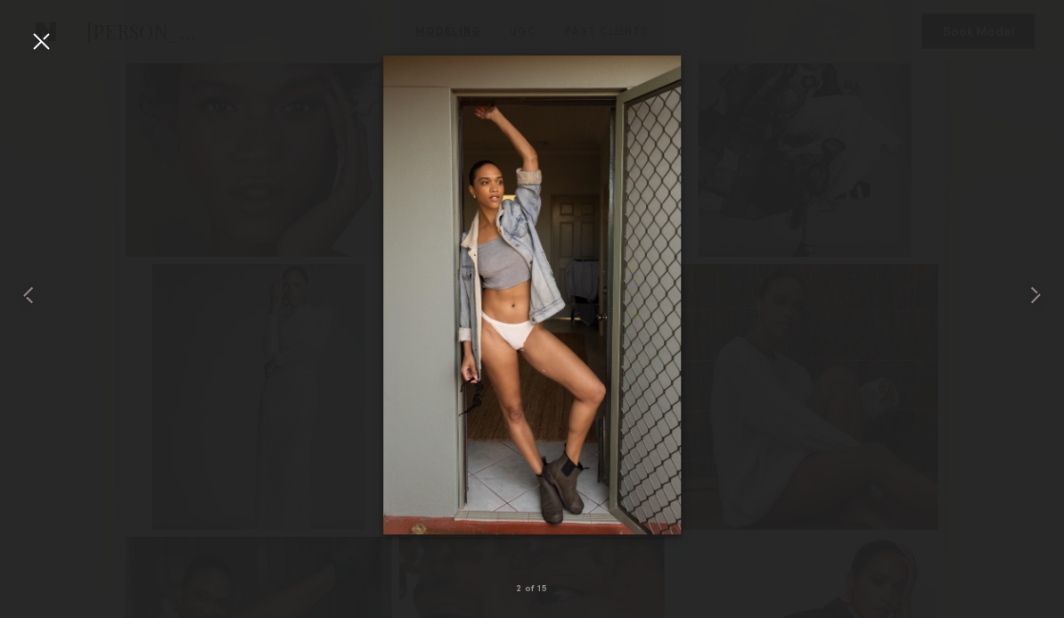
click at [29, 45] on div at bounding box center [41, 41] width 29 height 29
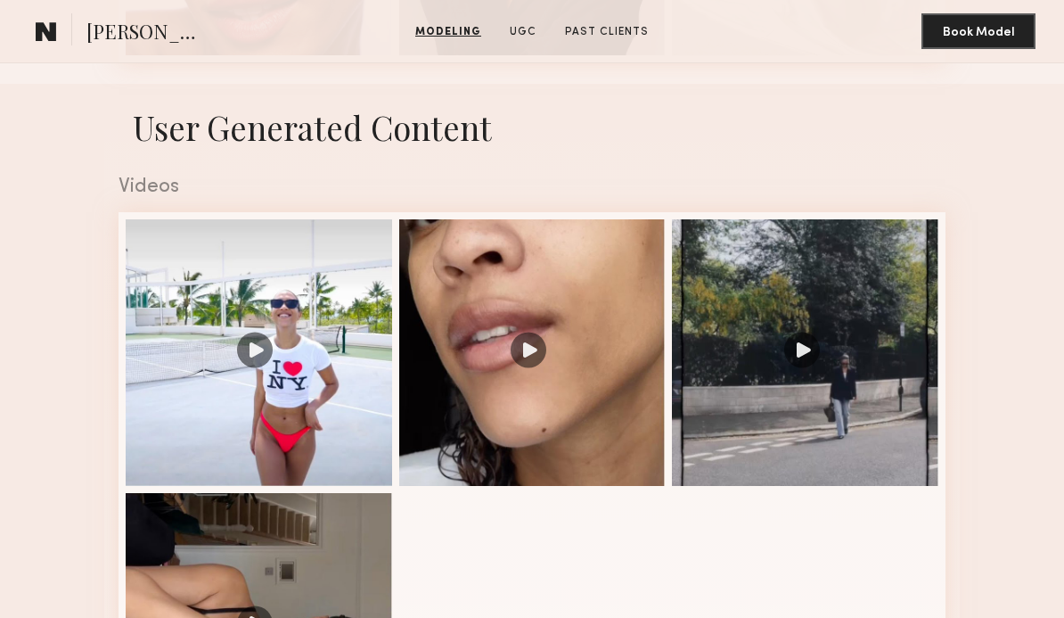
scroll to position [1804, 0]
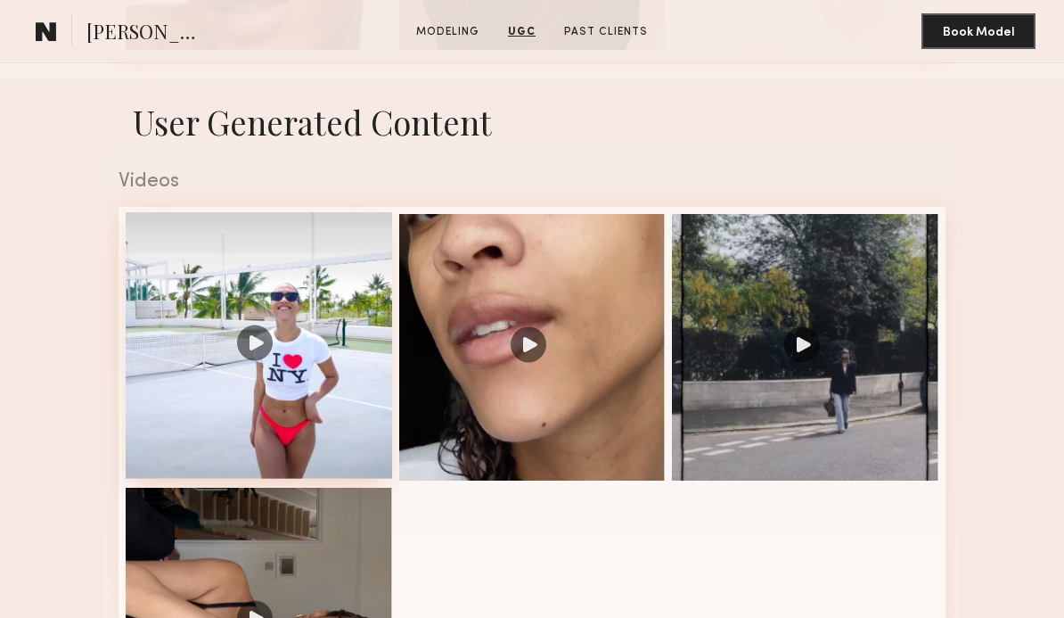
click at [195, 462] on div at bounding box center [259, 345] width 266 height 266
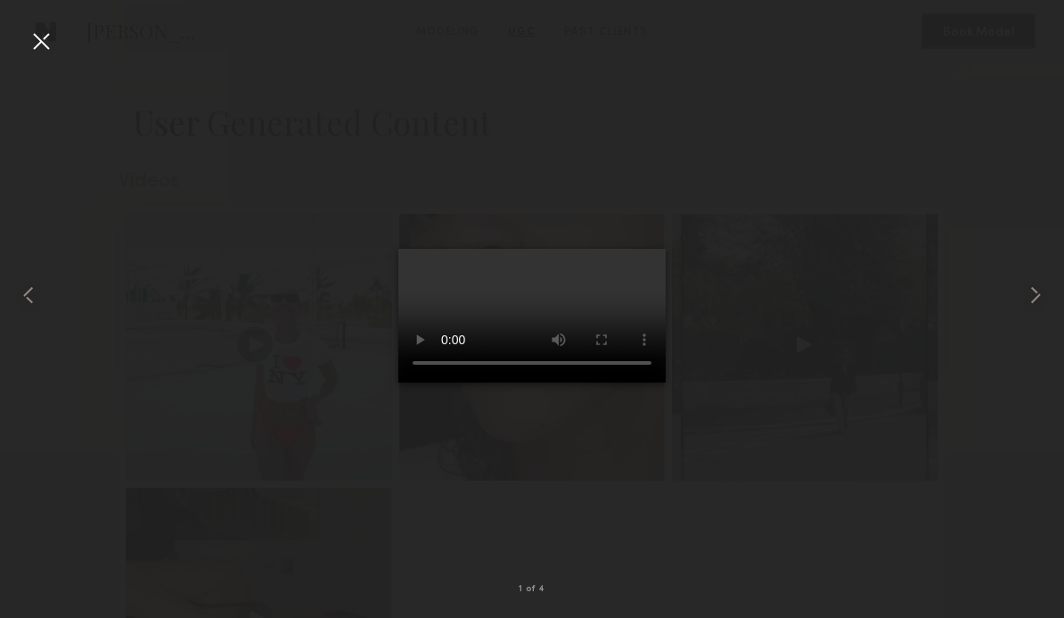
click at [524, 360] on video at bounding box center [531, 316] width 267 height 134
click at [41, 52] on div at bounding box center [41, 41] width 29 height 29
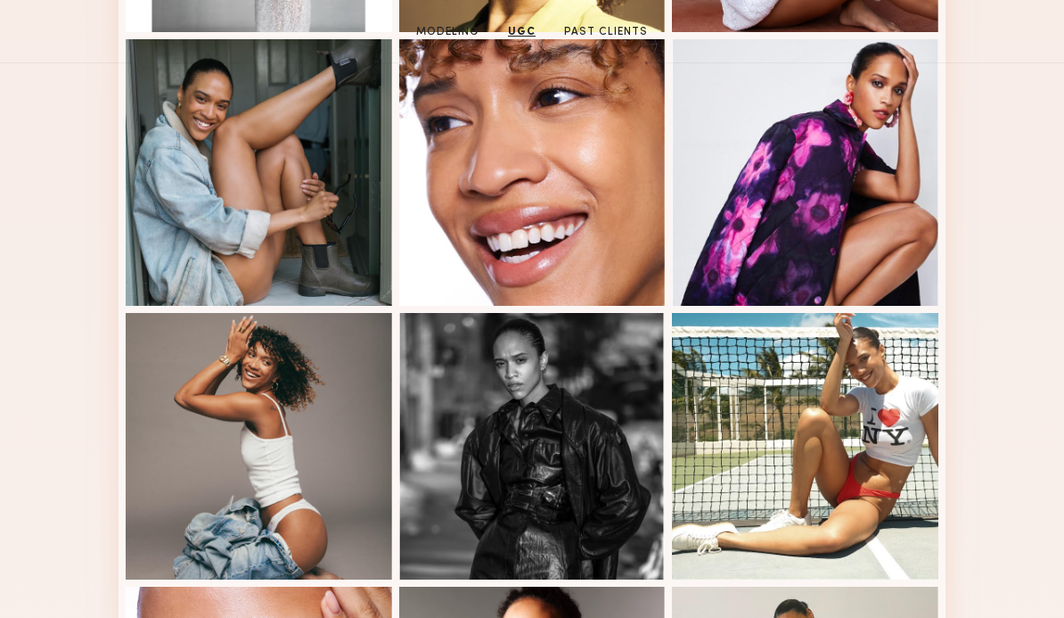
scroll to position [917, 0]
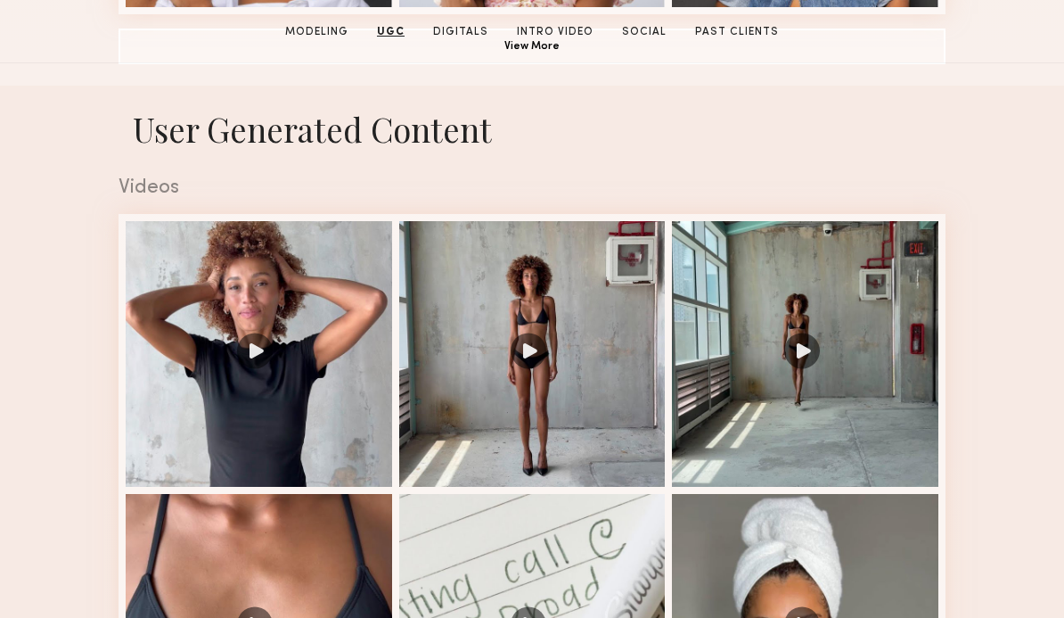
scroll to position [1577, 0]
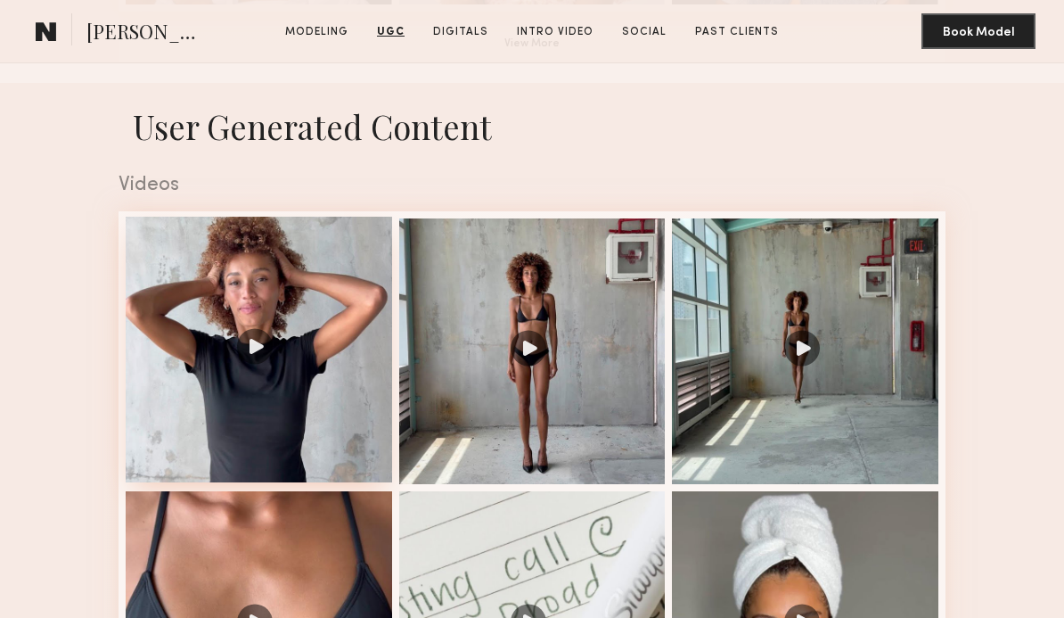
click at [324, 320] on div at bounding box center [259, 350] width 266 height 266
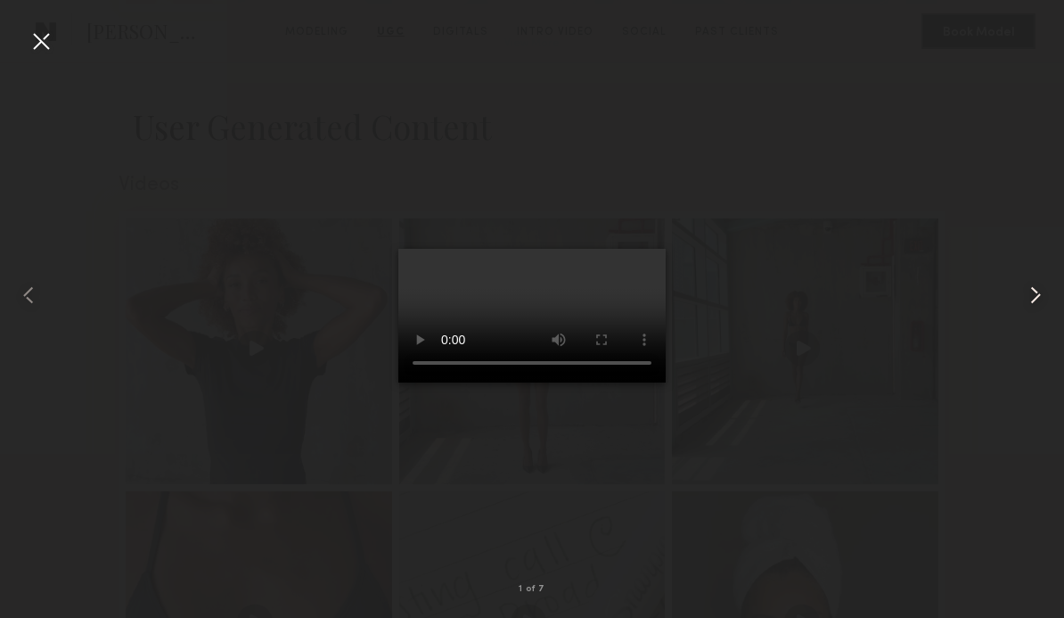
click at [1045, 309] on common-icon at bounding box center [1035, 295] width 29 height 29
click at [1044, 309] on common-icon at bounding box center [1035, 295] width 29 height 29
click at [666, 249] on video at bounding box center [531, 316] width 267 height 134
click at [1040, 309] on common-icon at bounding box center [1035, 295] width 29 height 29
click at [1038, 309] on common-icon at bounding box center [1035, 295] width 29 height 29
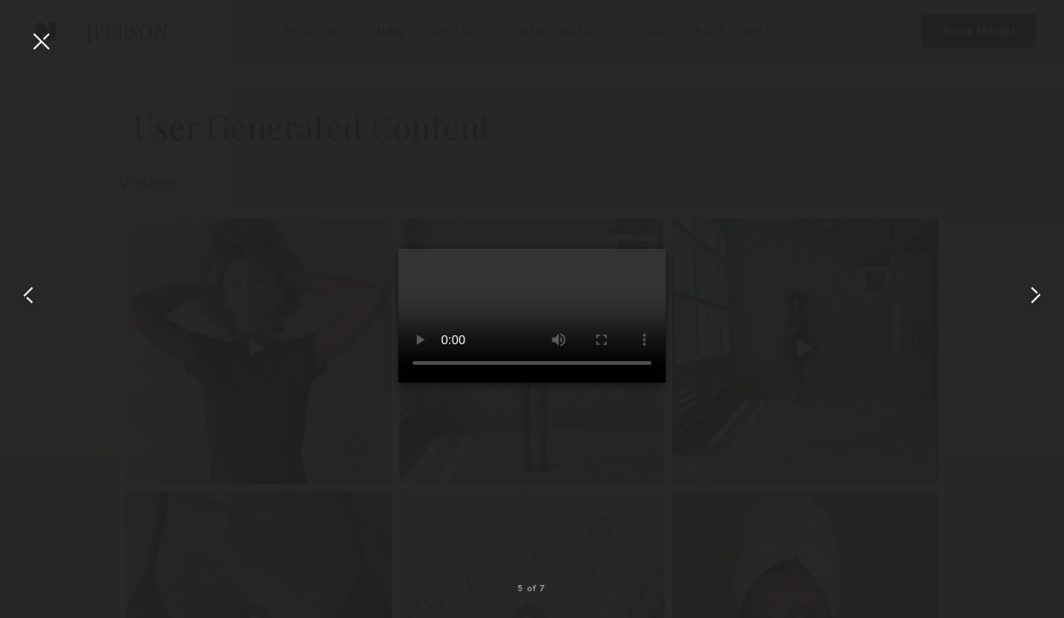
click at [1054, 321] on div at bounding box center [1042, 295] width 43 height 532
click at [1042, 309] on common-icon at bounding box center [1035, 295] width 29 height 29
click at [1034, 309] on common-icon at bounding box center [1035, 295] width 29 height 29
click at [1045, 309] on common-icon at bounding box center [1035, 295] width 29 height 29
click at [41, 39] on div at bounding box center [41, 41] width 29 height 29
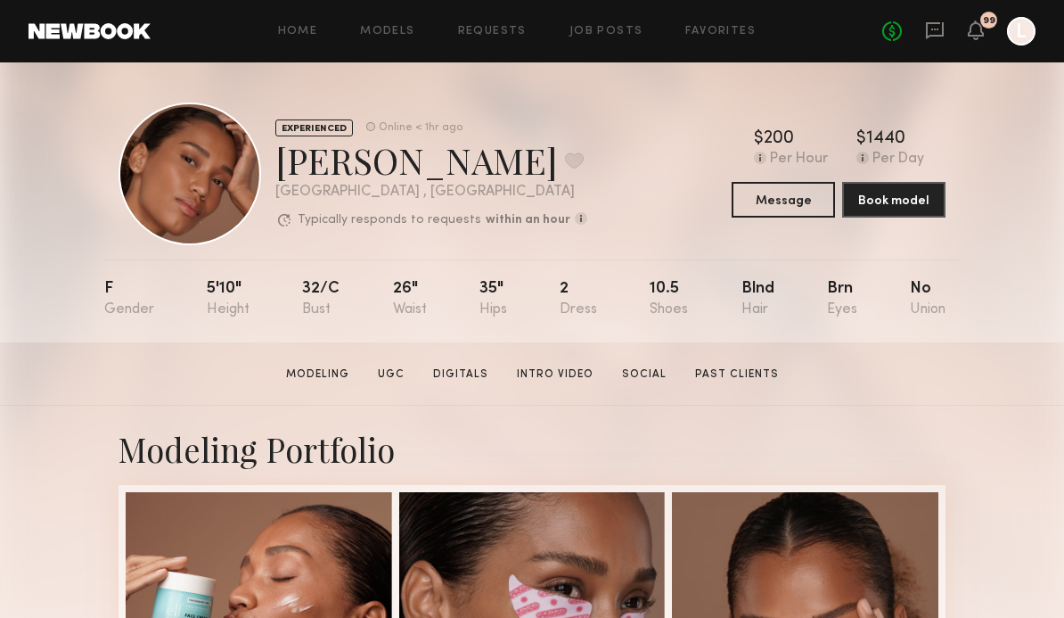
scroll to position [0, 0]
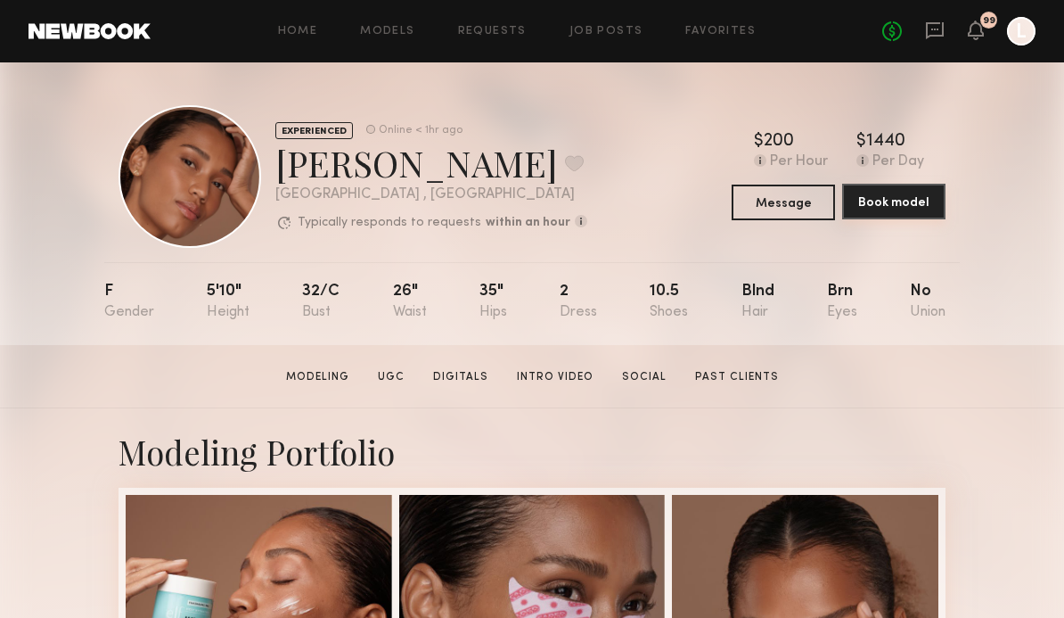
click at [910, 209] on button "Book model" at bounding box center [893, 202] width 103 height 36
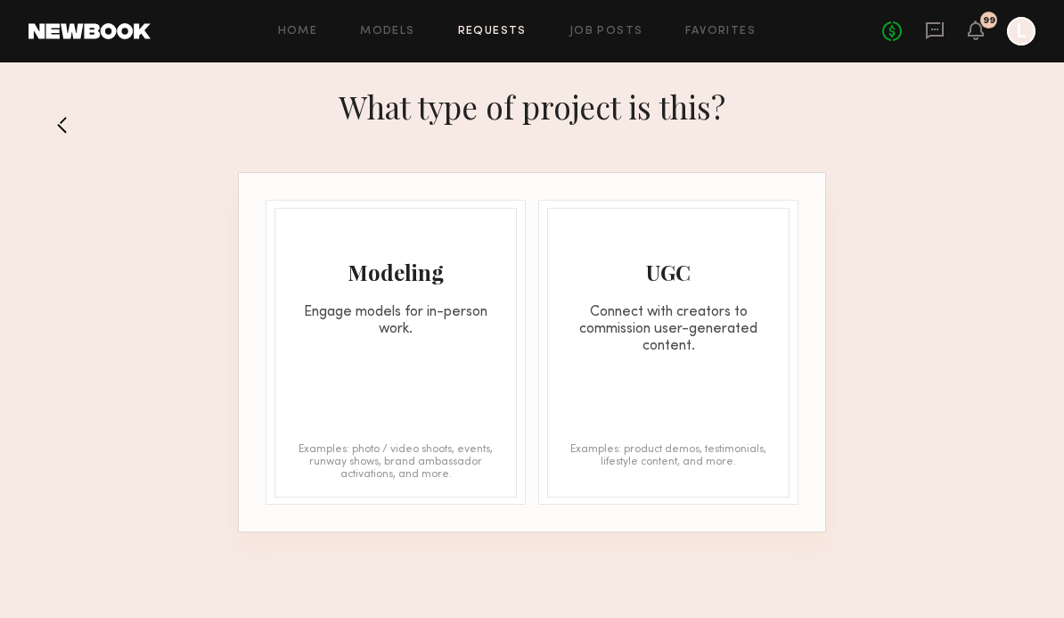
click at [321, 392] on div "Modeling Engage models for in-person work. Examples: photo / video shoots, even…" at bounding box center [396, 353] width 242 height 290
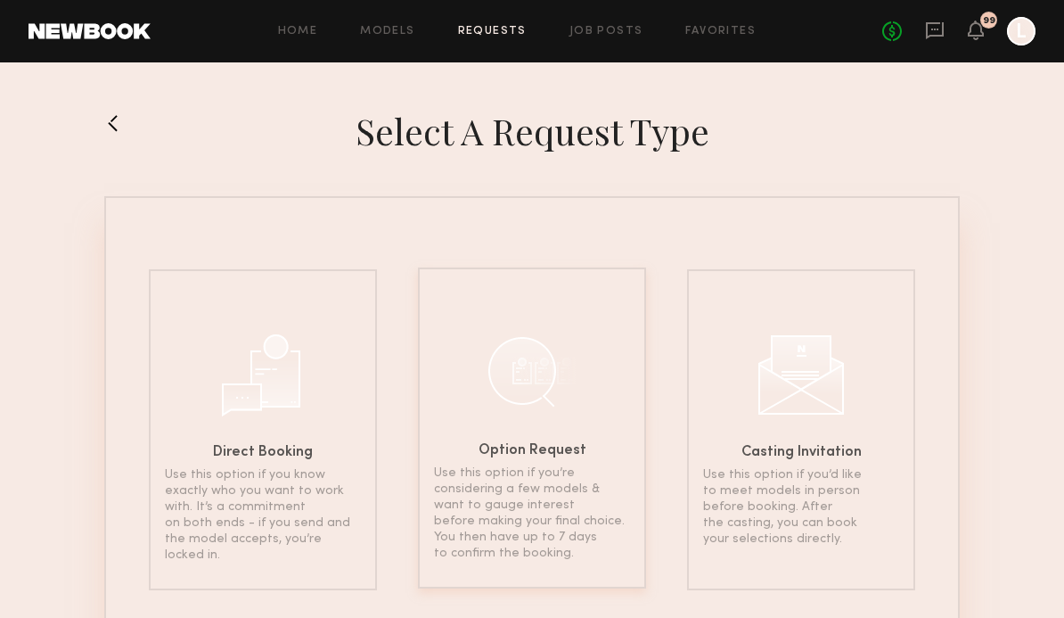
click at [457, 464] on div "Option Request Use this option if you’re considering a few models & want to gau…" at bounding box center [532, 427] width 228 height 321
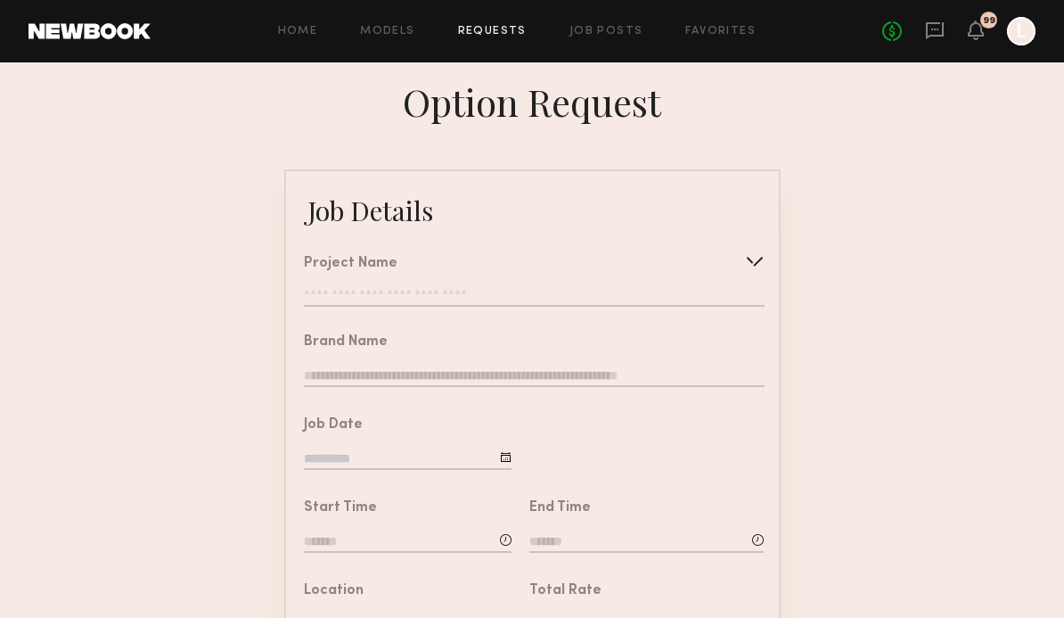
click at [756, 272] on div at bounding box center [755, 261] width 29 height 29
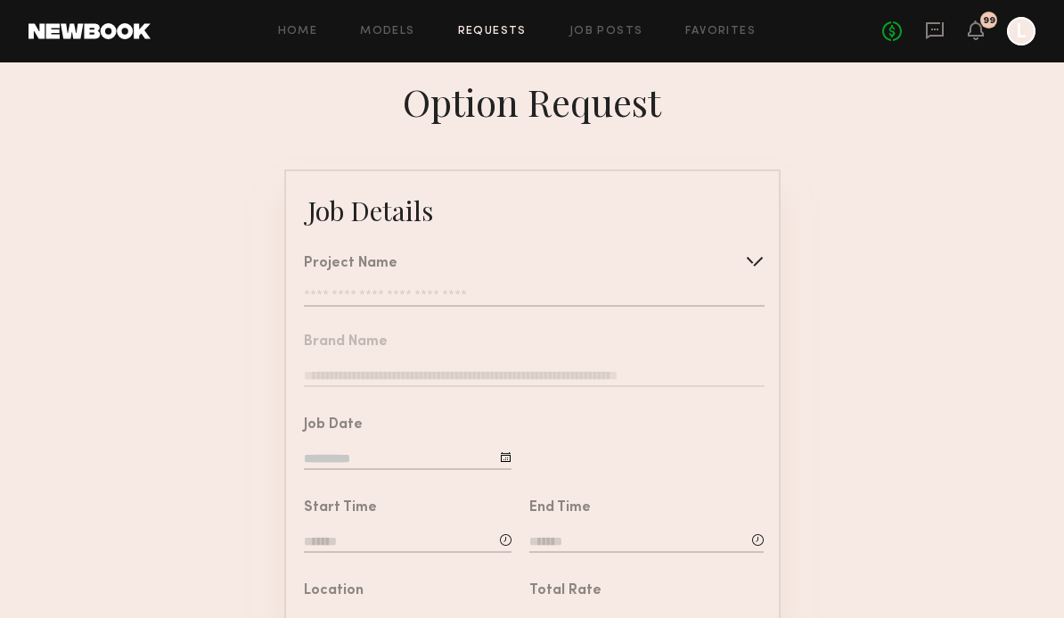
type input "**********"
type textarea "**********"
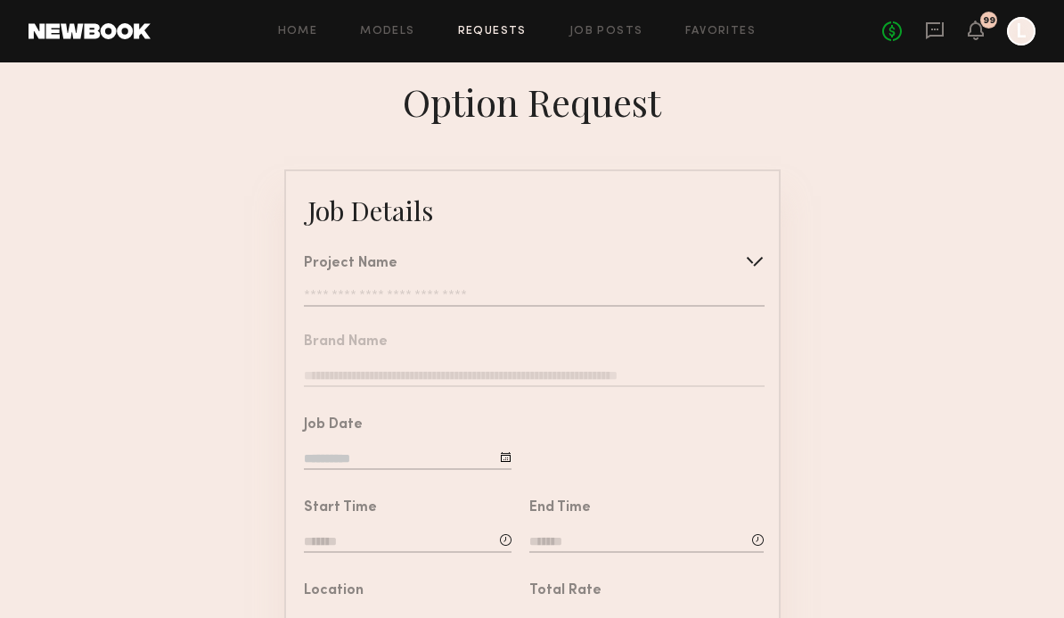
type textarea "**********"
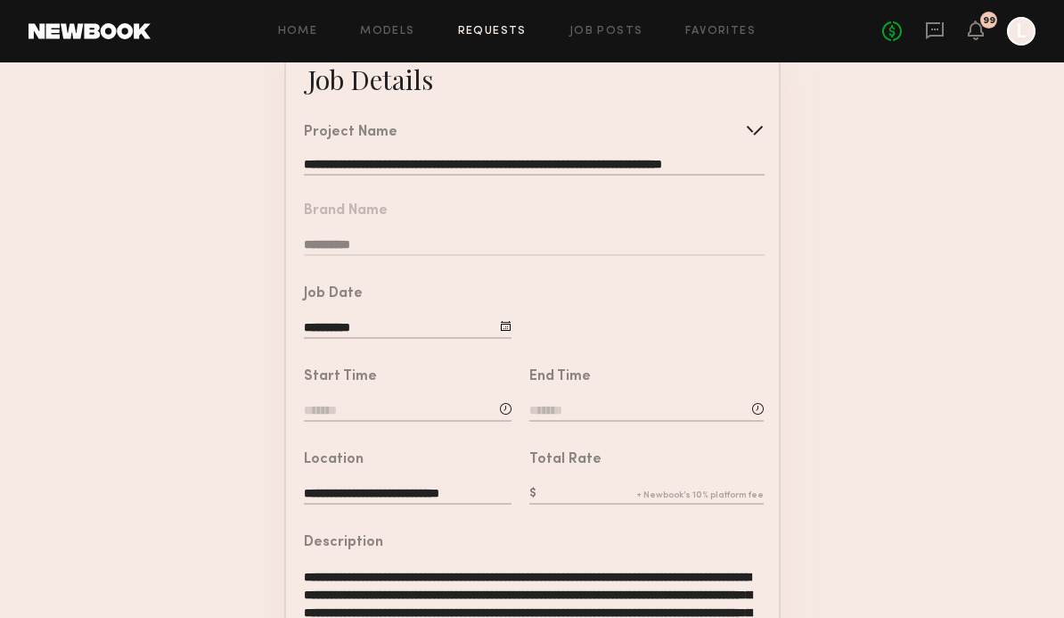
scroll to position [131, 0]
click at [309, 422] on input at bounding box center [408, 412] width 208 height 20
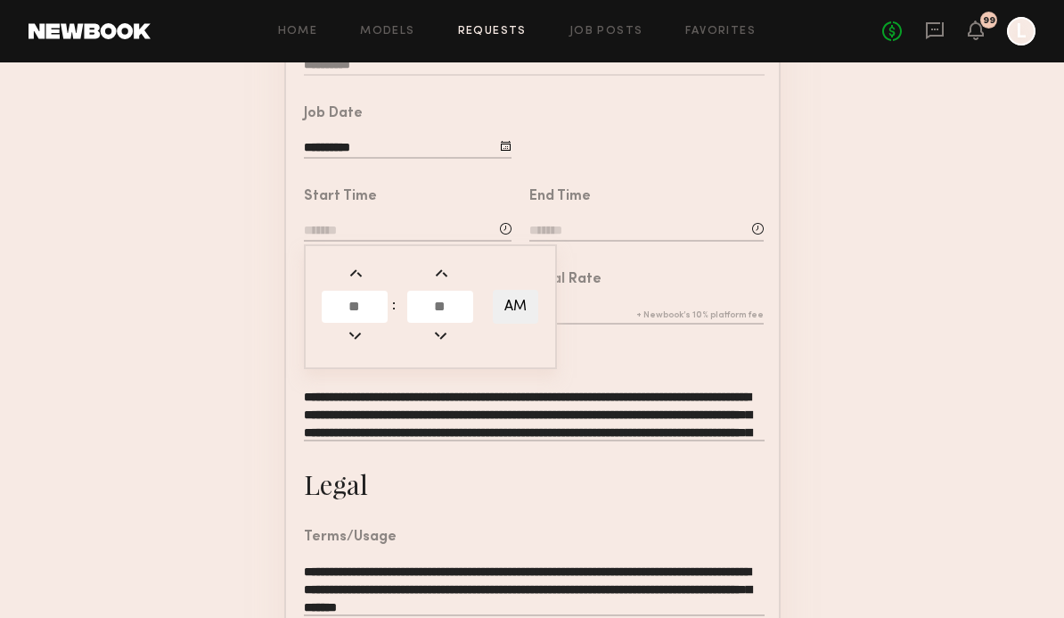
click at [347, 311] on input "text" at bounding box center [355, 307] width 66 height 32
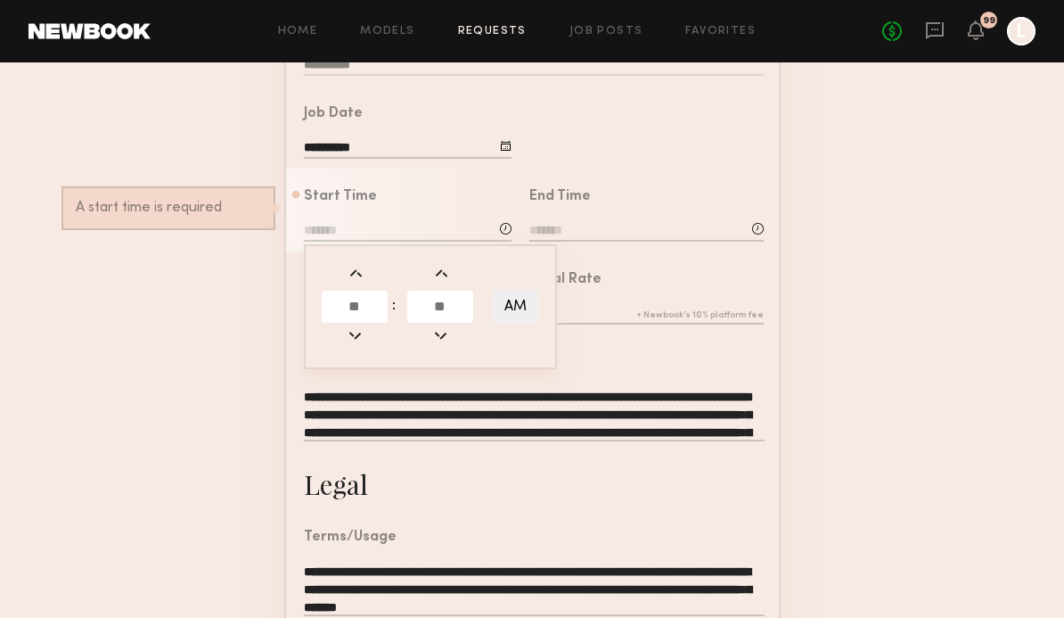
scroll to position [310, 0]
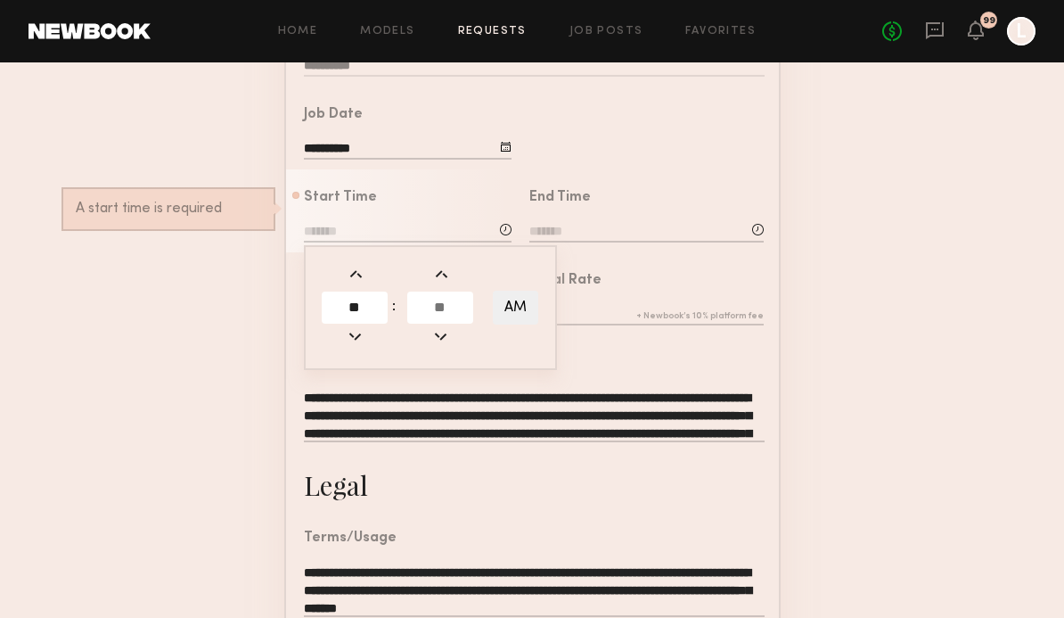
type input "**"
click at [445, 324] on input "text" at bounding box center [440, 307] width 66 height 32
type input "**"
click at [605, 242] on input at bounding box center [646, 233] width 234 height 20
type input "********"
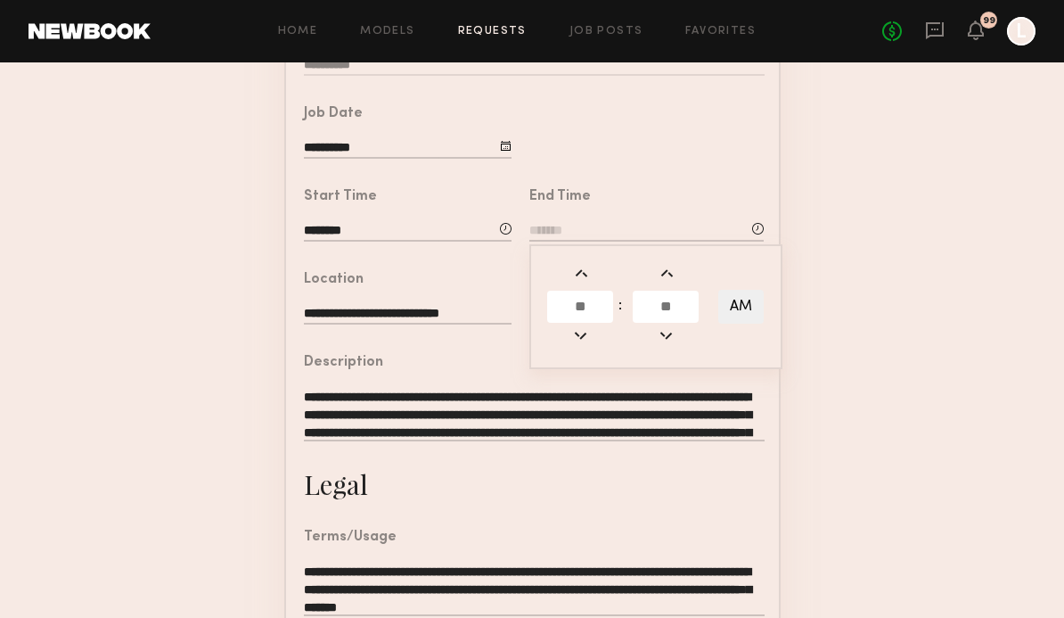
click at [590, 316] on input "text" at bounding box center [580, 307] width 66 height 32
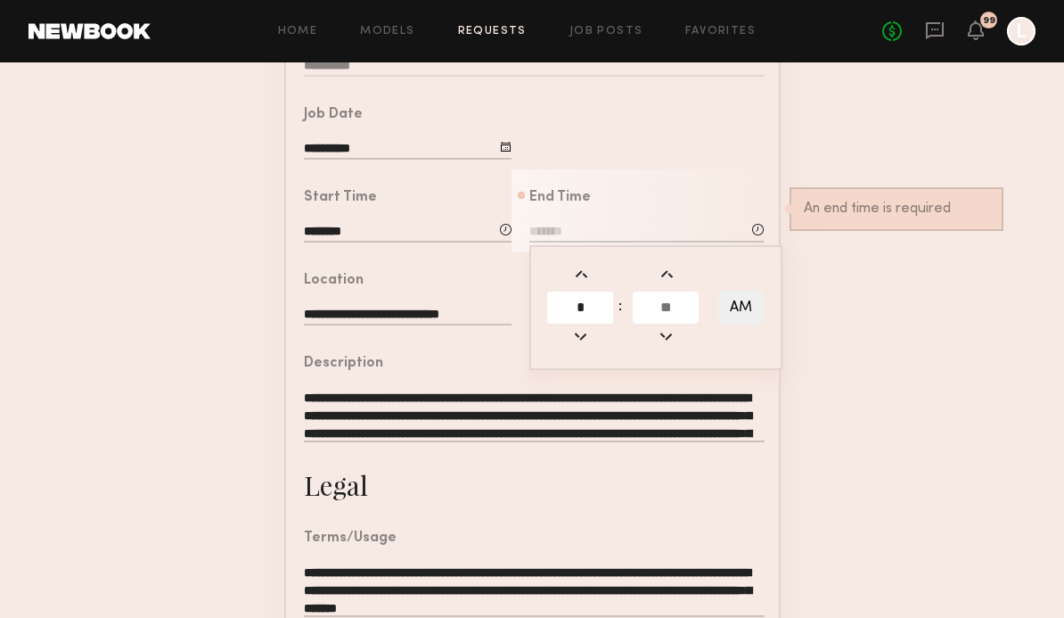
type input "*"
click at [663, 310] on input "text" at bounding box center [666, 307] width 66 height 32
type input "**"
click at [743, 318] on button "AM" at bounding box center [740, 308] width 45 height 34
type input "*******"
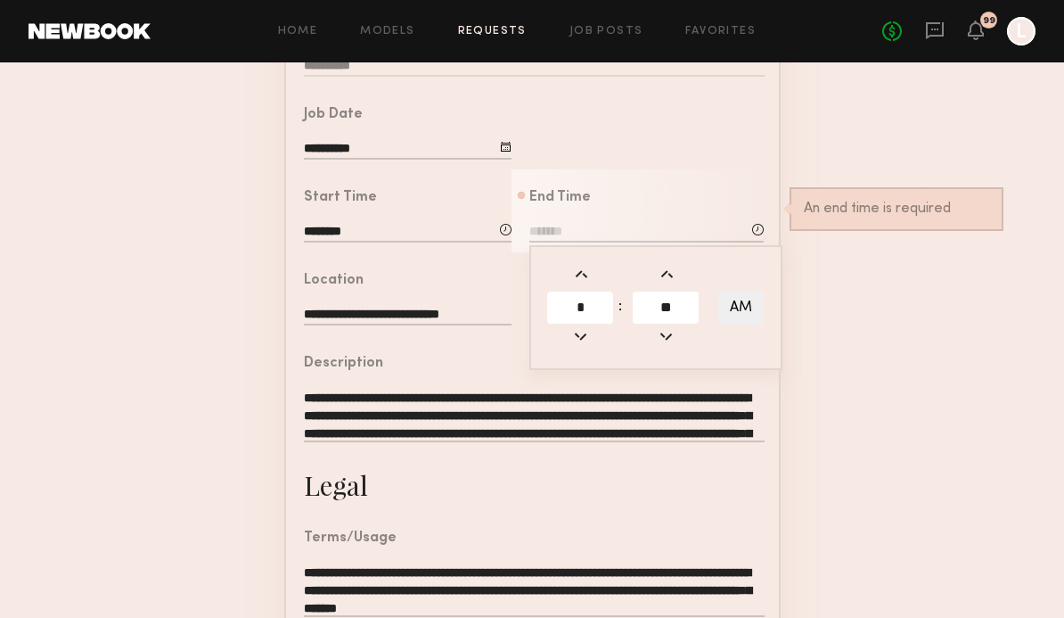
type input "**"
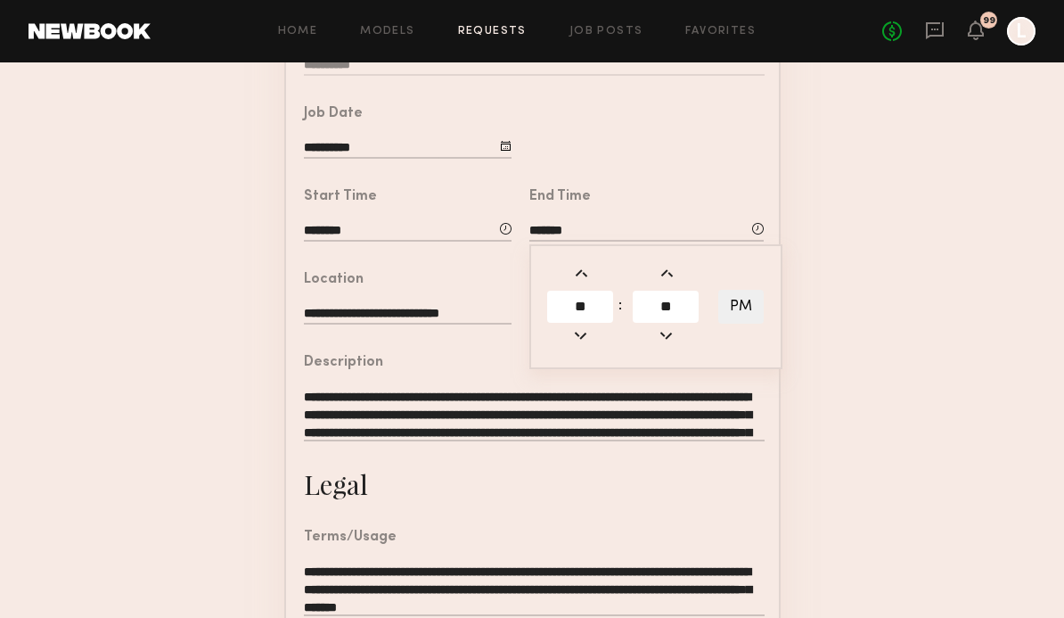
click at [860, 373] on form "**********" at bounding box center [532, 355] width 1064 height 993
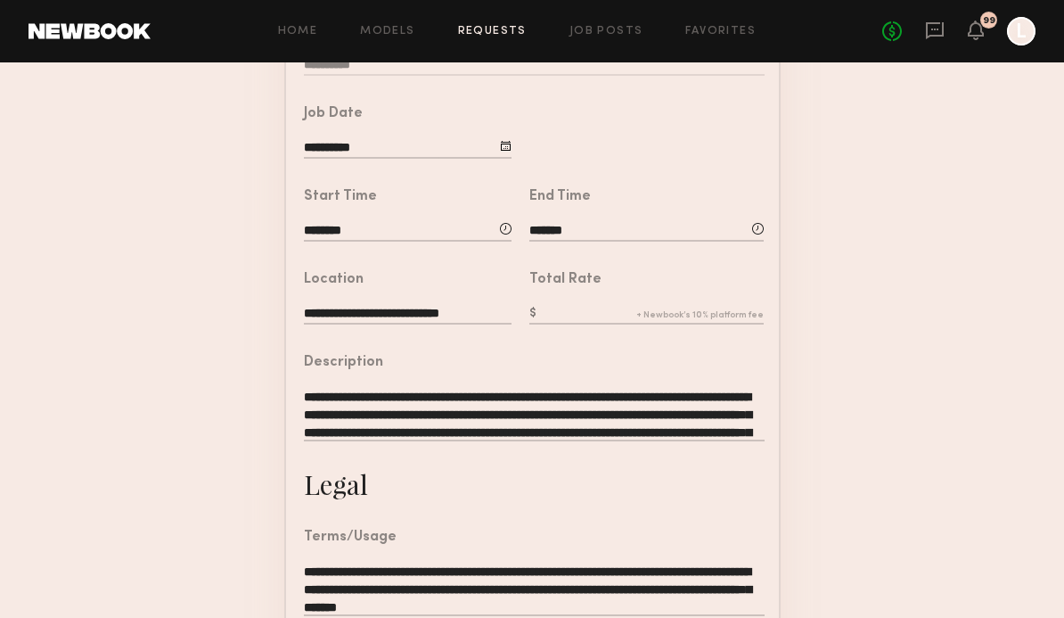
click at [811, 410] on form "**********" at bounding box center [532, 354] width 1064 height 993
click at [668, 313] on input "text" at bounding box center [646, 315] width 234 height 20
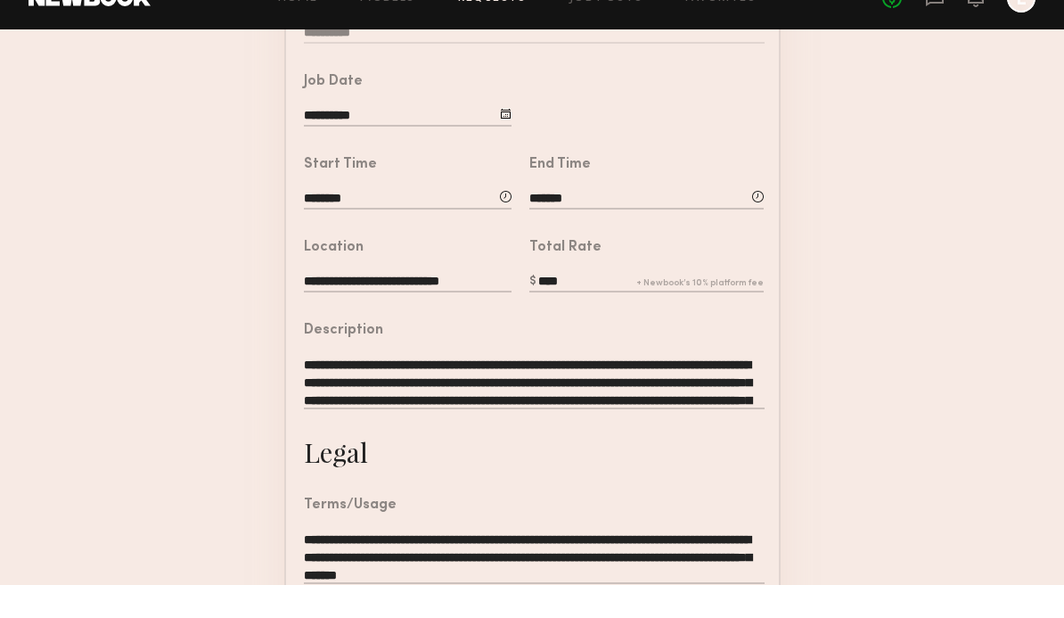
scroll to position [549, 0]
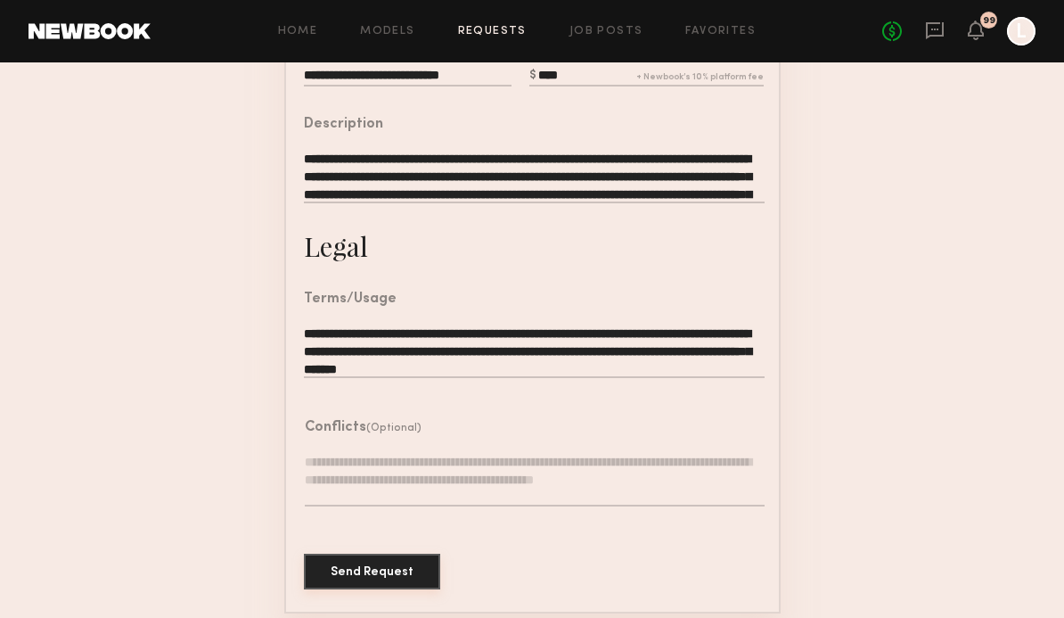
type input "****"
click at [325, 576] on button "Send Request" at bounding box center [372, 571] width 136 height 36
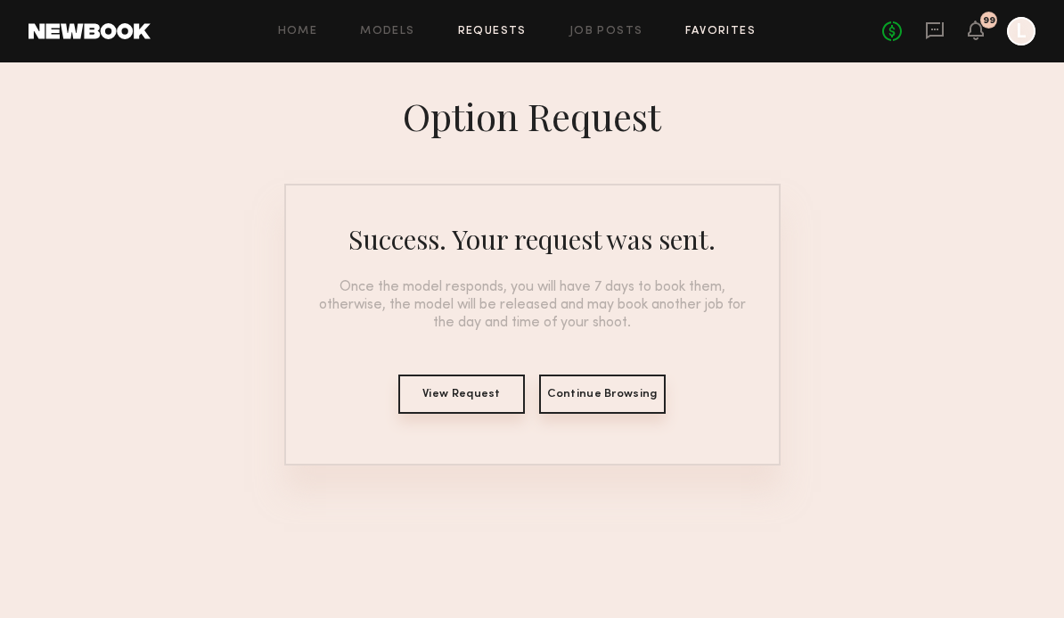
click at [717, 36] on link "Favorites" at bounding box center [720, 32] width 70 height 12
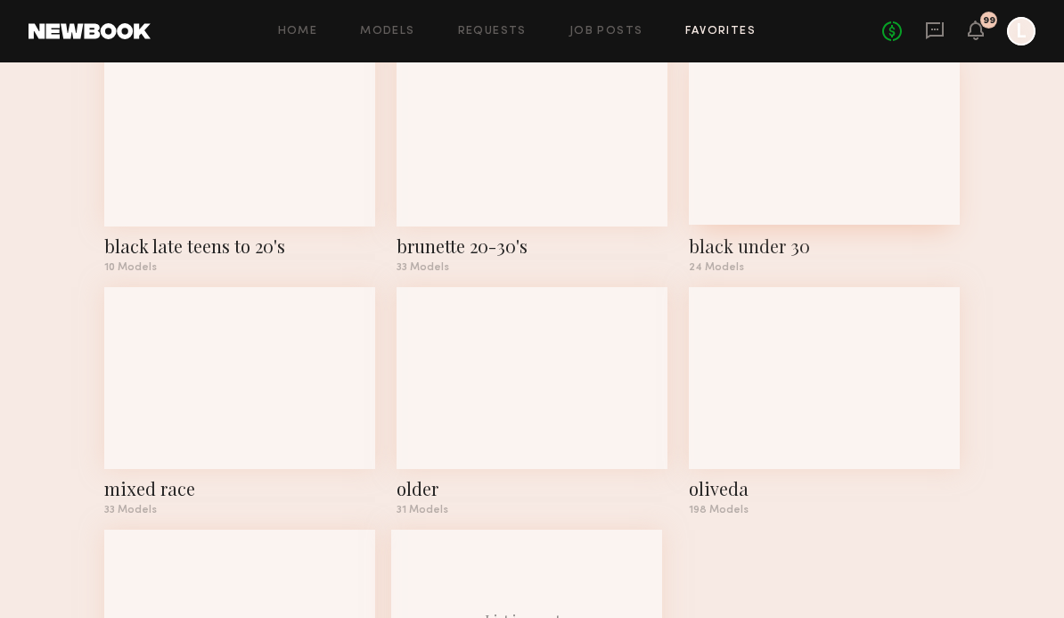
scroll to position [1578, 0]
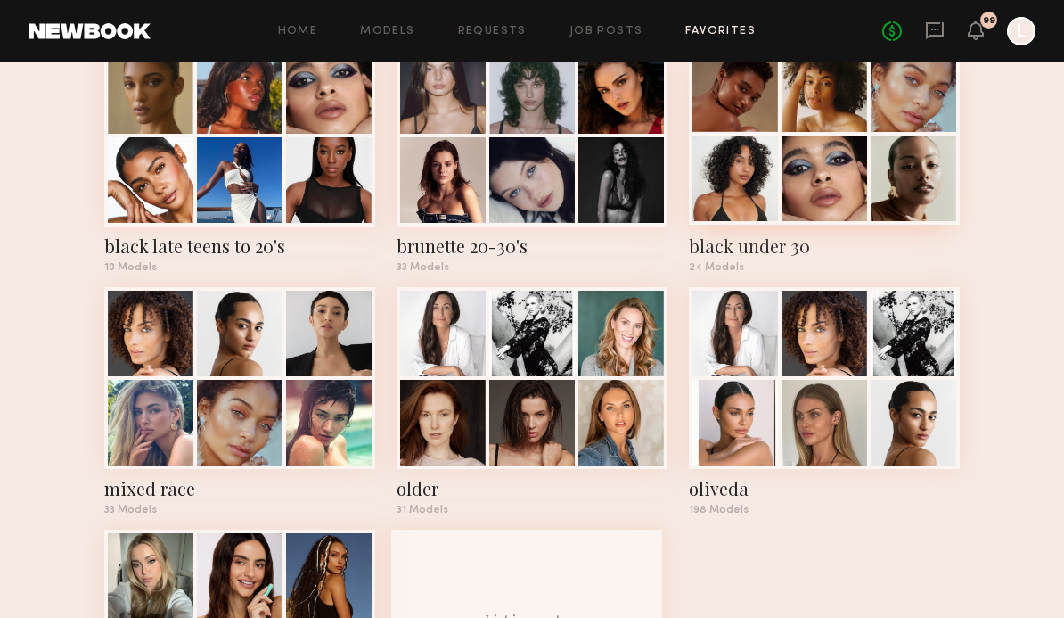
click at [767, 262] on div "black under 30 24 Models" at bounding box center [824, 159] width 271 height 228
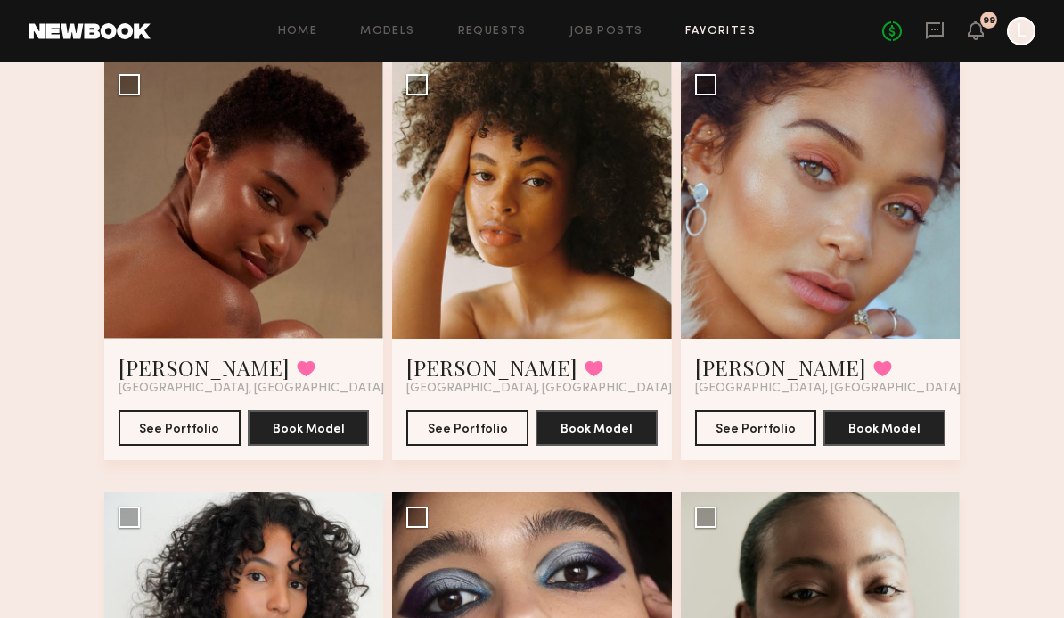
scroll to position [148, 0]
click at [156, 429] on button "See Portfolio" at bounding box center [180, 427] width 122 height 36
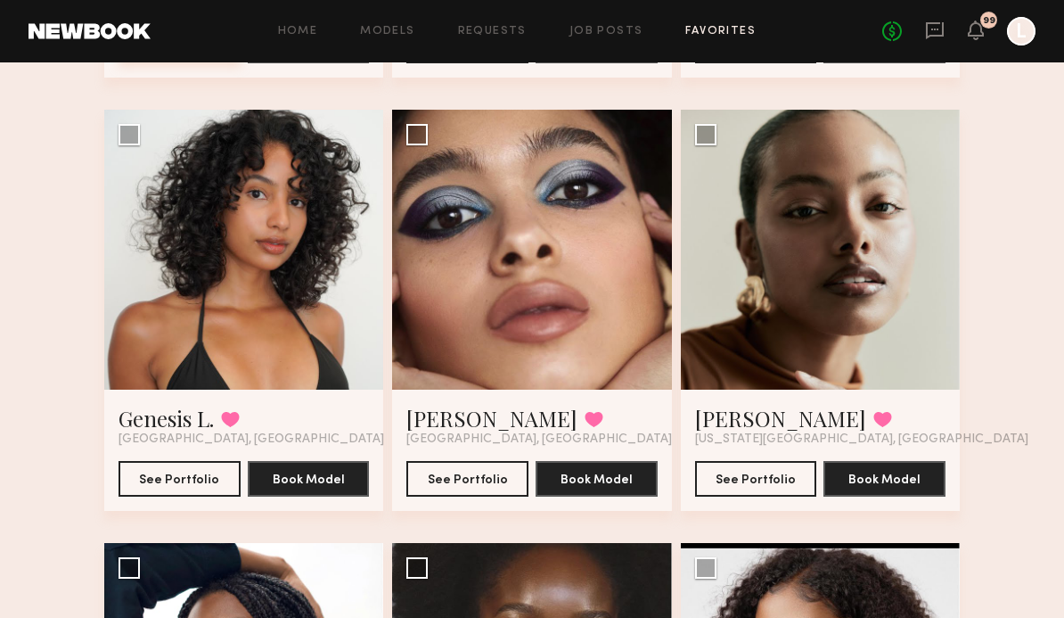
scroll to position [530, 0]
click at [791, 475] on button "See Portfolio" at bounding box center [756, 478] width 122 height 36
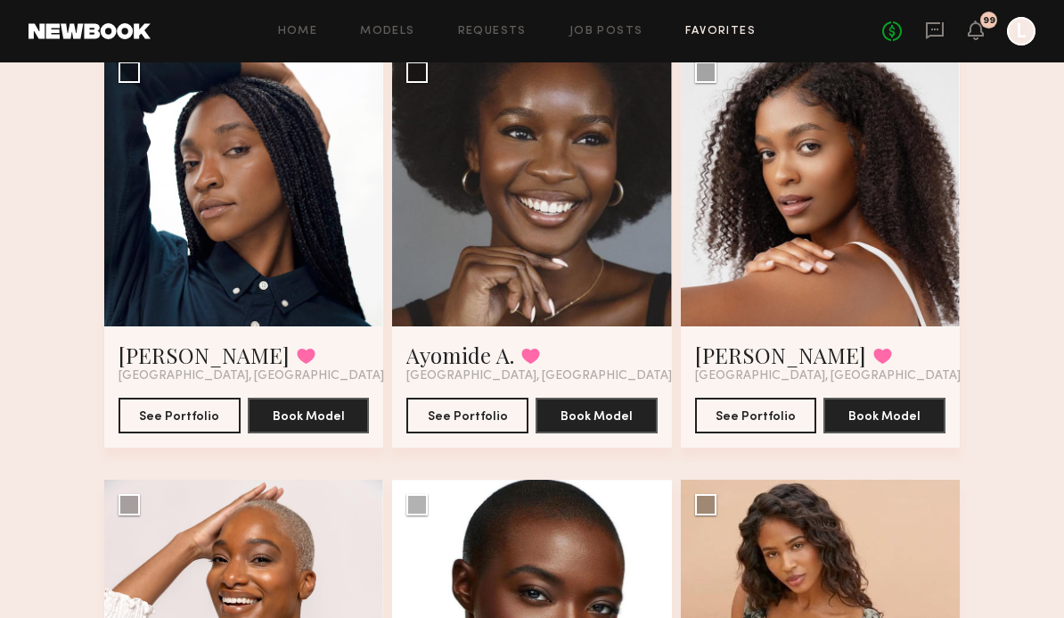
scroll to position [1025, 0]
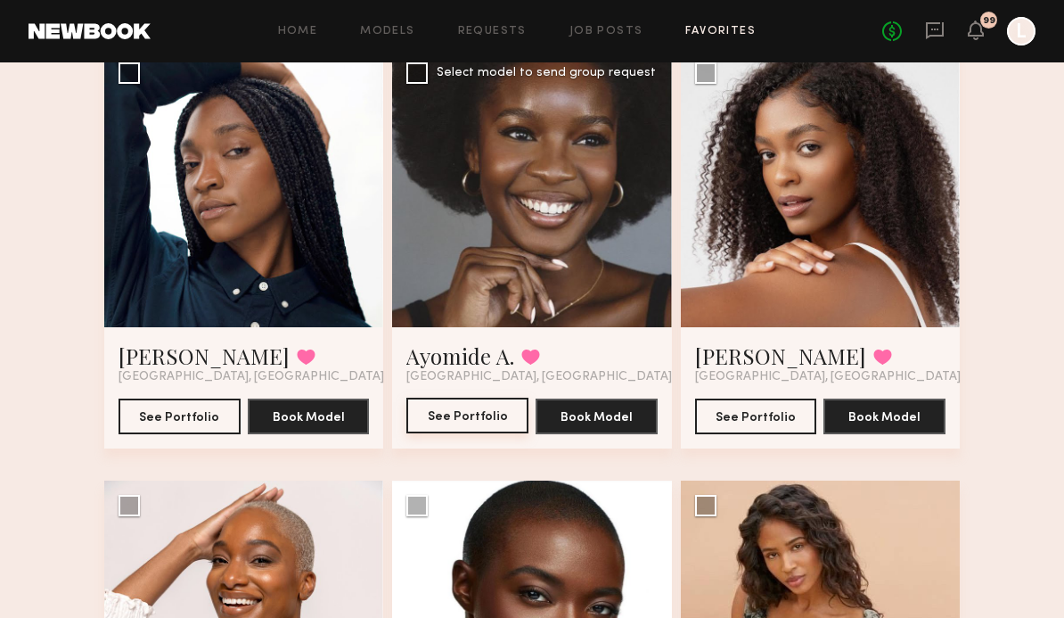
click at [440, 432] on button "See Portfolio" at bounding box center [467, 416] width 122 height 36
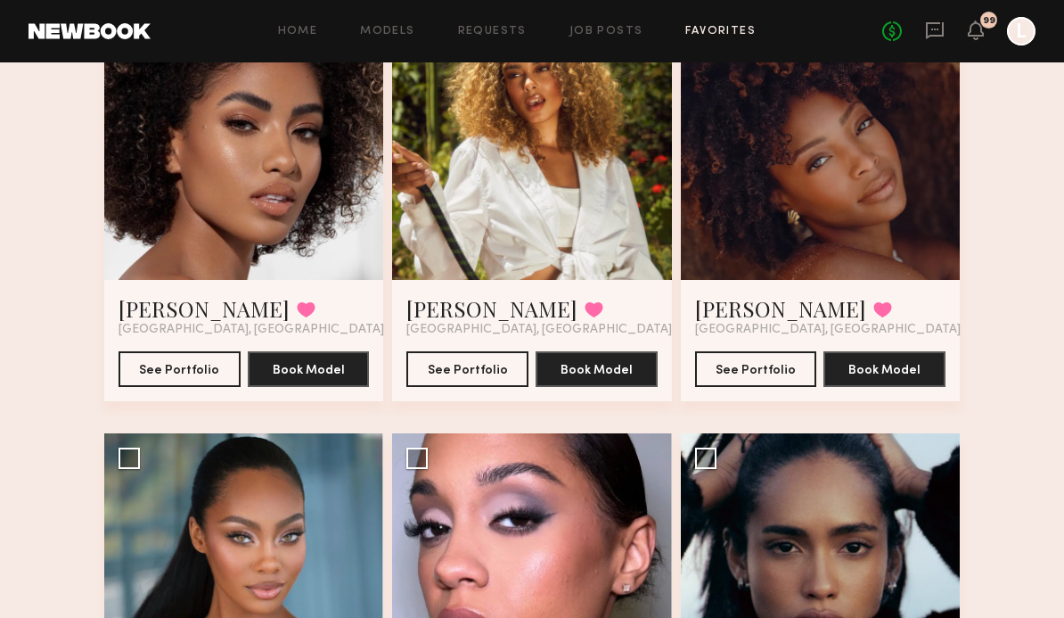
scroll to position [2369, 0]
